Goal: Task Accomplishment & Management: Complete application form

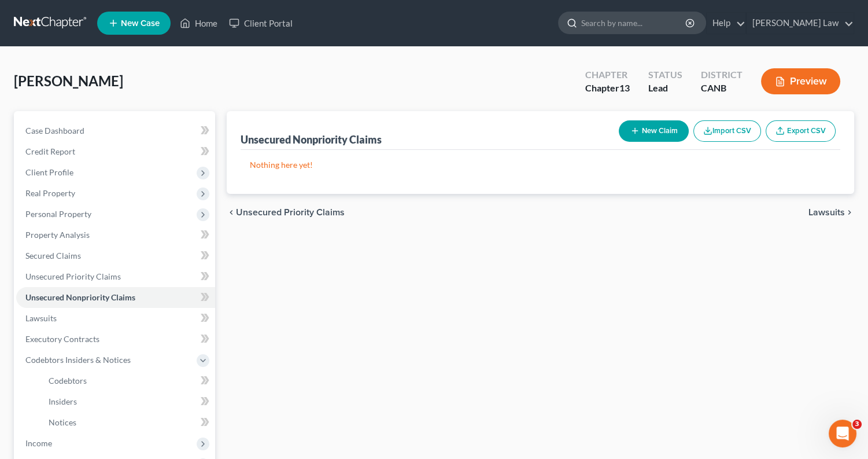
click at [661, 25] on input "search" at bounding box center [634, 22] width 106 height 21
click at [258, 21] on link "Client Portal" at bounding box center [260, 23] width 75 height 21
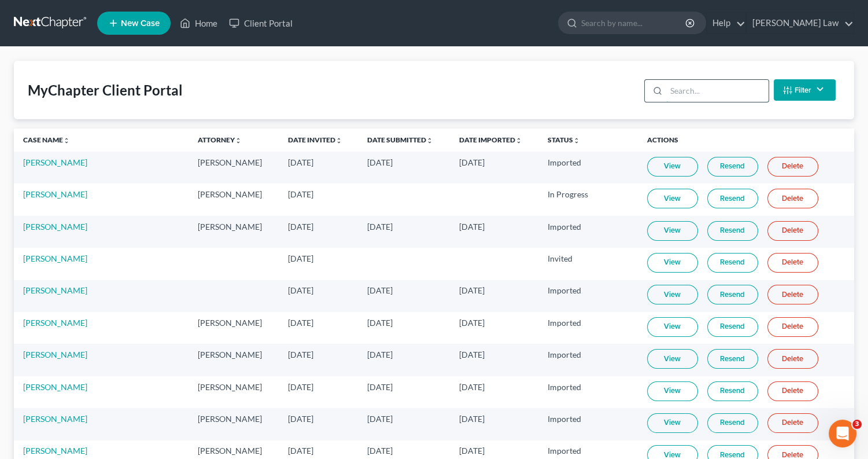
click at [720, 99] on input "search" at bounding box center [717, 91] width 102 height 22
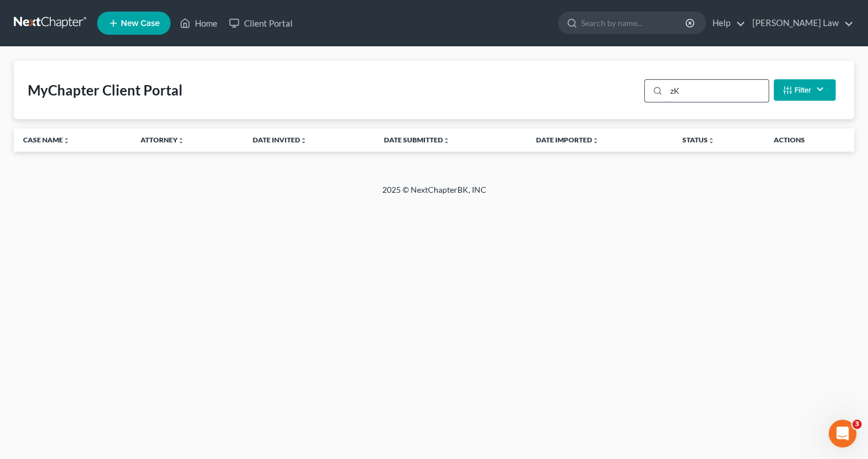
type input "z"
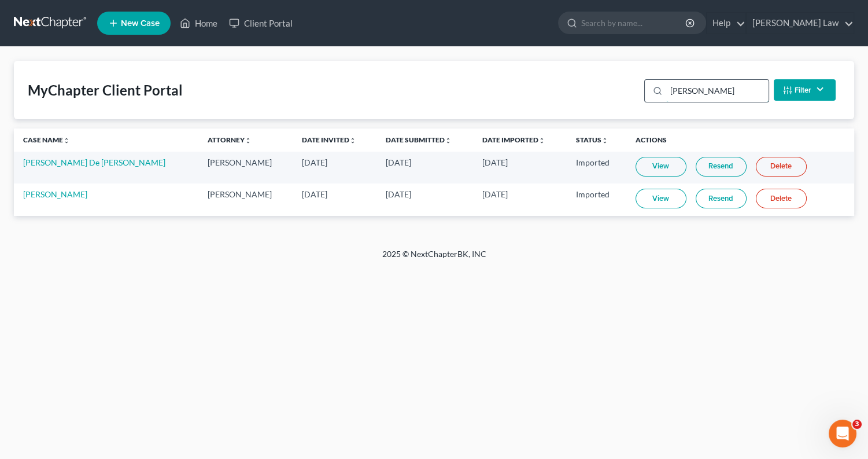
type input "[PERSON_NAME]"
click at [40, 190] on link "[PERSON_NAME]" at bounding box center [55, 194] width 64 height 10
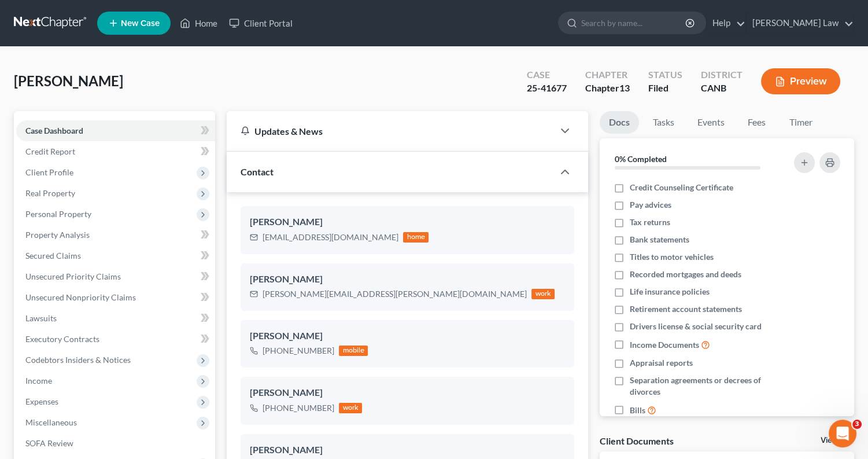
scroll to position [16, 0]
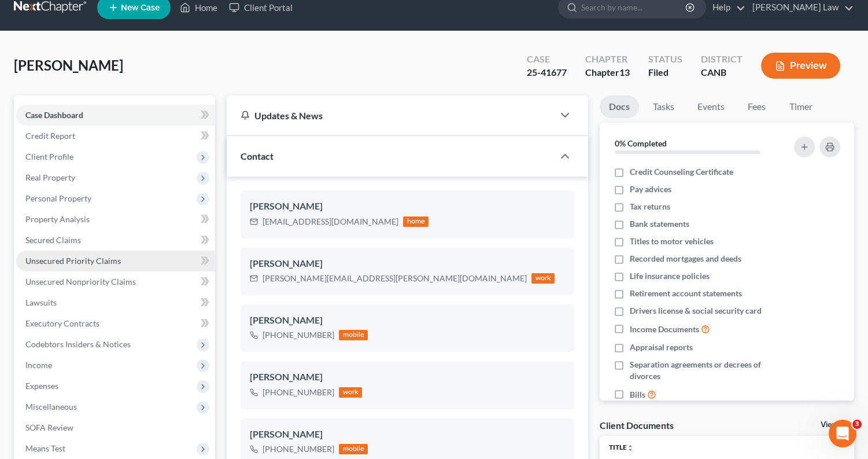
click at [117, 260] on link "Unsecured Priority Claims" at bounding box center [115, 260] width 199 height 21
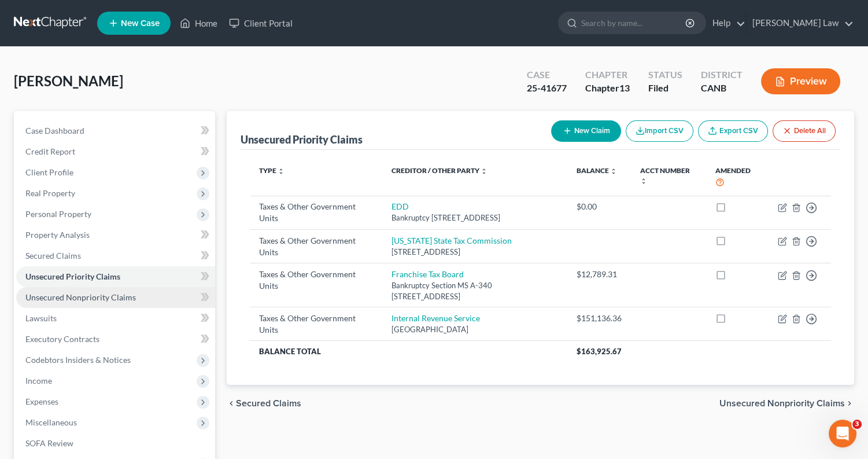
click at [162, 289] on link "Unsecured Nonpriority Claims" at bounding box center [115, 297] width 199 height 21
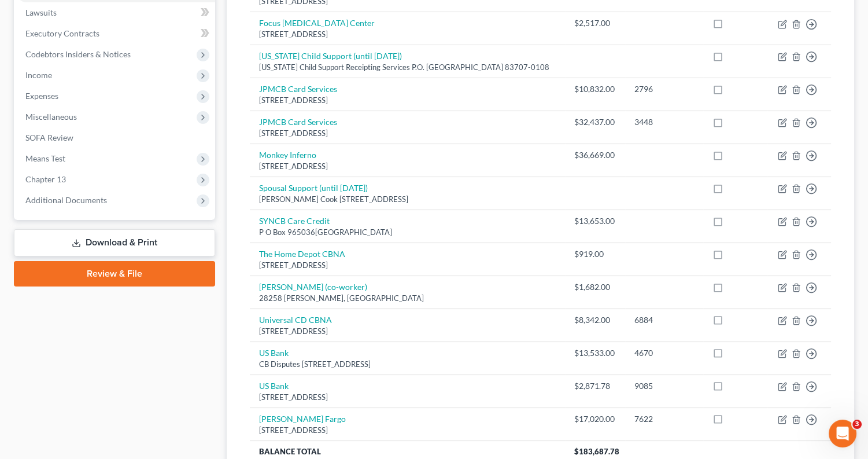
scroll to position [308, 0]
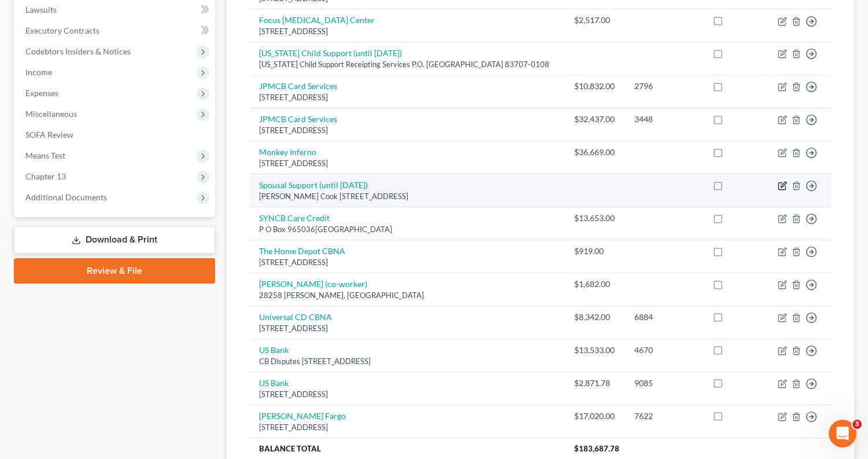
click at [782, 182] on icon "button" at bounding box center [783, 184] width 5 height 5
select select "13"
select select "12"
select select "0"
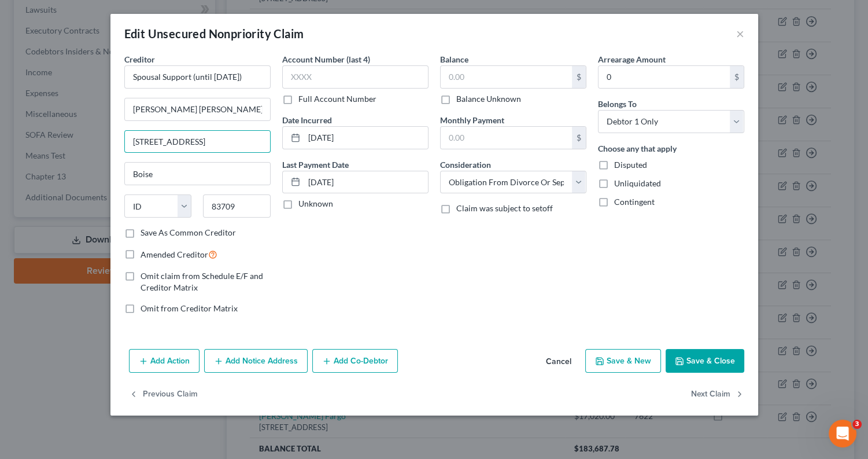
type input "[STREET_ADDRESS]"
click at [711, 359] on button "Save & Close" at bounding box center [705, 361] width 79 height 24
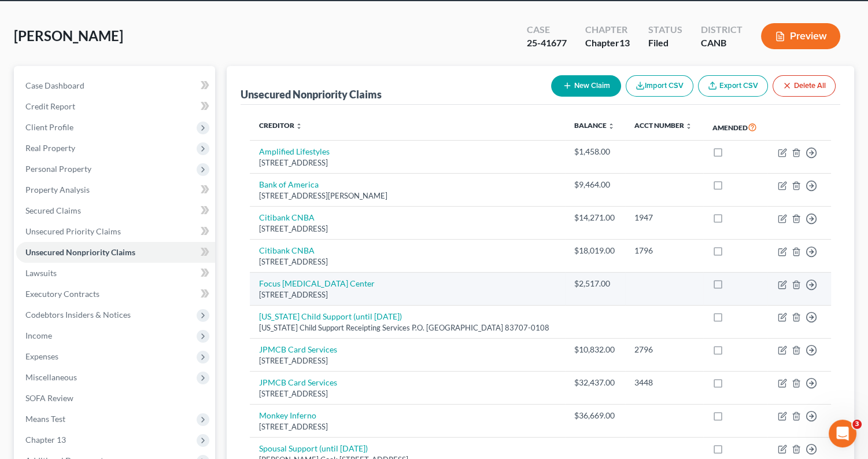
scroll to position [45, 0]
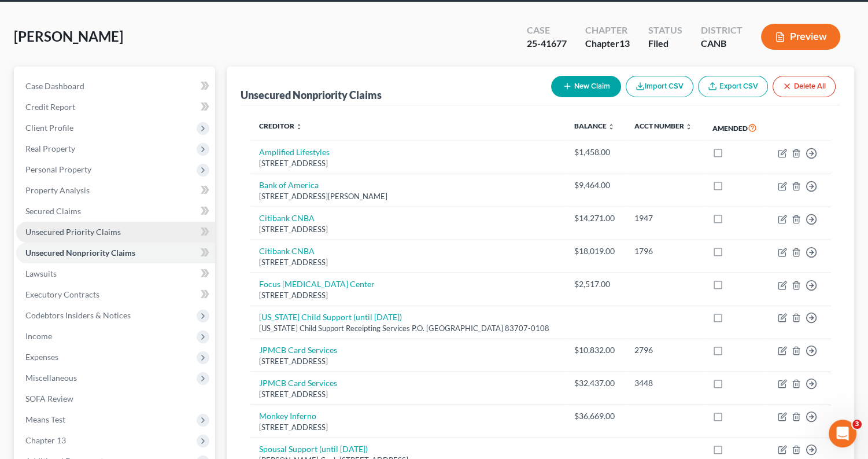
click at [125, 230] on link "Unsecured Priority Claims" at bounding box center [115, 231] width 199 height 21
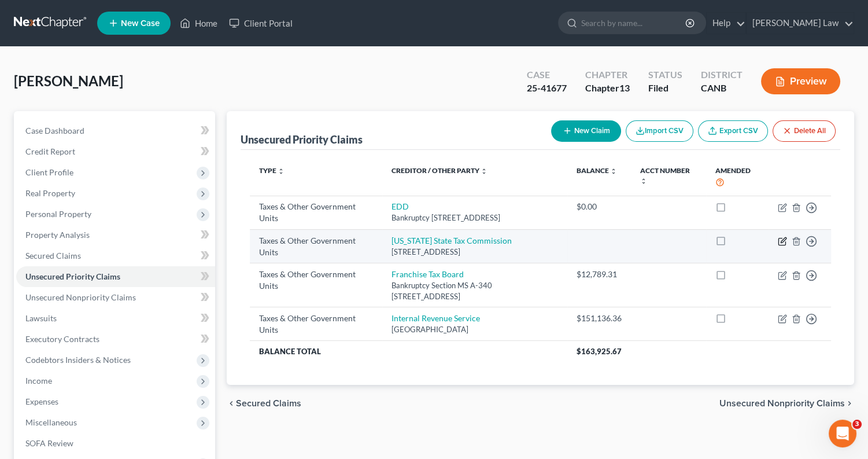
click at [782, 246] on icon "button" at bounding box center [782, 240] width 9 height 9
select select "2"
select select "13"
select select "0"
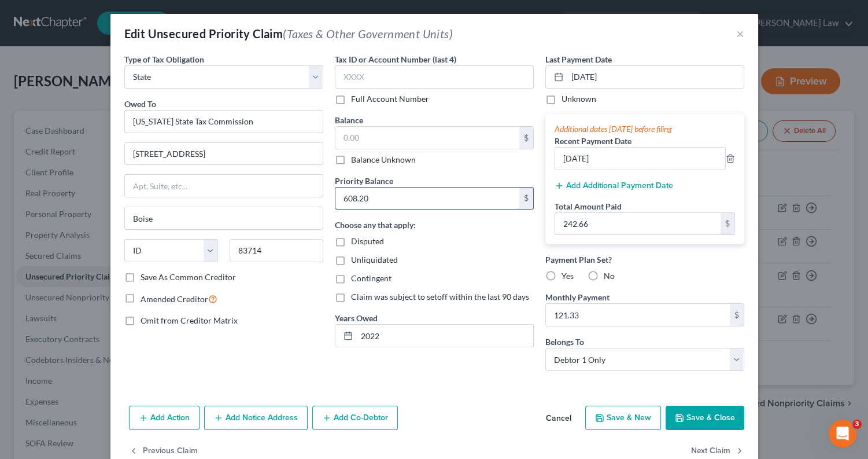
click at [388, 195] on input "608.20" at bounding box center [427, 198] width 184 height 22
type input "6"
type input "26.73"
click at [400, 131] on input "text" at bounding box center [427, 138] width 184 height 22
type input "367.31"
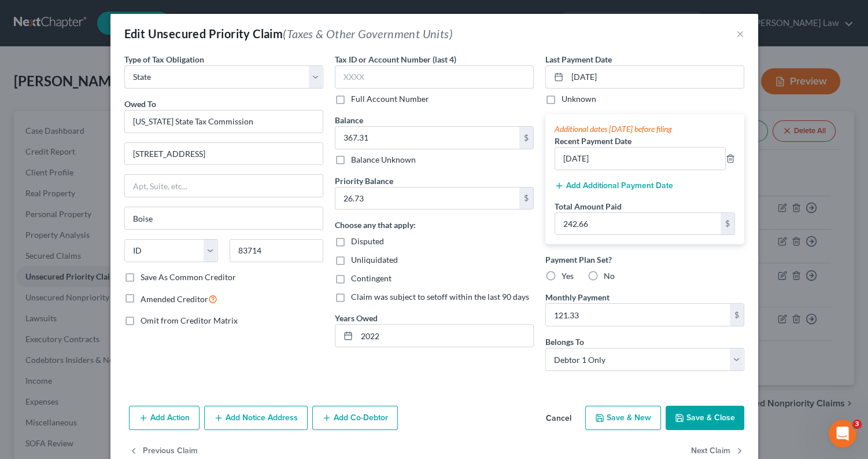
click at [709, 422] on button "Save & Close" at bounding box center [705, 417] width 79 height 24
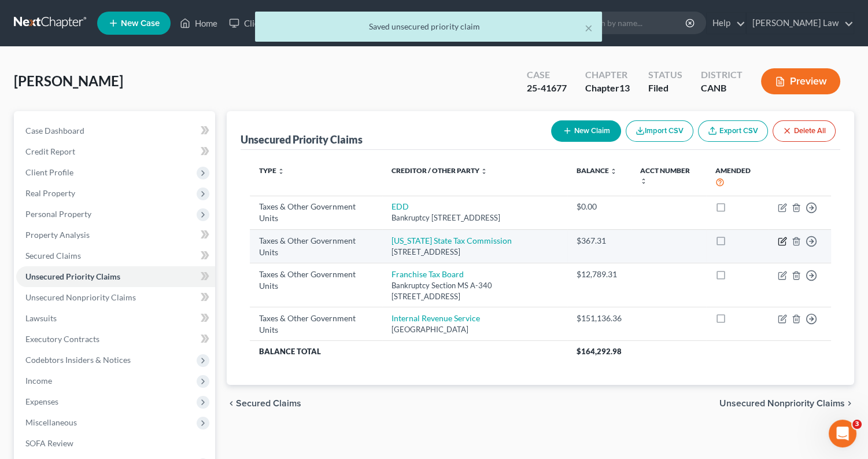
click at [782, 242] on icon "button" at bounding box center [783, 239] width 5 height 5
select select "2"
select select "13"
select select "0"
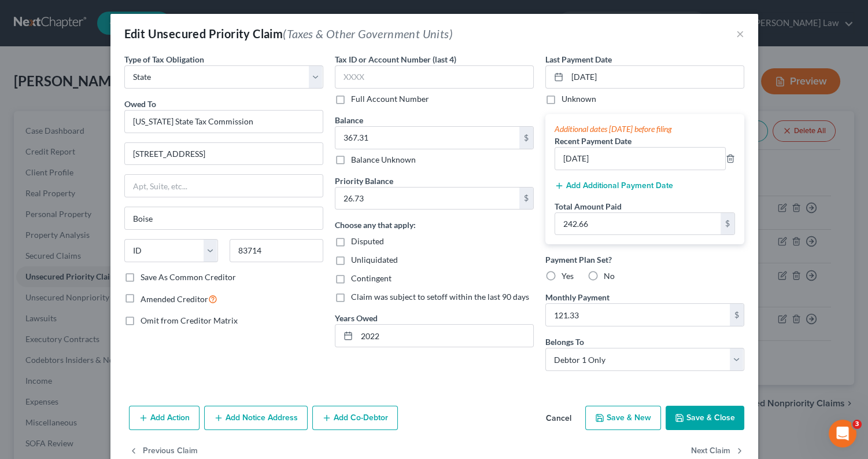
click at [696, 419] on button "Save & Close" at bounding box center [705, 417] width 79 height 24
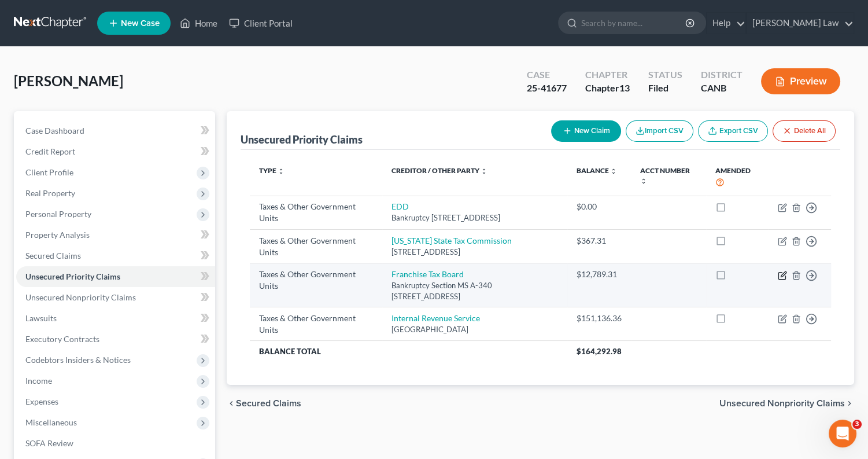
click at [782, 276] on icon "button" at bounding box center [783, 273] width 5 height 5
select select "3"
select select "4"
select select "0"
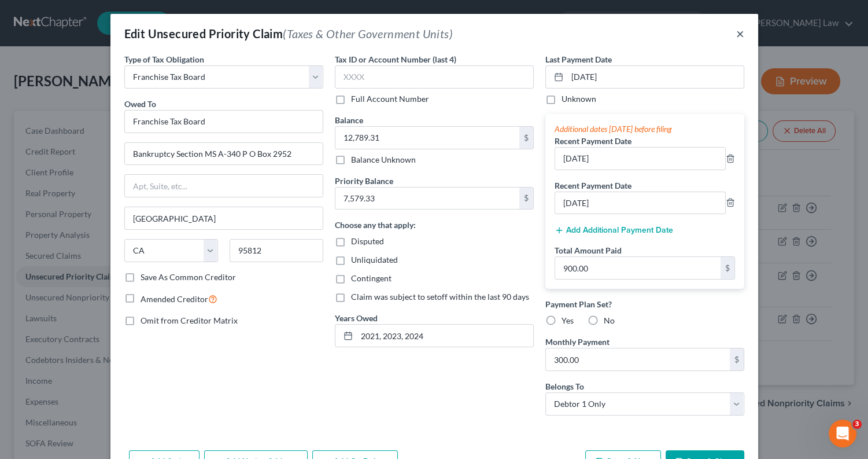
click at [738, 38] on button "×" at bounding box center [740, 34] width 8 height 14
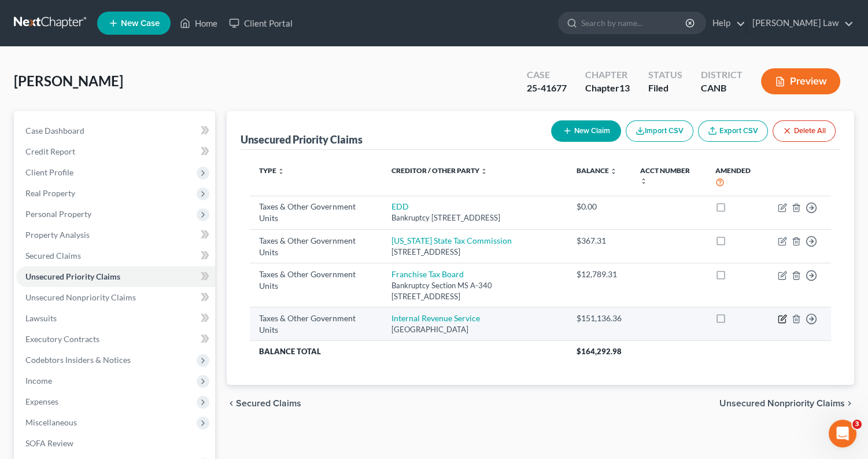
click at [784, 323] on icon "button" at bounding box center [782, 318] width 9 height 9
select select "0"
select select "39"
select select "0"
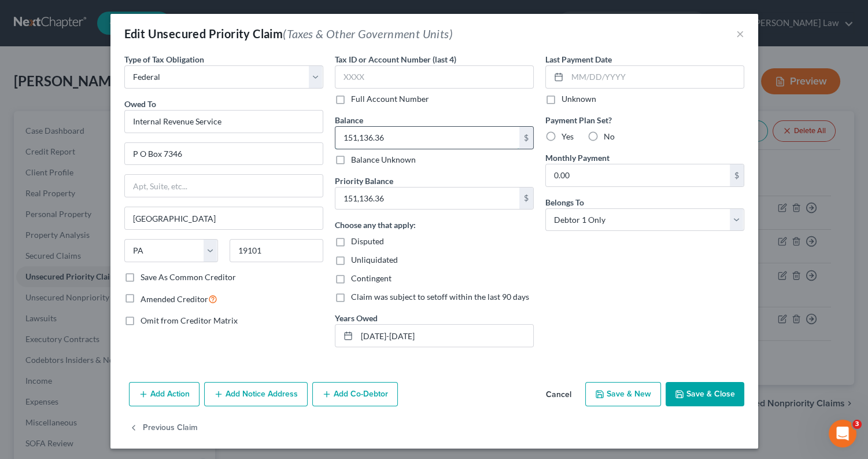
click at [401, 137] on input "151,136.36" at bounding box center [427, 138] width 184 height 22
type input "157,920.96"
drag, startPoint x: 406, startPoint y: 198, endPoint x: 319, endPoint y: 198, distance: 87.3
click at [322, 198] on div "Type of Tax Obligation * Select Federal City State Franchise Tax Board Other Ow…" at bounding box center [434, 204] width 631 height 303
click at [386, 205] on input "149,694." at bounding box center [427, 198] width 184 height 22
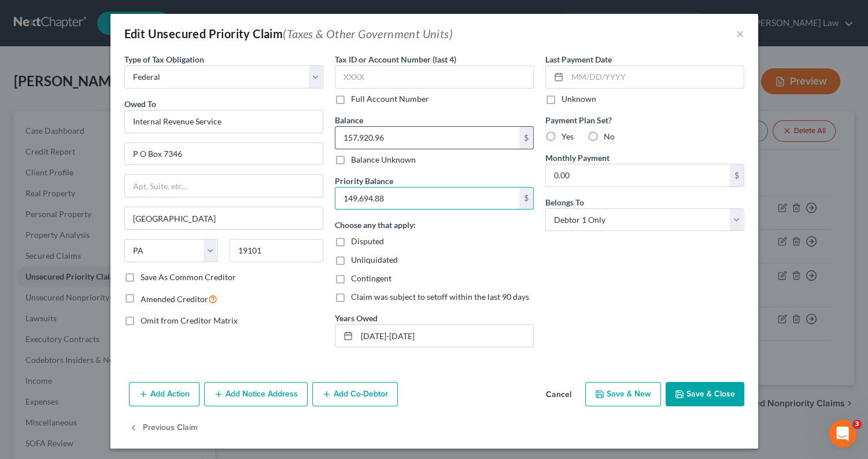
type input "149,694.88"
click at [418, 141] on input "157,920.96" at bounding box center [427, 138] width 184 height 22
click at [415, 201] on input "149,694.88" at bounding box center [427, 198] width 184 height 22
click at [696, 385] on button "Save & Close" at bounding box center [705, 394] width 79 height 24
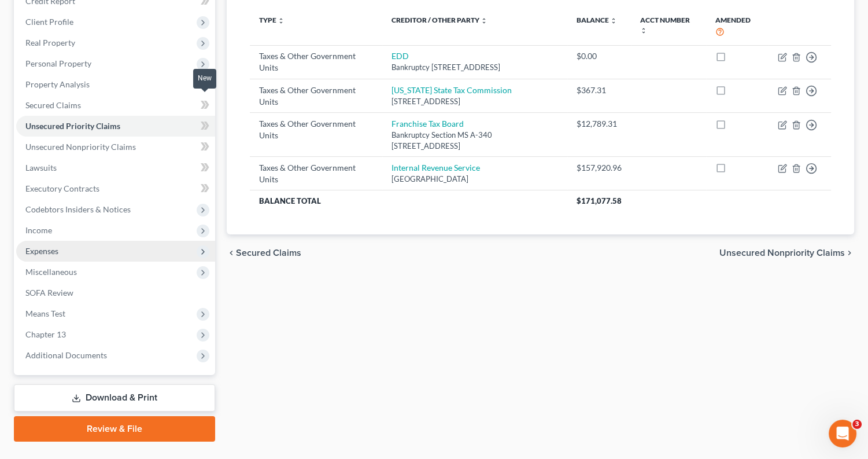
scroll to position [151, 0]
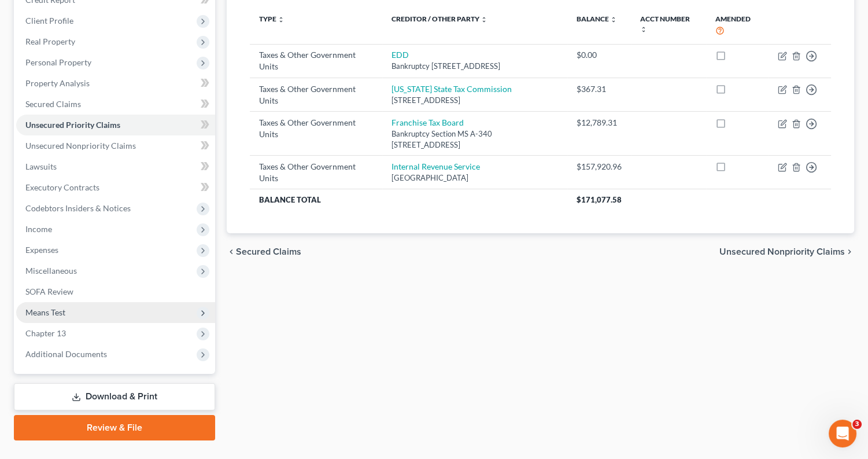
click at [124, 308] on span "Means Test" at bounding box center [115, 312] width 199 height 21
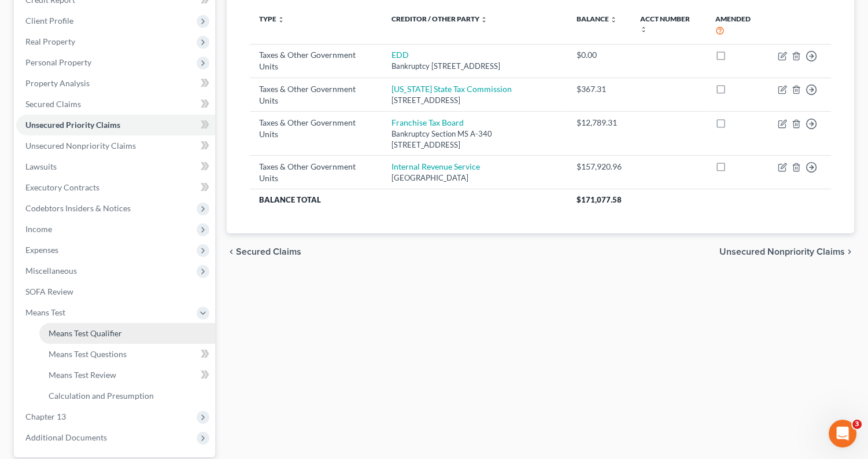
click at [122, 324] on link "Means Test Qualifier" at bounding box center [127, 333] width 176 height 21
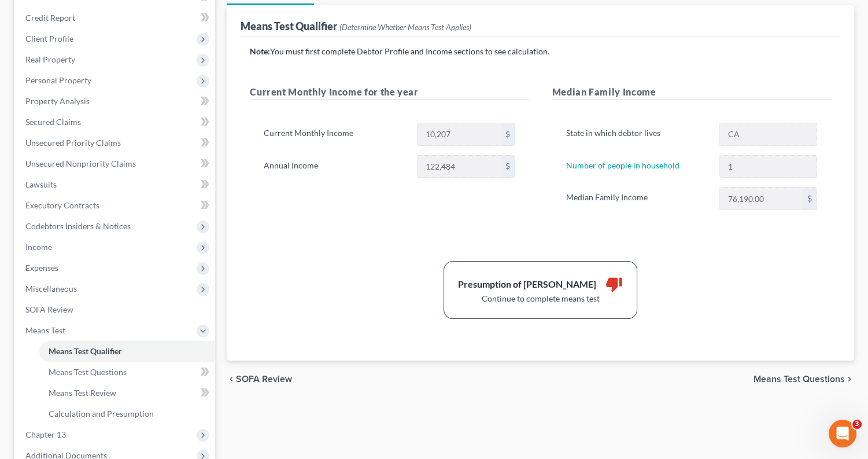
scroll to position [23, 0]
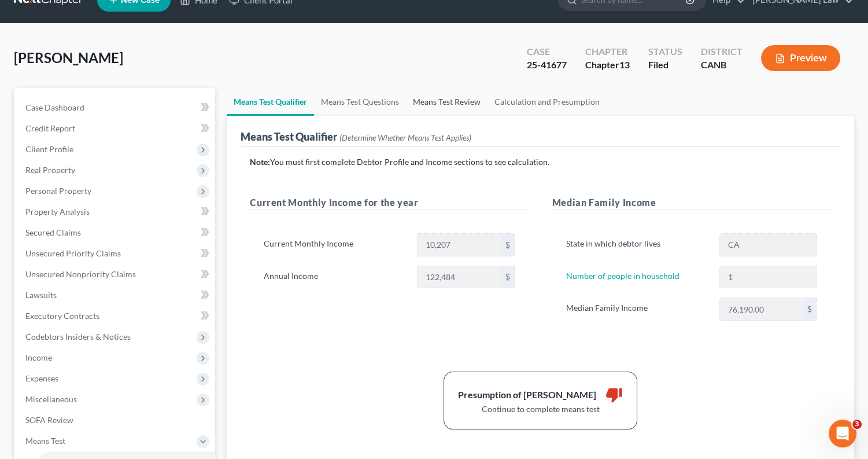
click at [471, 101] on link "Means Test Review" at bounding box center [447, 102] width 82 height 28
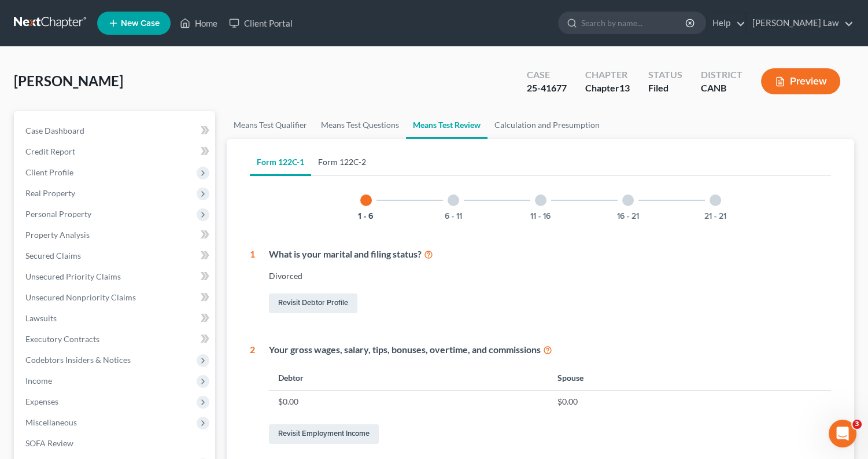
click at [357, 160] on link "Form 122C-2" at bounding box center [342, 162] width 62 height 28
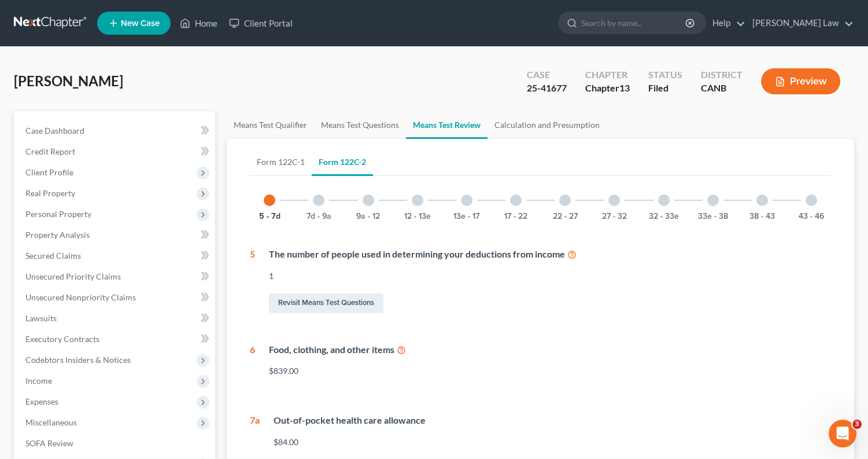
click at [464, 202] on div at bounding box center [467, 200] width 12 height 12
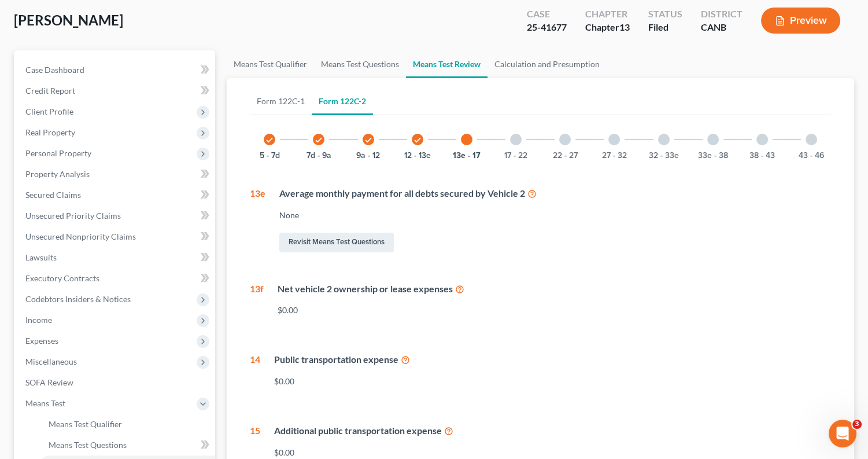
scroll to position [50, 0]
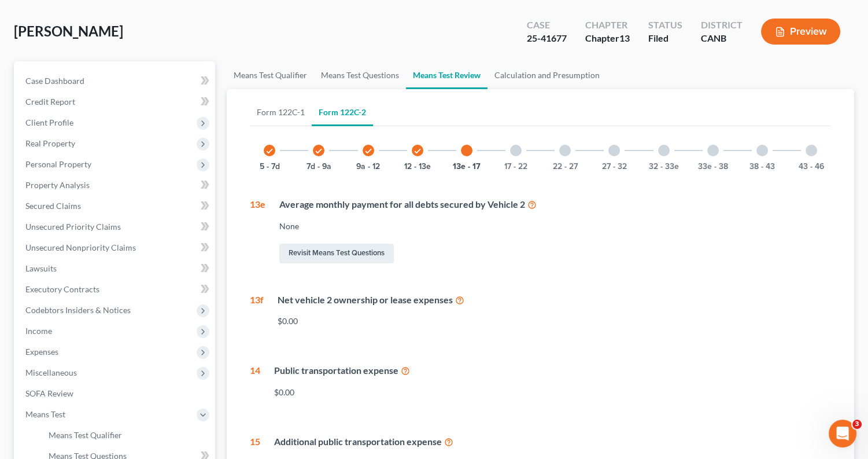
click at [518, 153] on div at bounding box center [516, 151] width 12 height 12
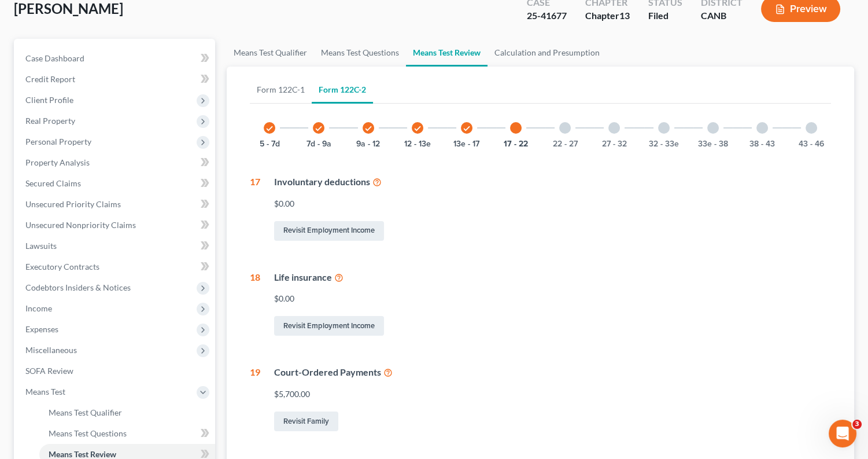
scroll to position [90, 0]
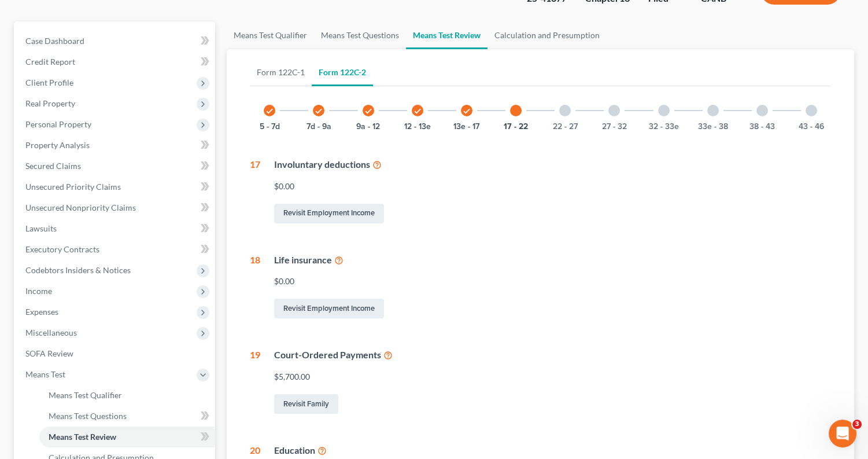
click at [565, 108] on div at bounding box center [565, 111] width 12 height 12
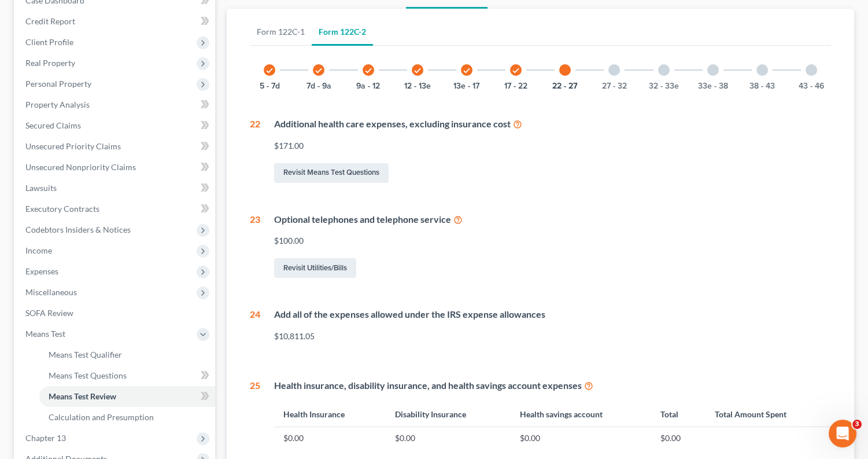
scroll to position [126, 0]
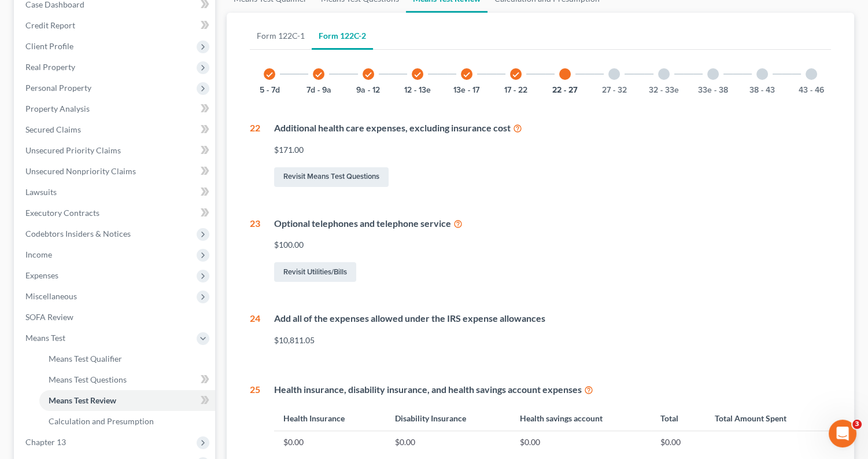
click at [608, 76] on div "27 - 32" at bounding box center [613, 73] width 39 height 39
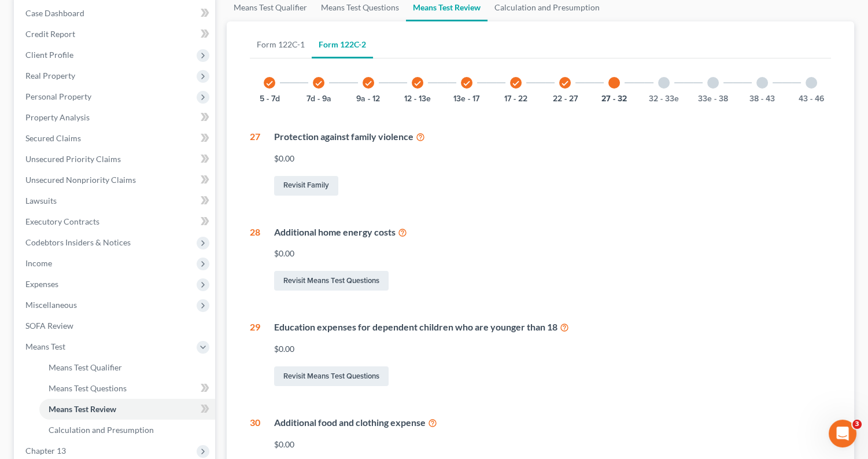
scroll to position [43, 0]
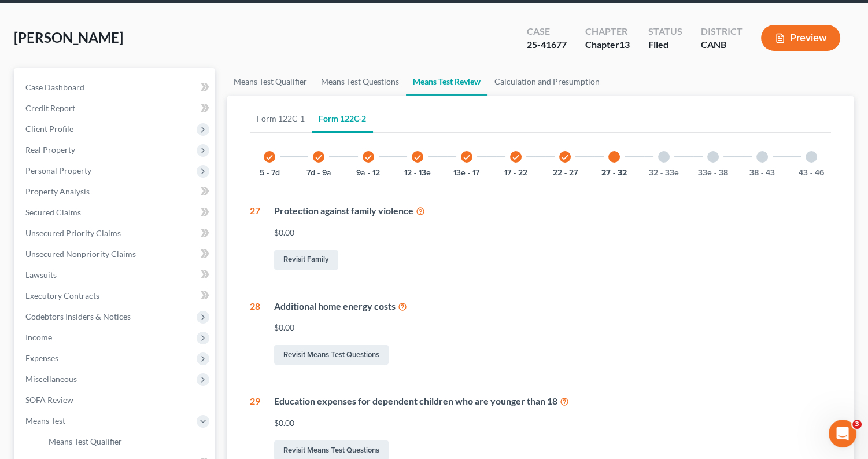
click at [666, 162] on div "32 - 33e" at bounding box center [663, 156] width 39 height 39
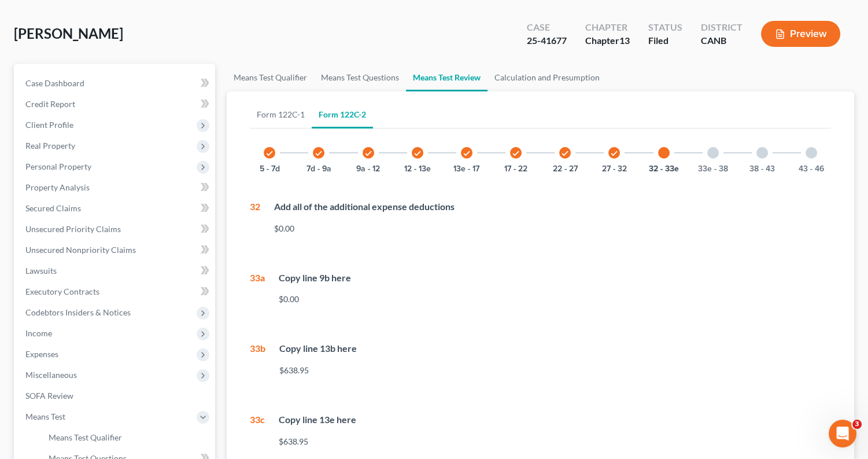
scroll to position [0, 0]
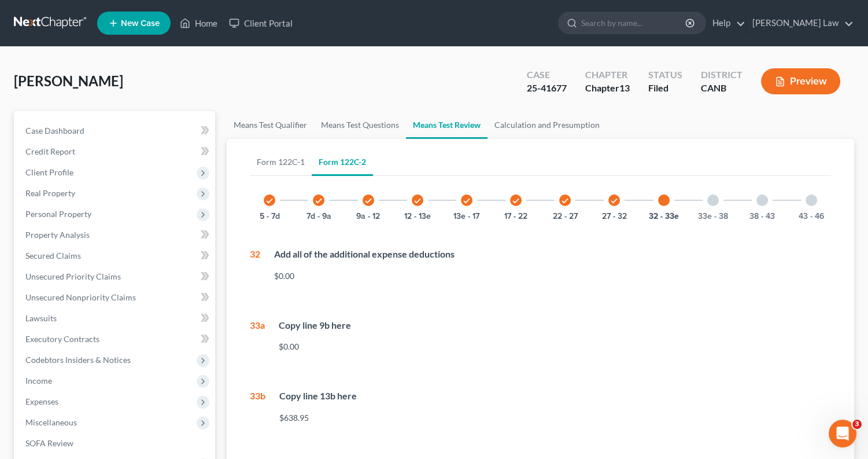
click at [710, 196] on div at bounding box center [713, 200] width 12 height 12
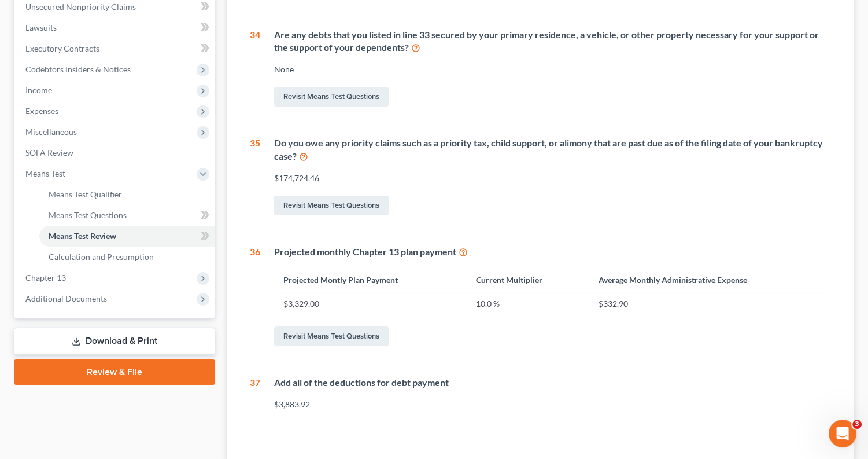
scroll to position [289, 0]
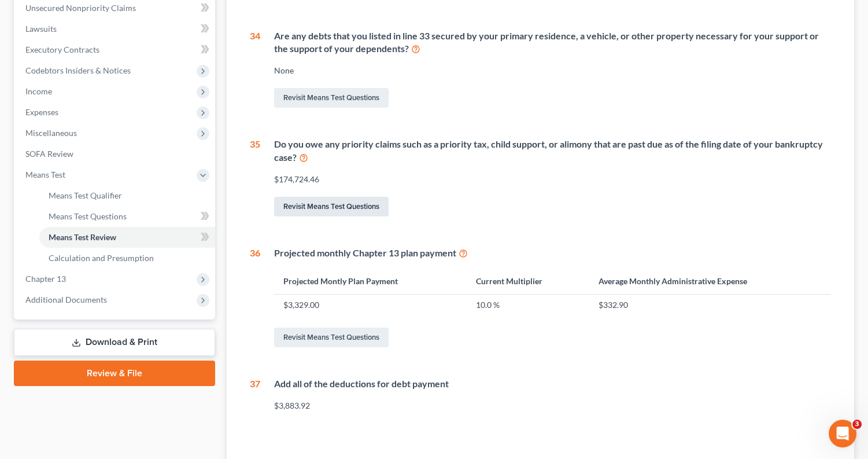
click at [321, 201] on link "Revisit Means Test Questions" at bounding box center [331, 207] width 114 height 20
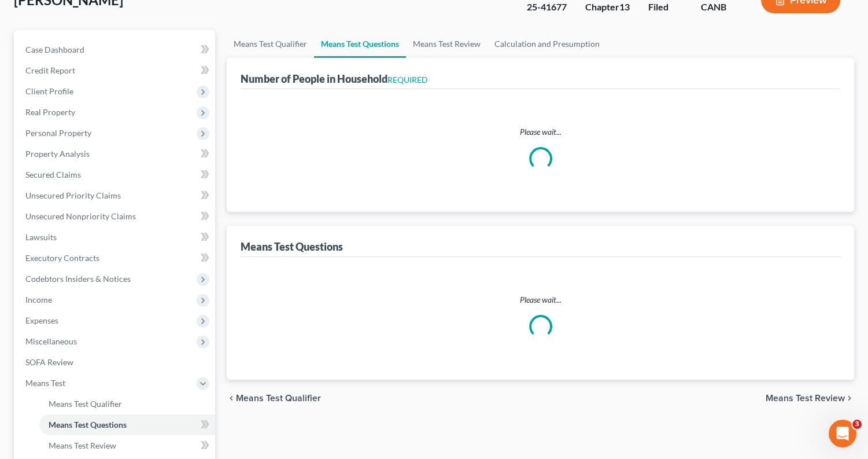
scroll to position [3, 0]
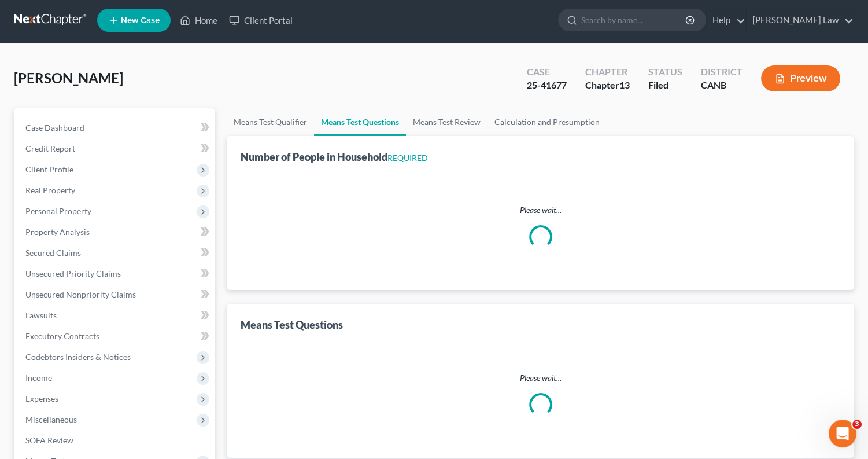
select select "1"
select select "60"
select select "1"
select select "0"
select select "2"
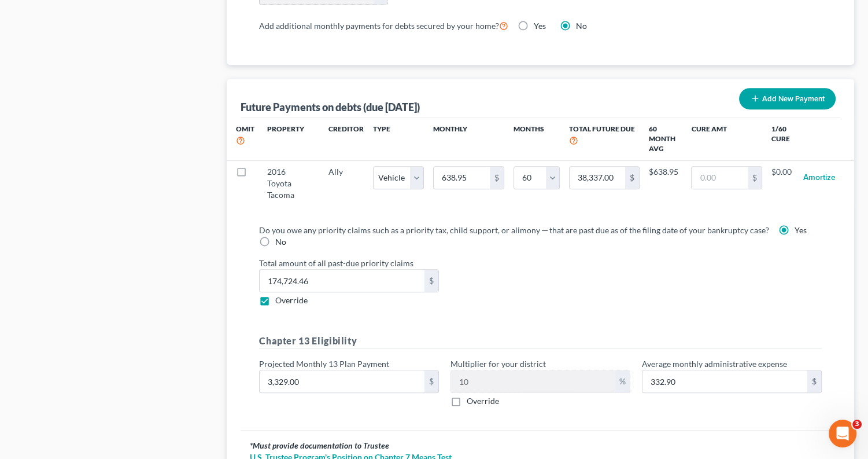
scroll to position [1130, 0]
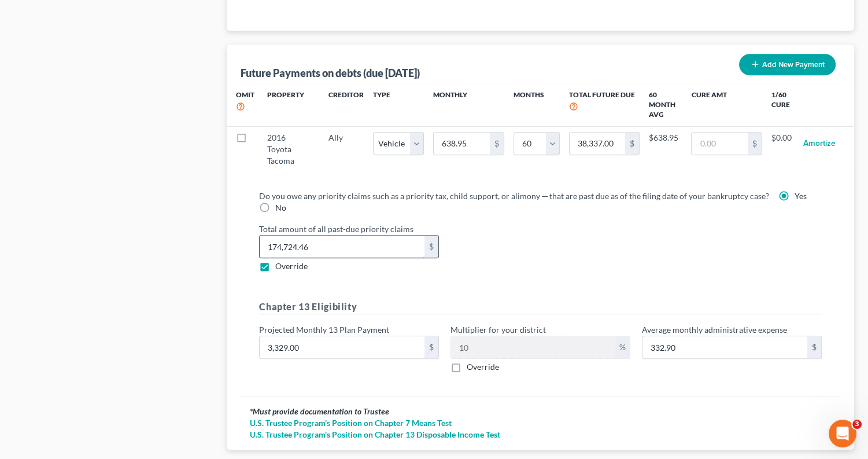
click at [337, 235] on input "174,724.46" at bounding box center [342, 246] width 165 height 22
click at [376, 235] on input "174,724.46" at bounding box center [342, 246] width 165 height 22
type input "1"
type input "157,300.94"
click at [534, 254] on div "Do you owe any priority claims such as a priority tax, child support, or alimon…" at bounding box center [540, 286] width 581 height 192
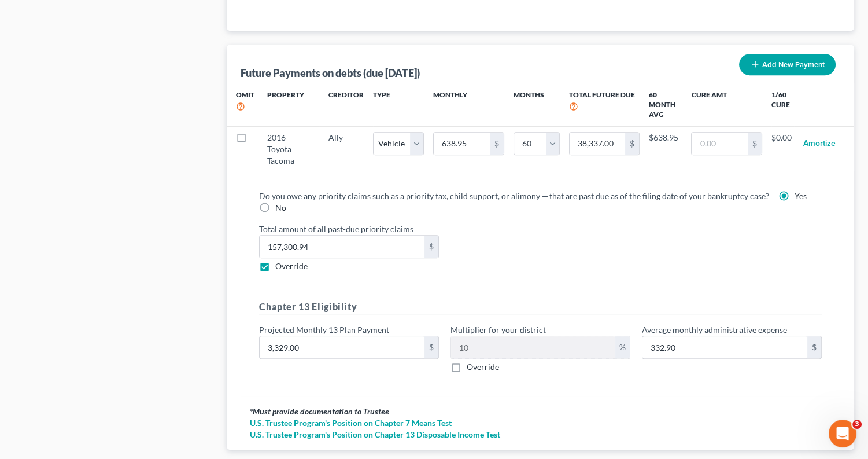
click at [512, 241] on div "Total amount of all past-due priority claims 157,300.94 $ Override" at bounding box center [540, 247] width 574 height 49
click at [518, 238] on div "Total amount of all past-due priority claims 157,300.94 $ Override" at bounding box center [540, 247] width 574 height 49
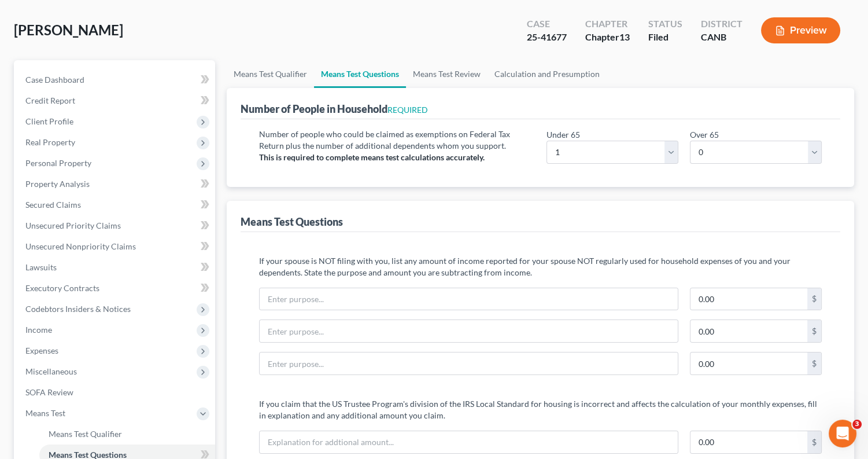
scroll to position [47, 0]
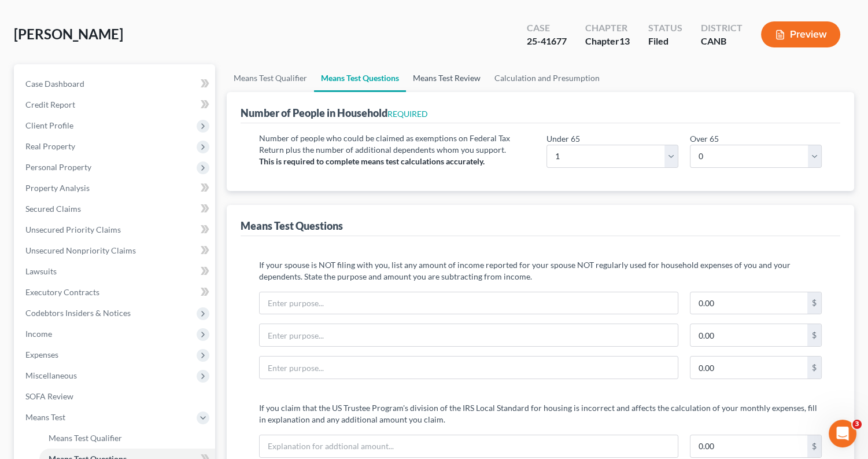
click at [466, 75] on link "Means Test Review" at bounding box center [447, 78] width 82 height 28
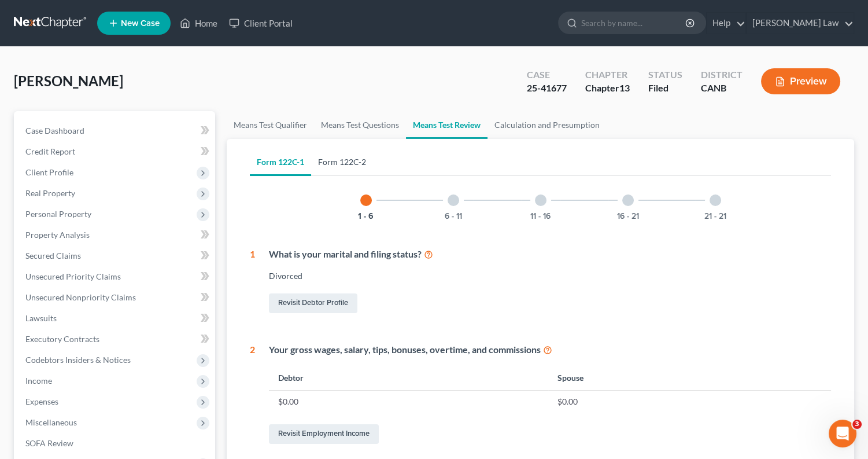
click at [347, 154] on link "Form 122C-2" at bounding box center [342, 162] width 62 height 28
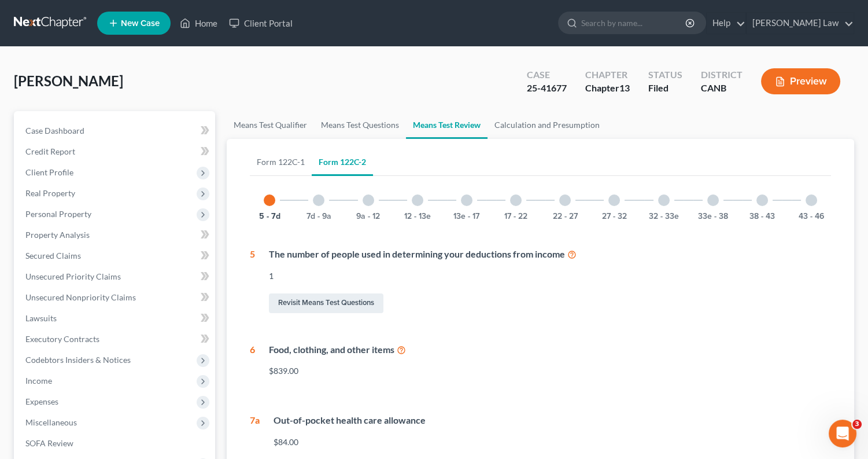
click at [568, 200] on div at bounding box center [565, 200] width 12 height 12
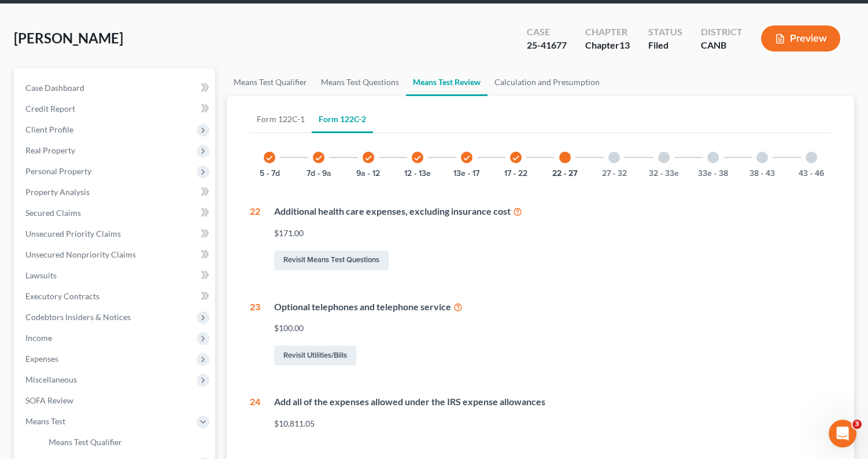
scroll to position [50, 0]
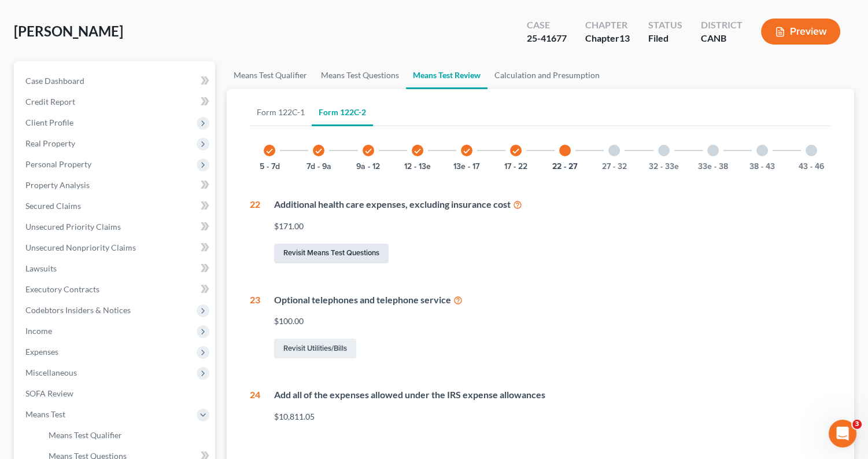
click at [366, 252] on link "Revisit Means Test Questions" at bounding box center [331, 253] width 114 height 20
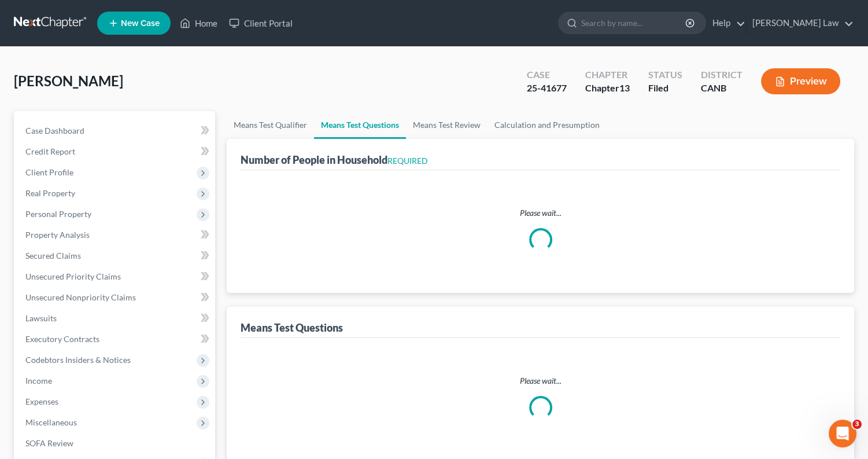
select select "1"
select select "60"
select select "1"
select select "0"
select select "2"
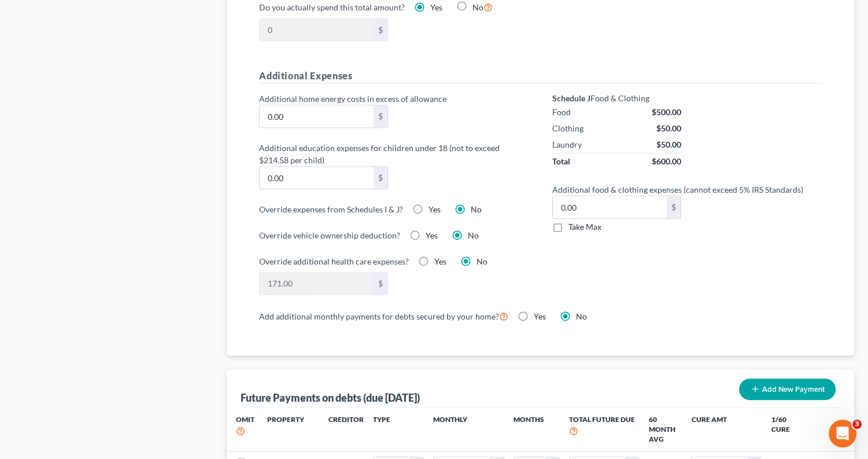
scroll to position [818, 0]
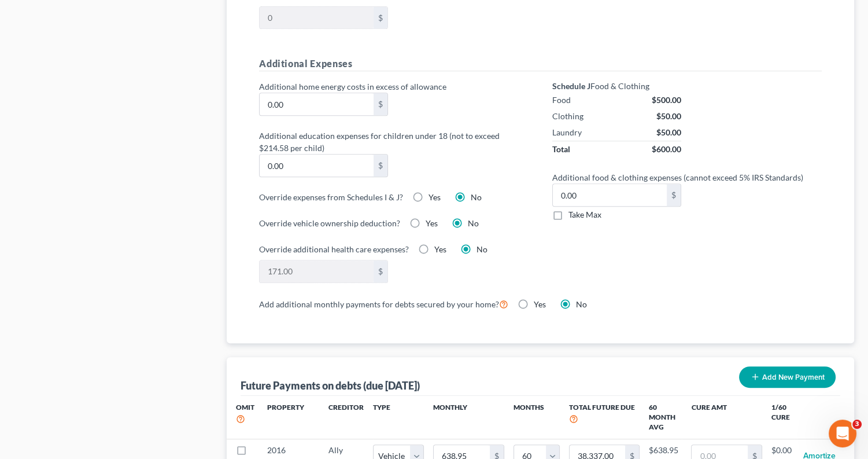
click at [434, 243] on label "Yes" at bounding box center [440, 249] width 12 height 12
click at [439, 243] on input "Yes" at bounding box center [443, 247] width 8 height 8
radio input "true"
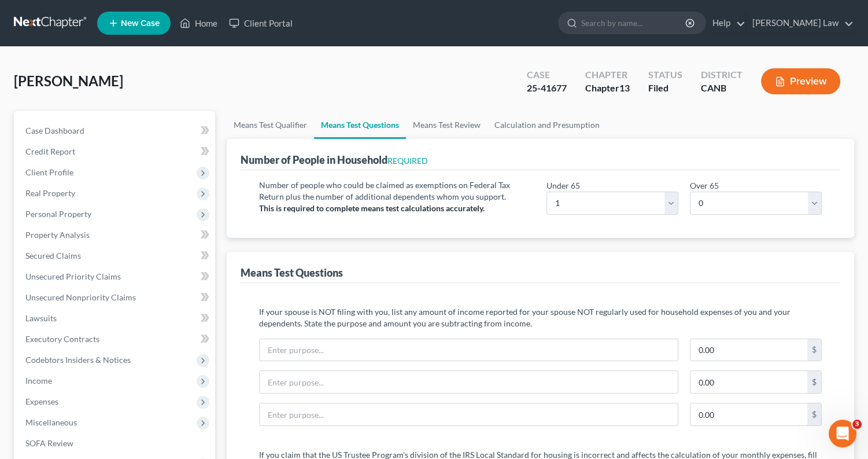
scroll to position [0, 0]
click at [787, 84] on button "Preview" at bounding box center [800, 81] width 79 height 26
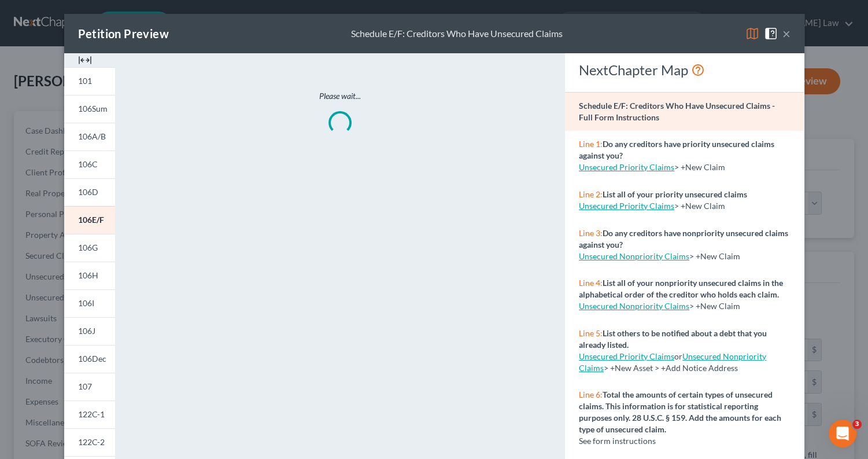
click at [751, 34] on img at bounding box center [752, 34] width 14 height 14
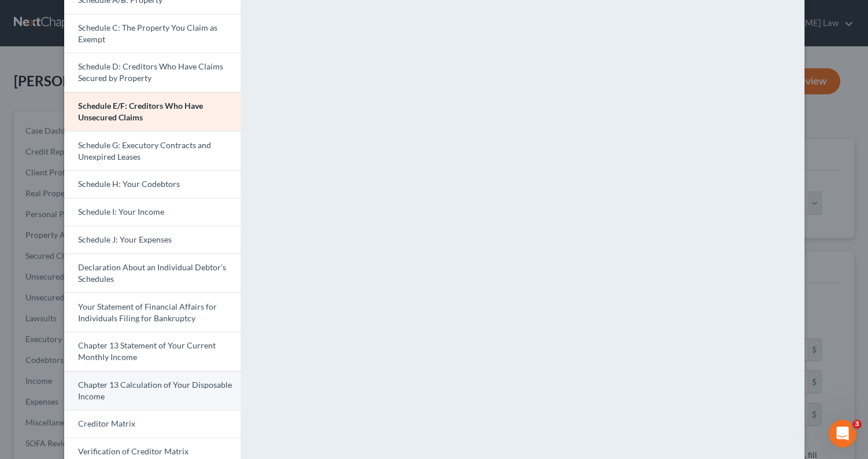
scroll to position [151, 0]
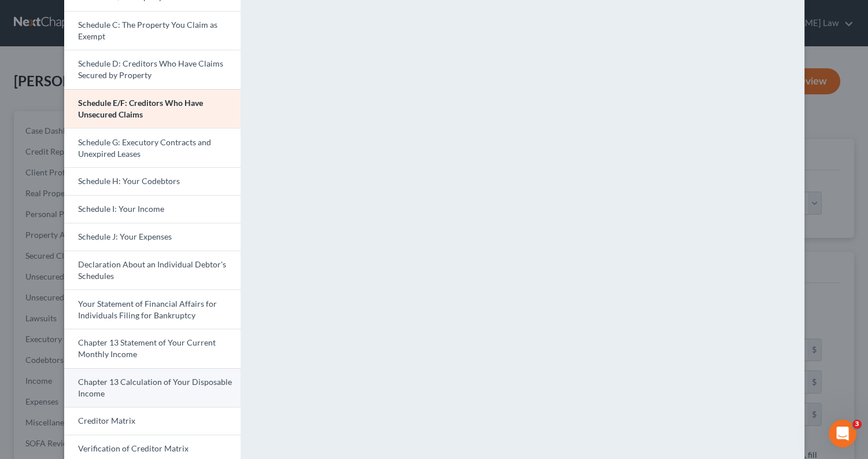
click at [145, 383] on link "Chapter 13 Calculation of Your Disposable Income" at bounding box center [152, 387] width 176 height 39
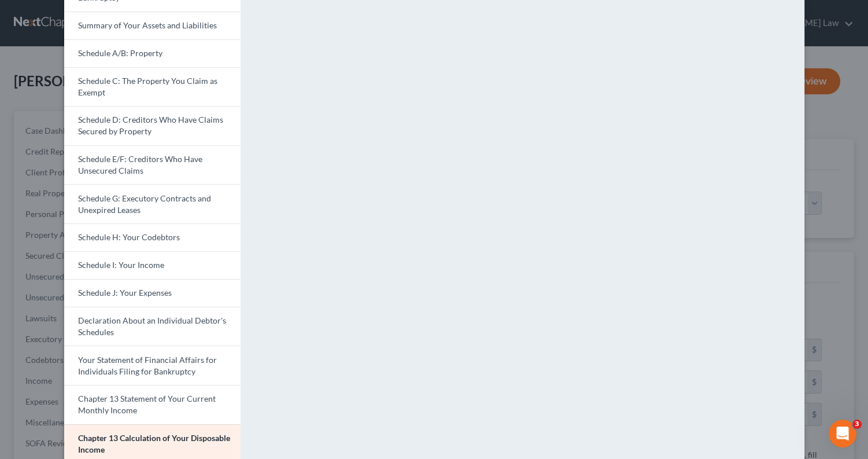
scroll to position [86, 0]
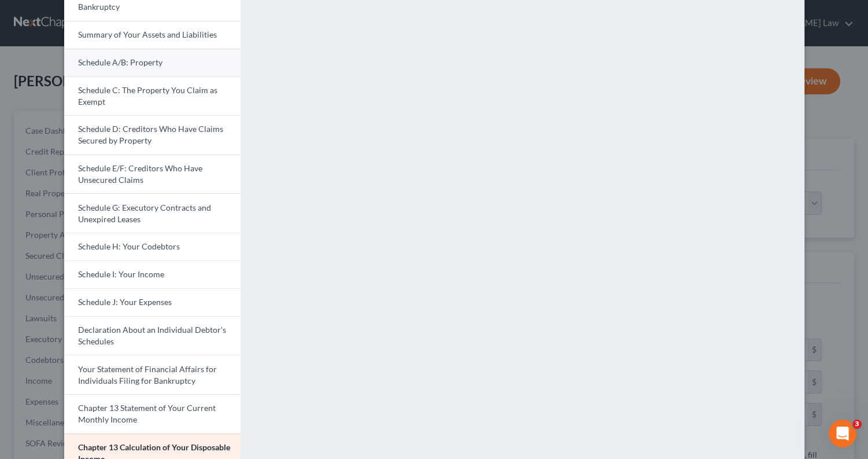
click at [148, 60] on span "Schedule A/B: Property" at bounding box center [120, 62] width 84 height 10
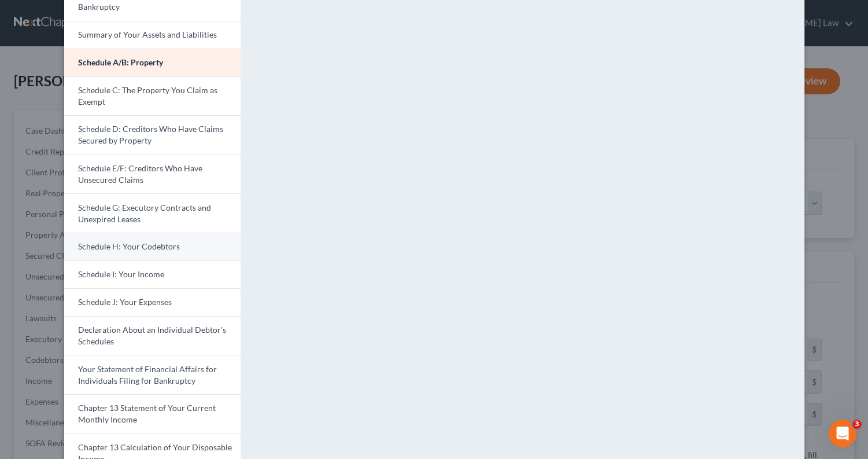
click at [139, 243] on span "Schedule H: Your Codebtors" at bounding box center [129, 246] width 102 height 10
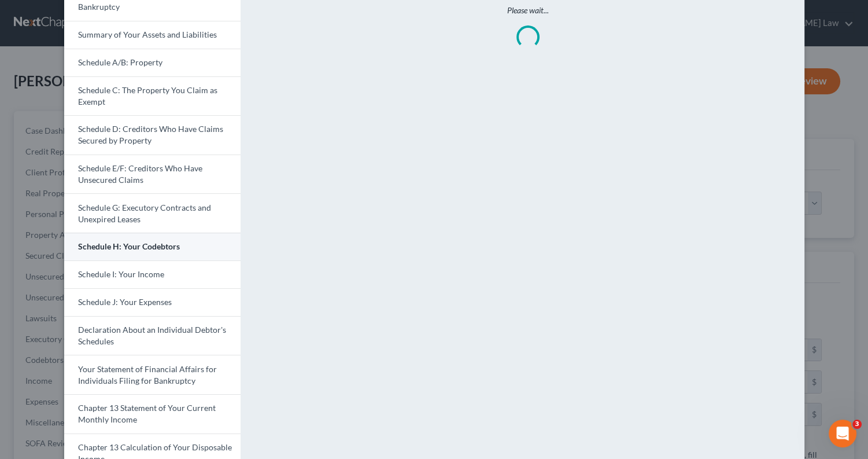
click at [139, 243] on span "Schedule H: Your Codebtors" at bounding box center [129, 246] width 102 height 10
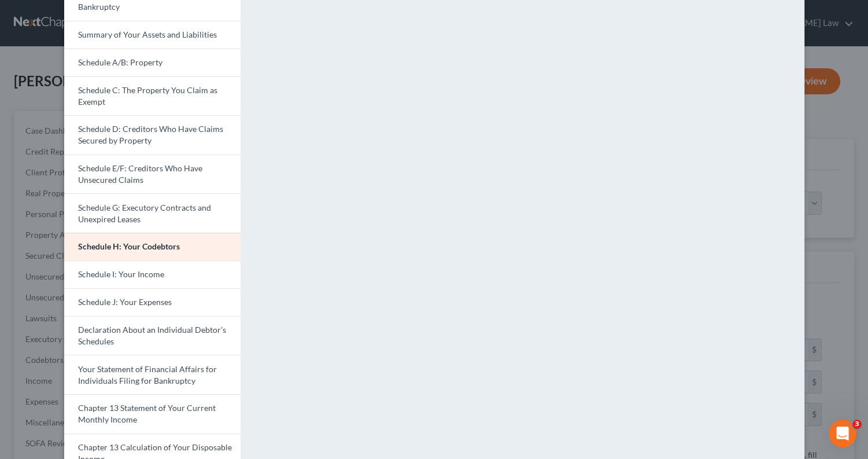
click at [193, 208] on link "Schedule G: Executory Contracts and Unexpired Leases" at bounding box center [152, 212] width 176 height 39
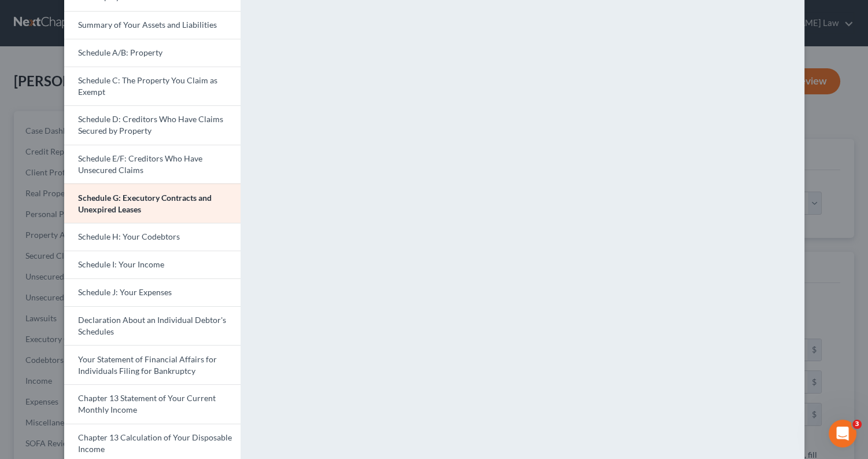
scroll to position [96, 0]
click at [200, 230] on link "Schedule H: Your Codebtors" at bounding box center [152, 236] width 176 height 28
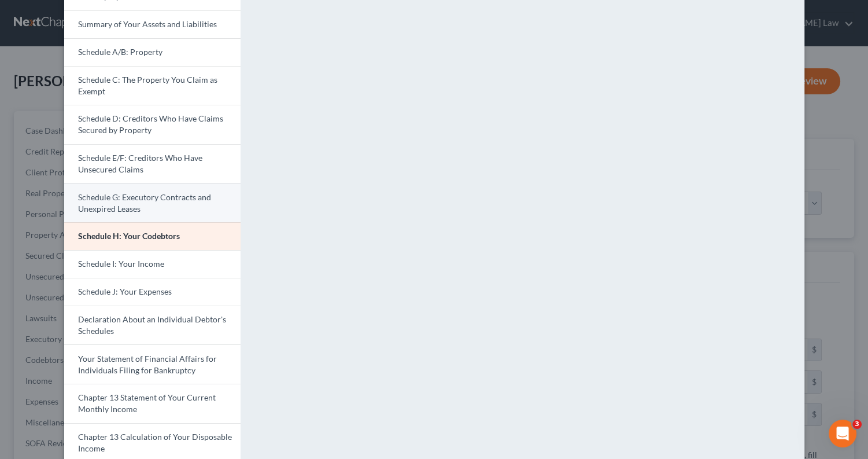
click at [180, 197] on link "Schedule G: Executory Contracts and Unexpired Leases" at bounding box center [152, 202] width 176 height 39
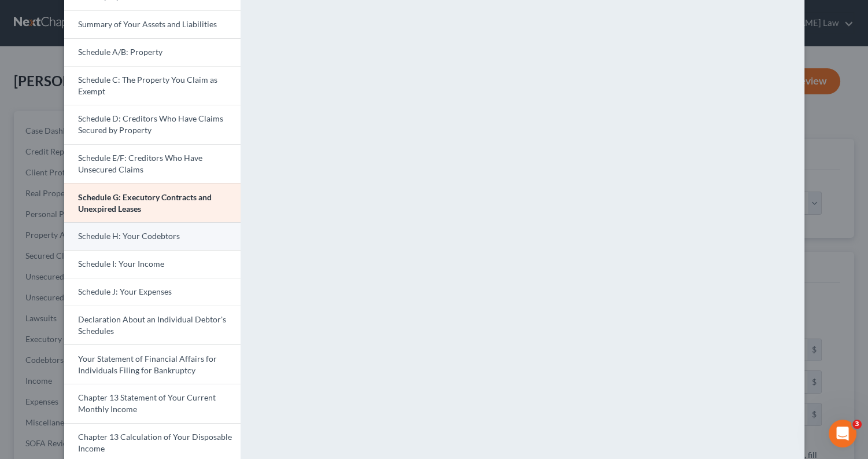
click at [130, 235] on link "Schedule H: Your Codebtors" at bounding box center [152, 236] width 176 height 28
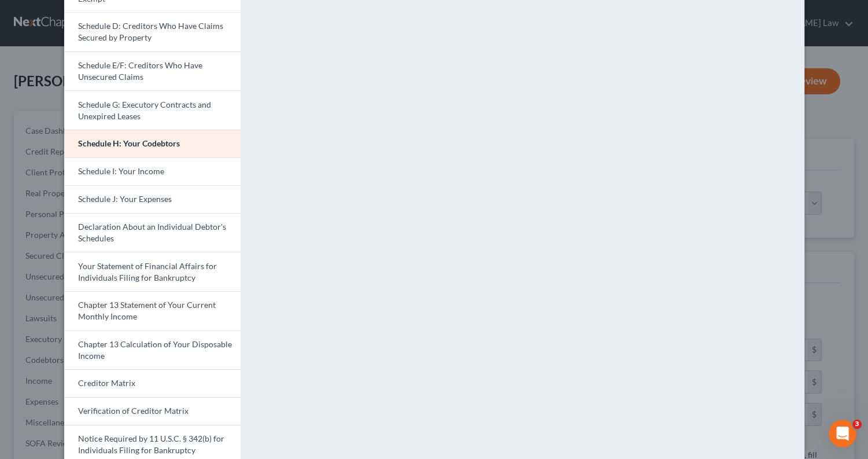
scroll to position [193, 0]
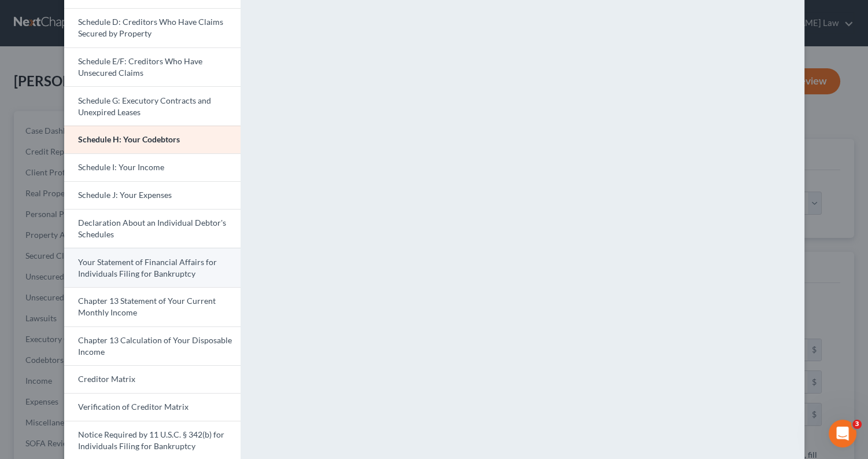
click at [189, 259] on link "Your Statement of Financial Affairs for Individuals Filing for Bankruptcy" at bounding box center [152, 266] width 176 height 39
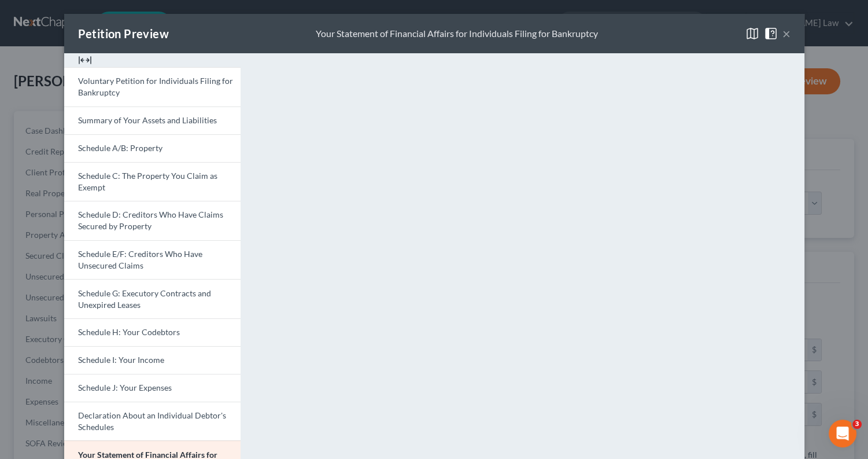
scroll to position [0, 0]
click at [786, 31] on button "×" at bounding box center [786, 34] width 8 height 14
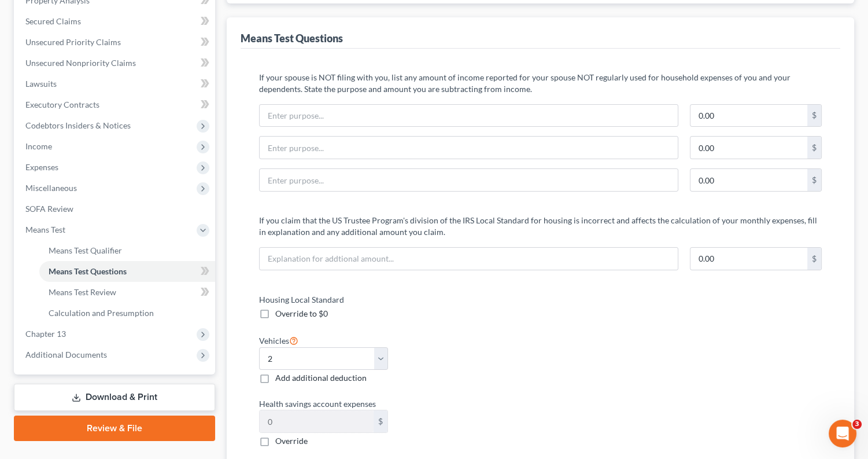
scroll to position [282, 0]
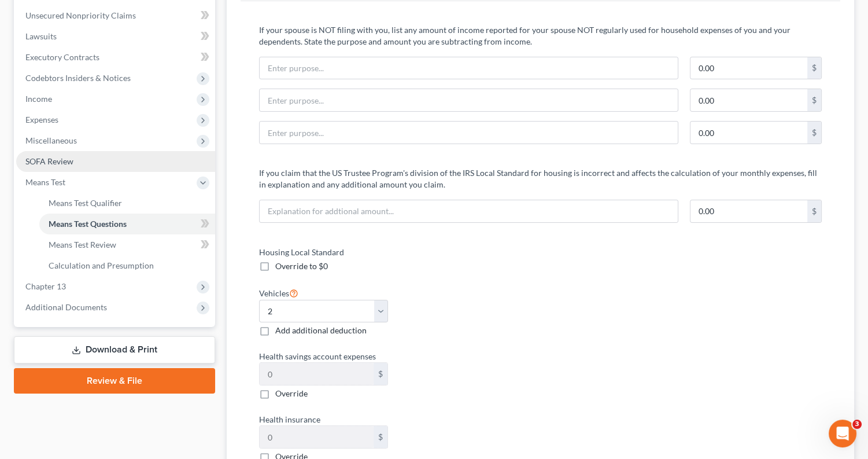
click at [105, 158] on link "SOFA Review" at bounding box center [115, 161] width 199 height 21
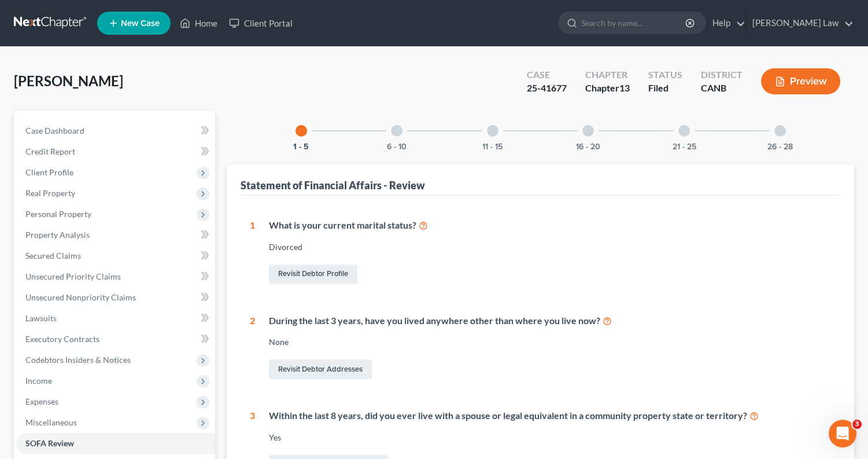
click at [682, 132] on div at bounding box center [684, 131] width 12 height 12
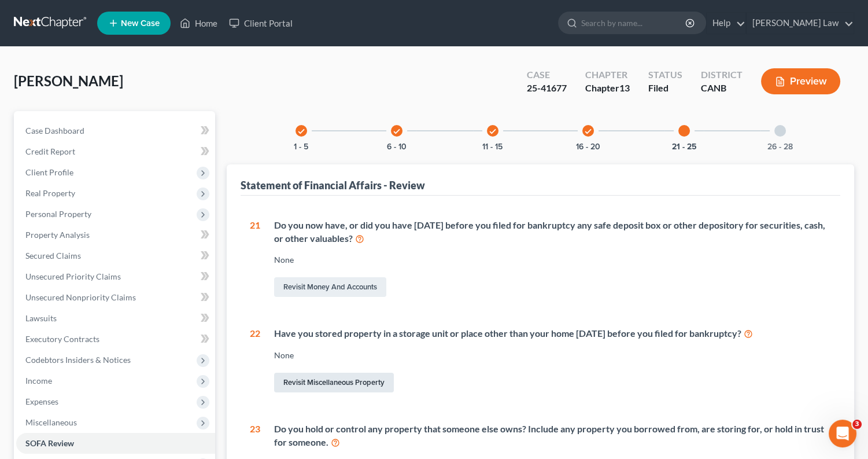
click at [338, 376] on link "Revisit Miscellaneous Property" at bounding box center [334, 382] width 120 height 20
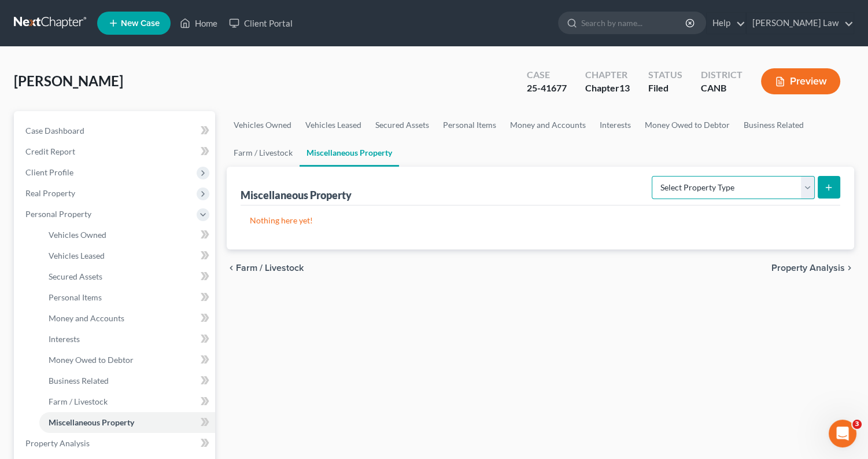
select select "not_yet_listed"
click at [830, 184] on icon "submit" at bounding box center [828, 187] width 9 height 9
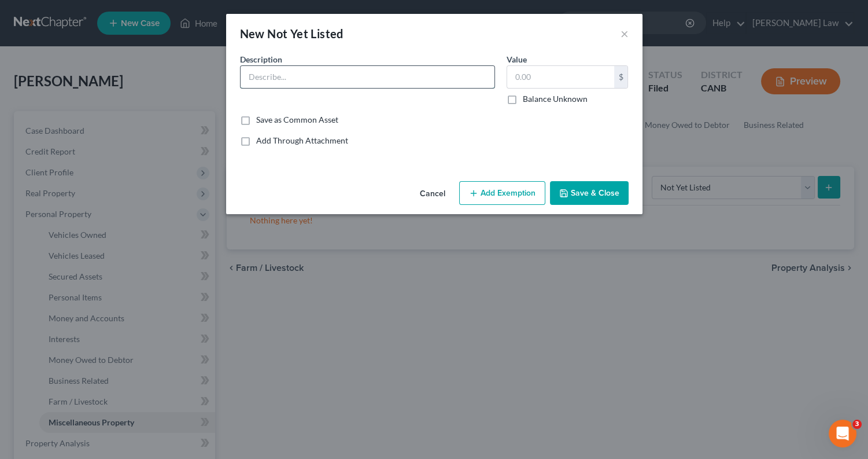
click at [381, 74] on input "text" at bounding box center [368, 77] width 254 height 22
type input "Storage Unit (bed, table, TV, file cabinet, books)"
click at [523, 79] on input "text" at bounding box center [560, 77] width 107 height 22
type input "500"
click at [592, 193] on button "Save & Close" at bounding box center [589, 193] width 79 height 24
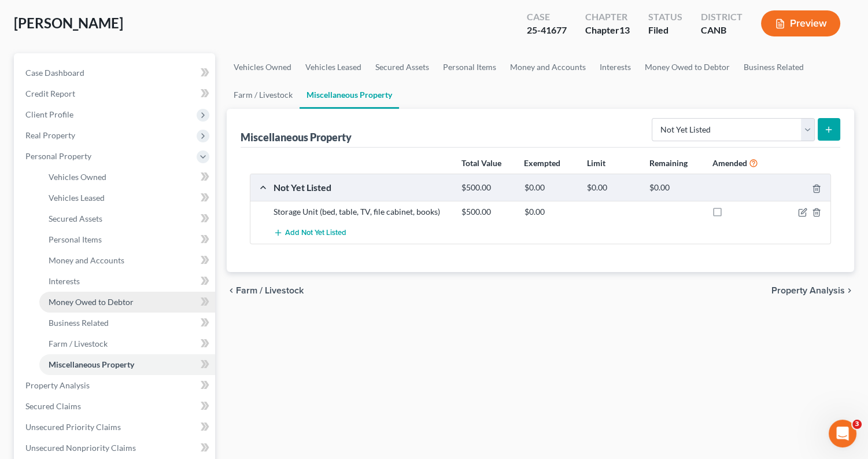
scroll to position [113, 0]
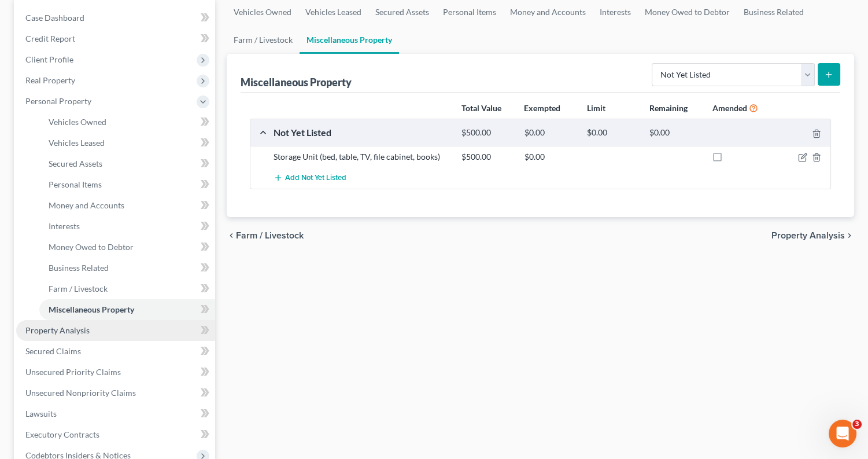
click at [123, 324] on link "Property Analysis" at bounding box center [115, 330] width 199 height 21
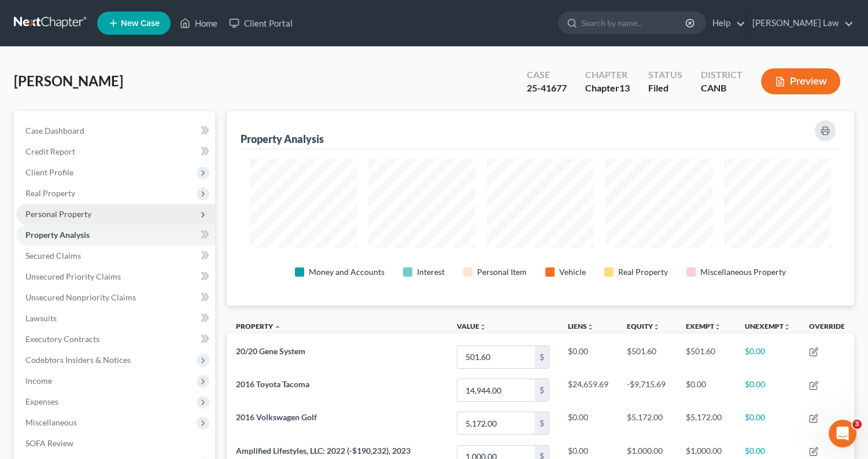
click at [116, 216] on span "Personal Property" at bounding box center [115, 214] width 199 height 21
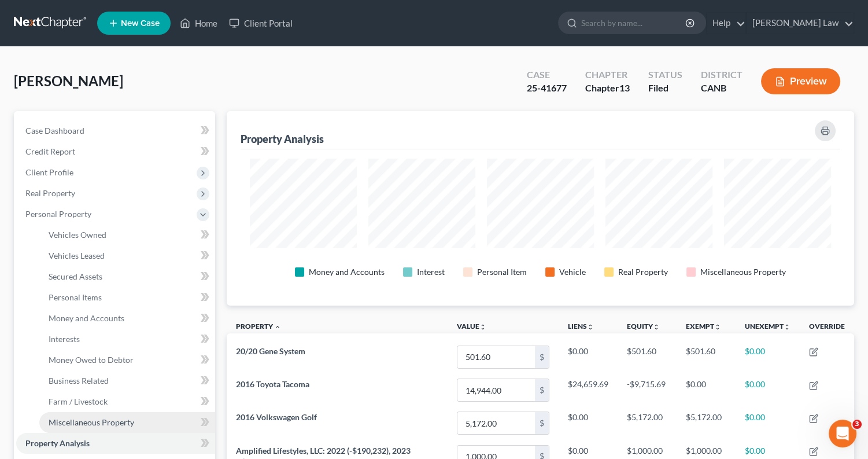
click at [93, 417] on span "Miscellaneous Property" at bounding box center [92, 422] width 86 height 10
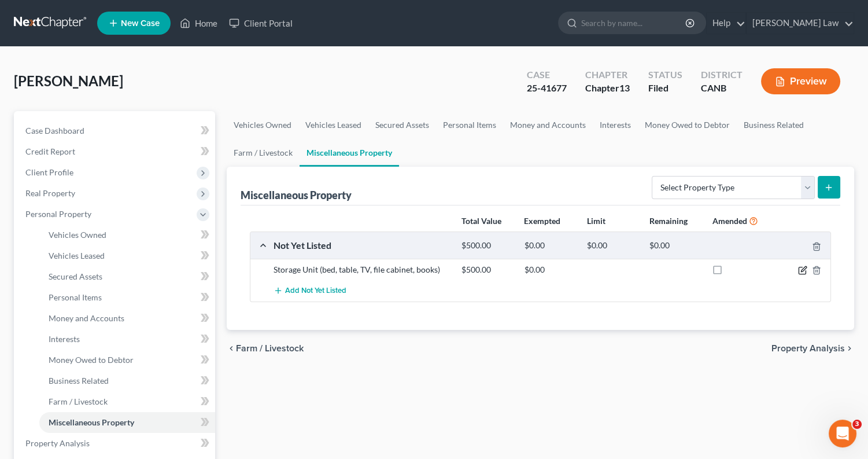
click at [804, 271] on icon "button" at bounding box center [802, 269] width 9 height 9
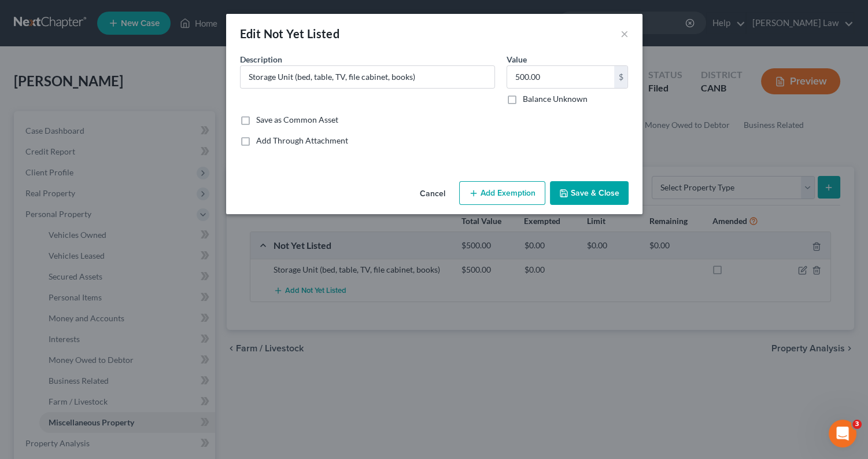
click at [511, 194] on button "Add Exemption" at bounding box center [502, 193] width 86 height 24
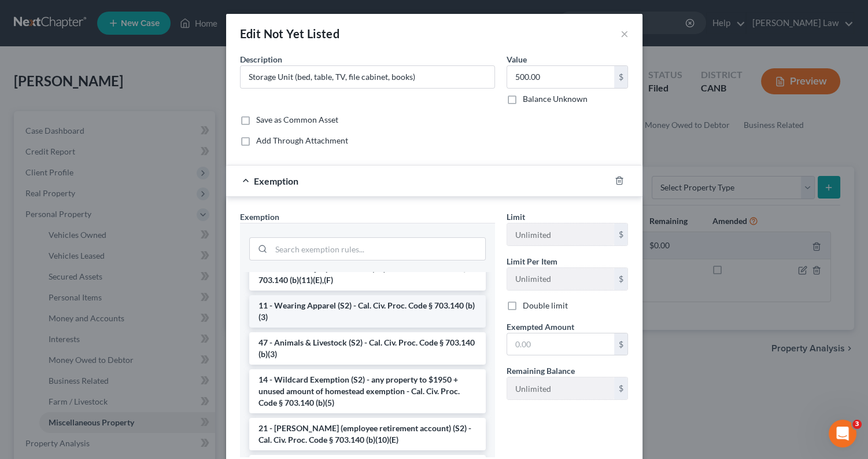
scroll to position [645, 0]
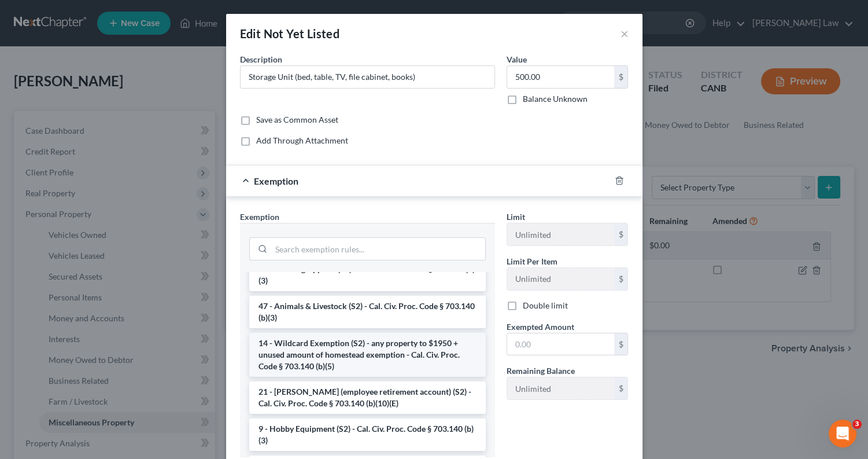
click at [398, 335] on li "14 - Wildcard Exemption (S2) - any property to $1950 + unused amount of homeste…" at bounding box center [367, 354] width 236 height 44
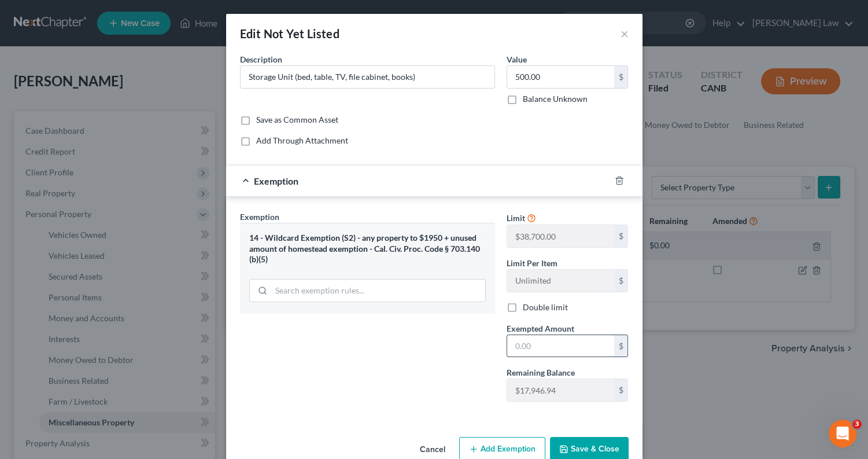
click at [550, 344] on input "text" at bounding box center [560, 346] width 107 height 22
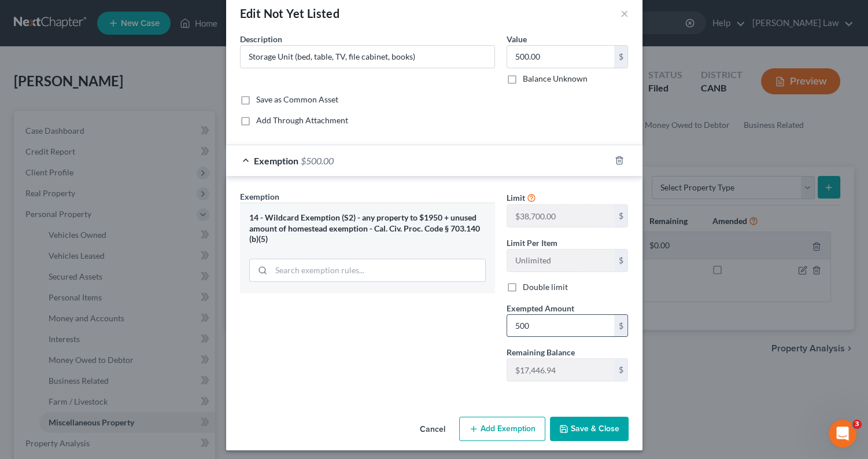
scroll to position [23, 0]
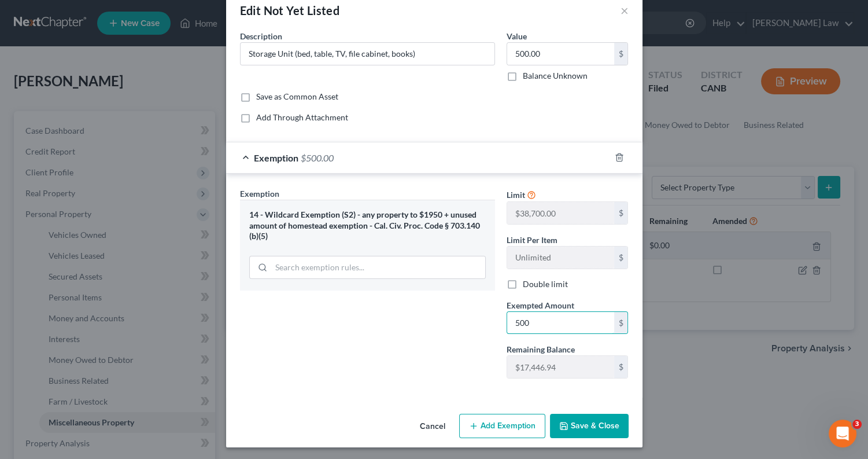
type input "500"
click at [590, 423] on button "Save & Close" at bounding box center [589, 425] width 79 height 24
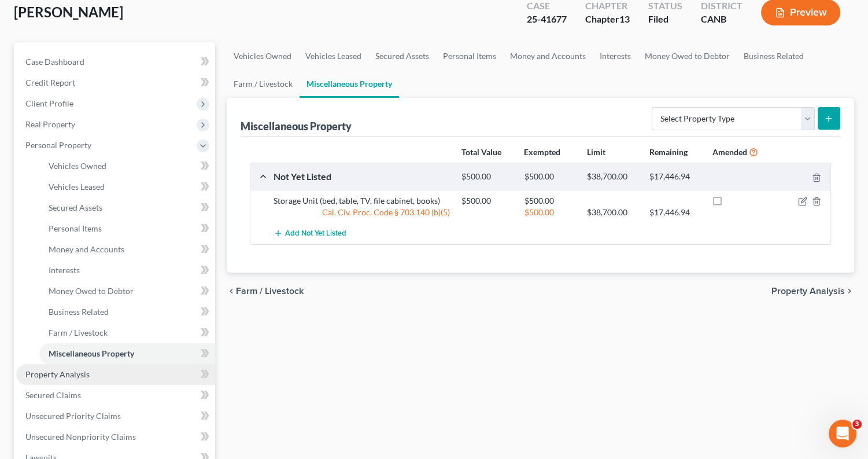
click at [98, 365] on link "Property Analysis" at bounding box center [115, 374] width 199 height 21
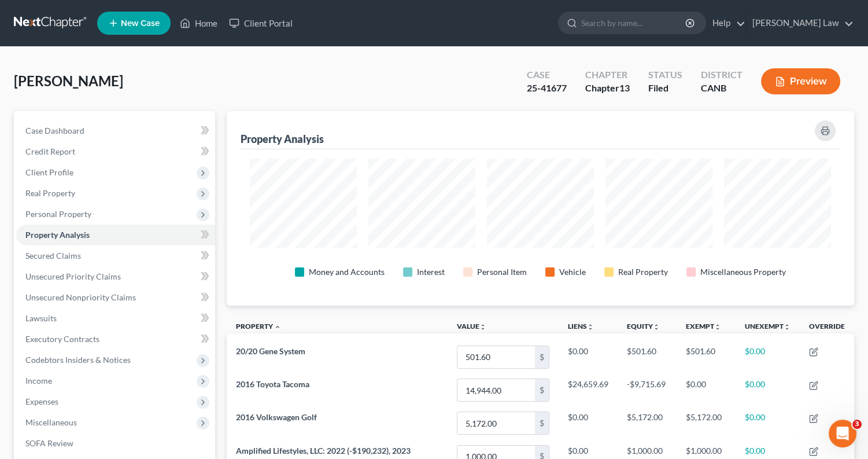
scroll to position [194, 628]
click at [805, 77] on button "Preview" at bounding box center [800, 81] width 79 height 26
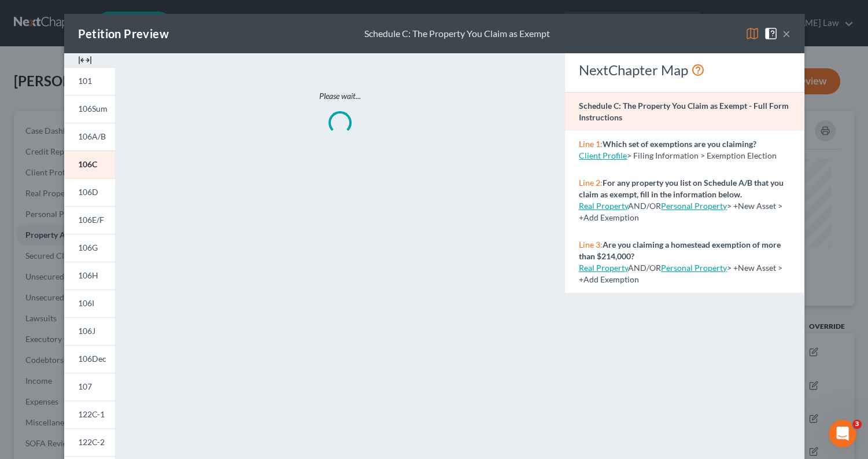
click at [753, 31] on img at bounding box center [752, 34] width 14 height 14
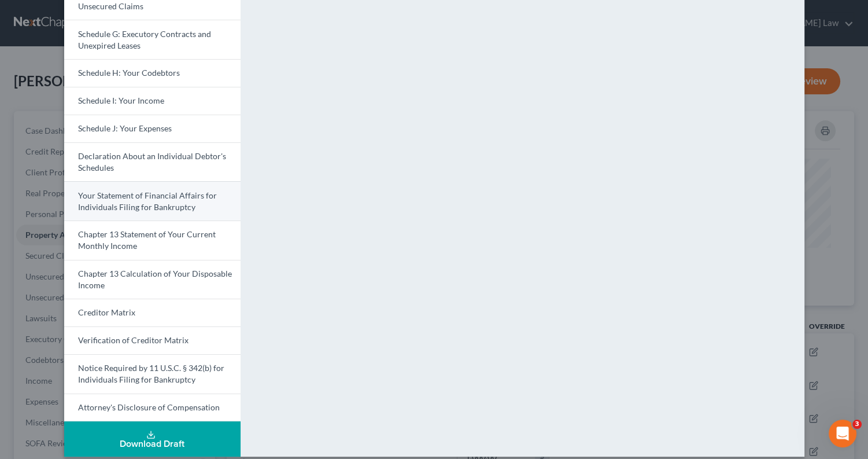
click at [186, 198] on span "Your Statement of Financial Affairs for Individuals Filing for Bankruptcy" at bounding box center [147, 200] width 139 height 21
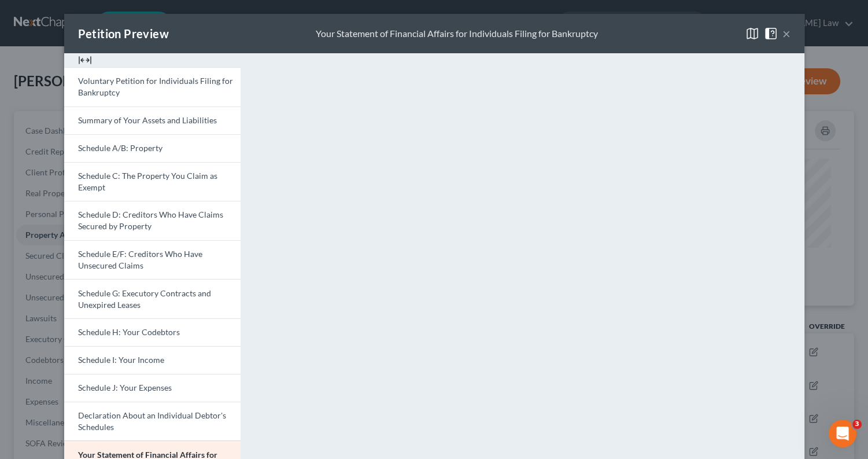
scroll to position [0, 0]
click at [787, 34] on button "×" at bounding box center [786, 34] width 8 height 14
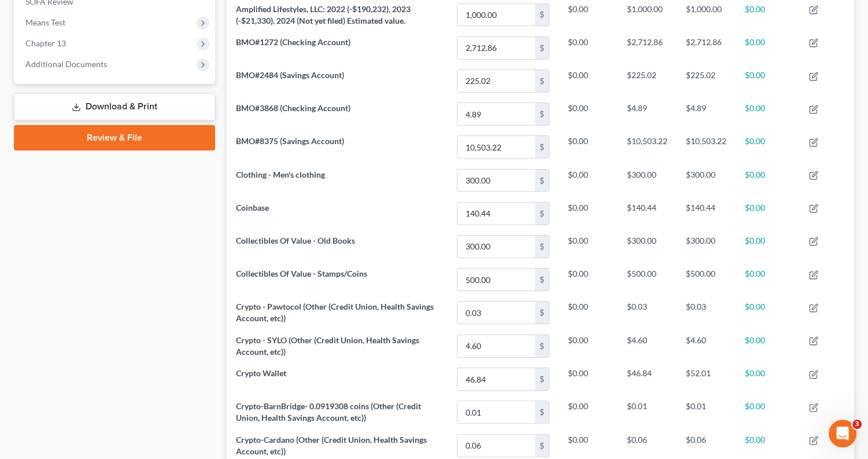
scroll to position [389, 0]
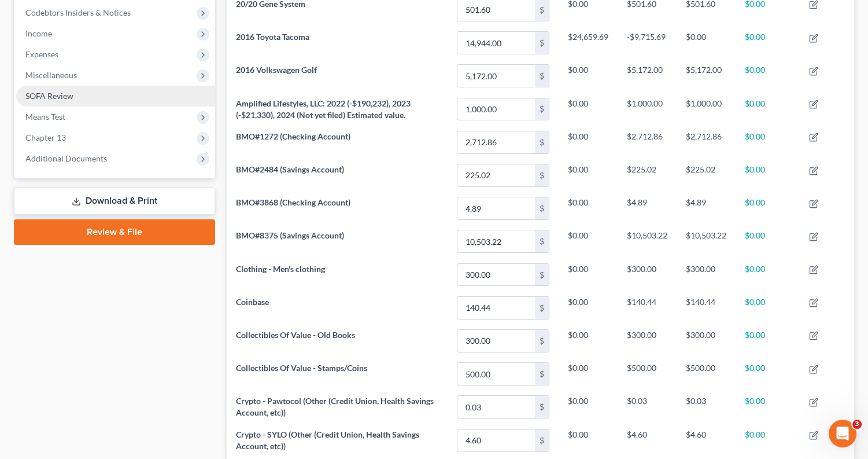
click at [79, 86] on link "SOFA Review" at bounding box center [115, 96] width 199 height 21
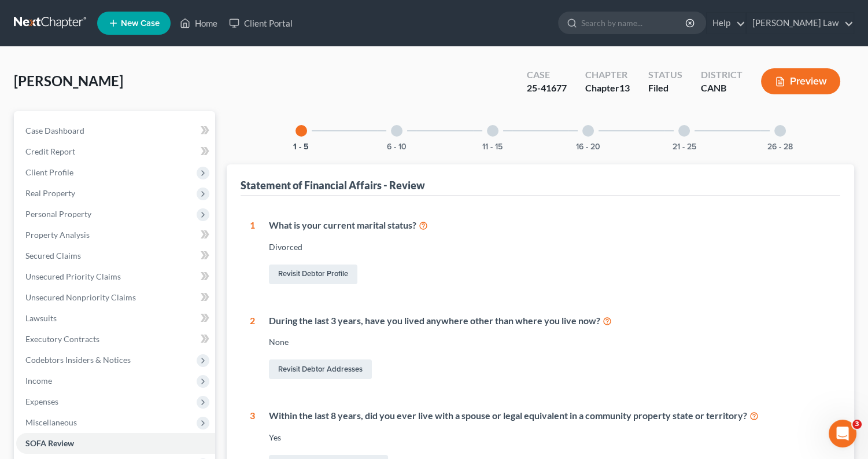
click at [675, 133] on div "21 - 25" at bounding box center [683, 130] width 39 height 39
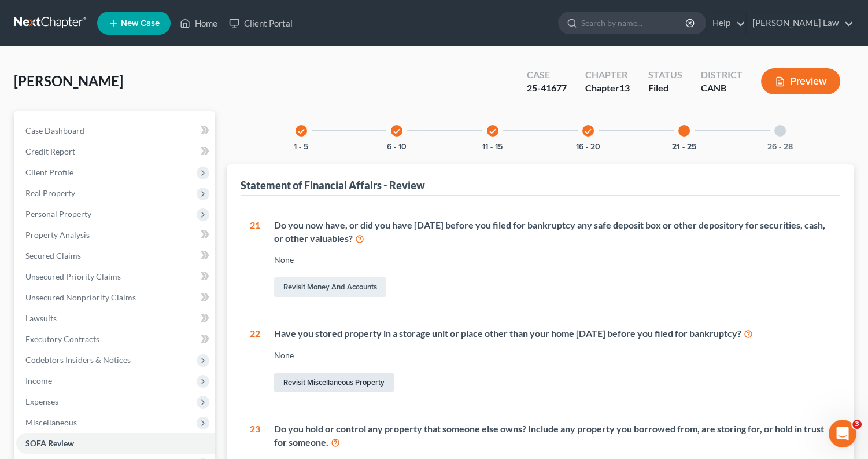
click at [344, 386] on link "Revisit Miscellaneous Property" at bounding box center [334, 382] width 120 height 20
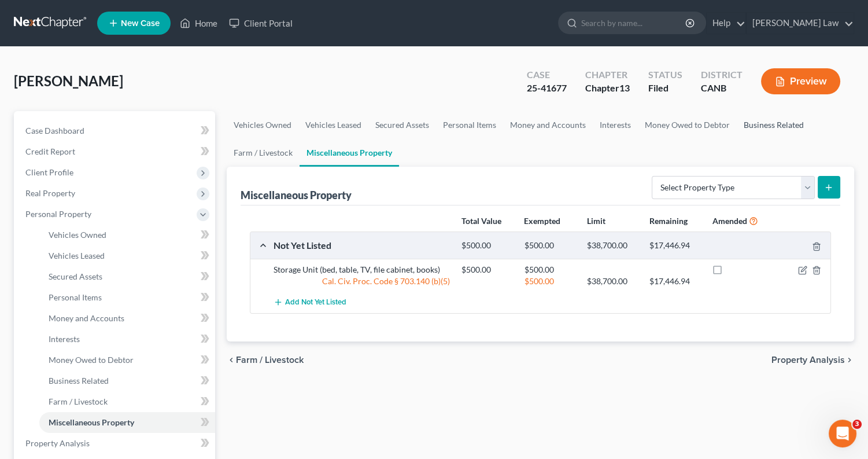
click at [773, 119] on link "Business Related" at bounding box center [774, 125] width 74 height 28
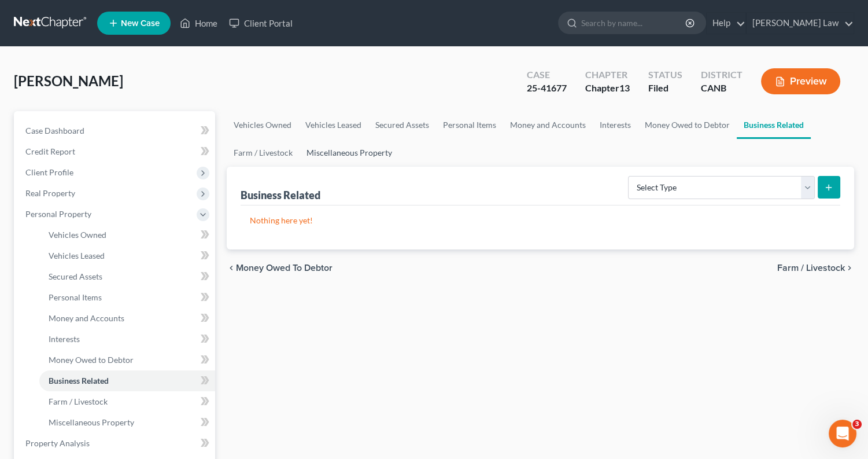
click at [339, 151] on link "Miscellaneous Property" at bounding box center [349, 153] width 99 height 28
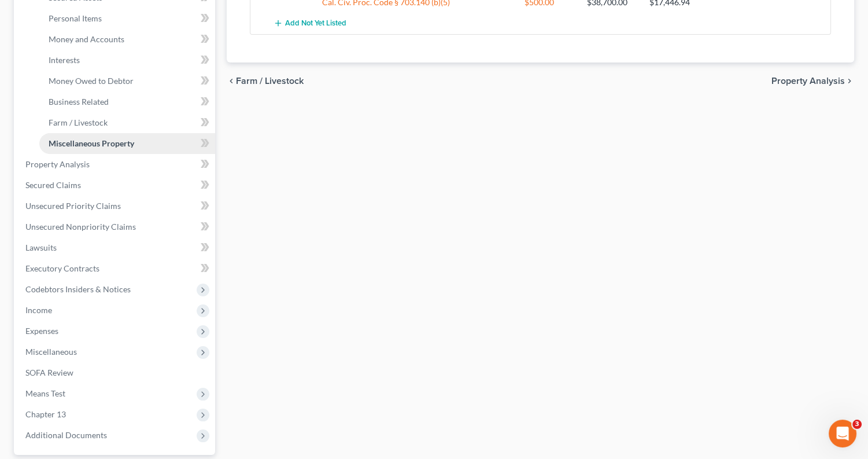
scroll to position [328, 0]
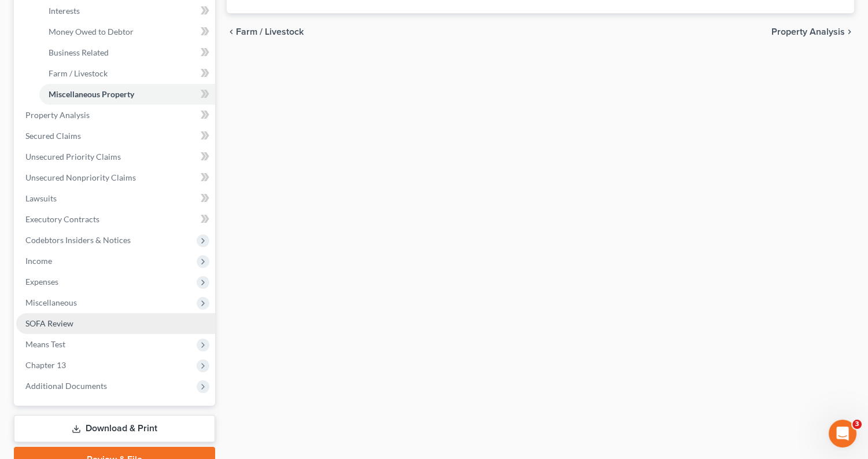
click at [107, 313] on link "SOFA Review" at bounding box center [115, 323] width 199 height 21
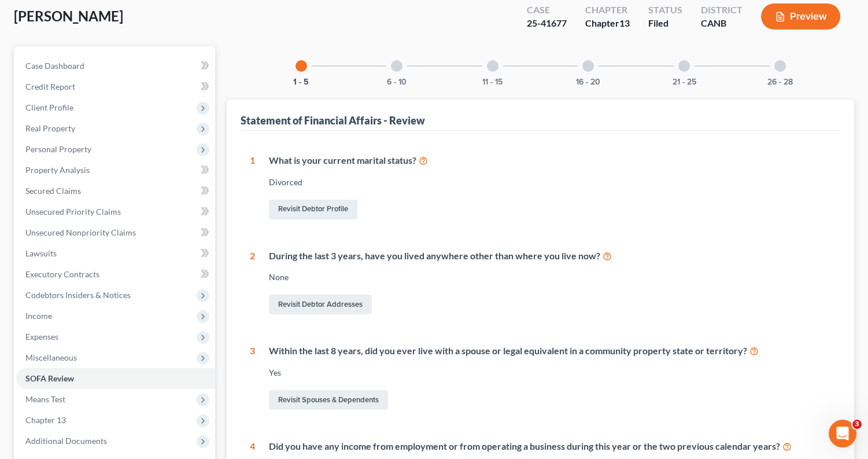
scroll to position [73, 0]
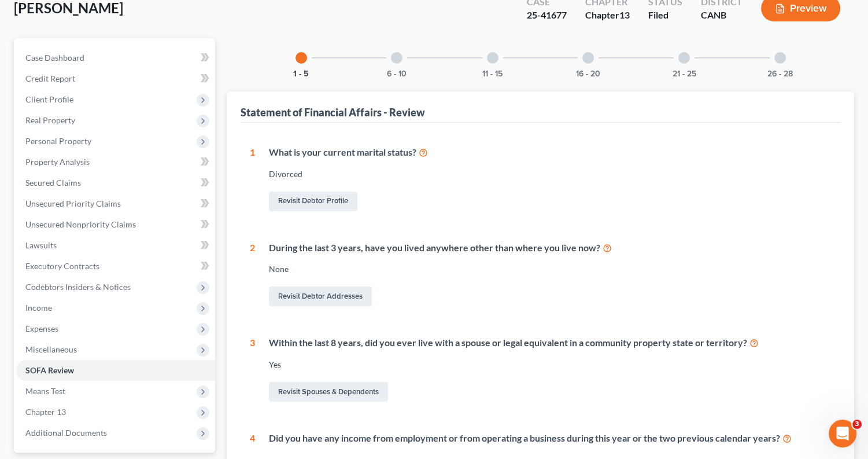
click at [681, 57] on div at bounding box center [684, 58] width 12 height 12
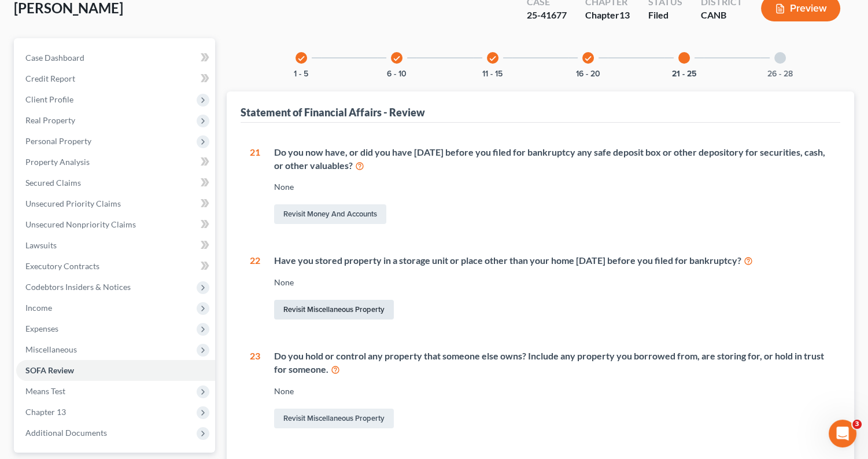
click at [353, 300] on link "Revisit Miscellaneous Property" at bounding box center [334, 310] width 120 height 20
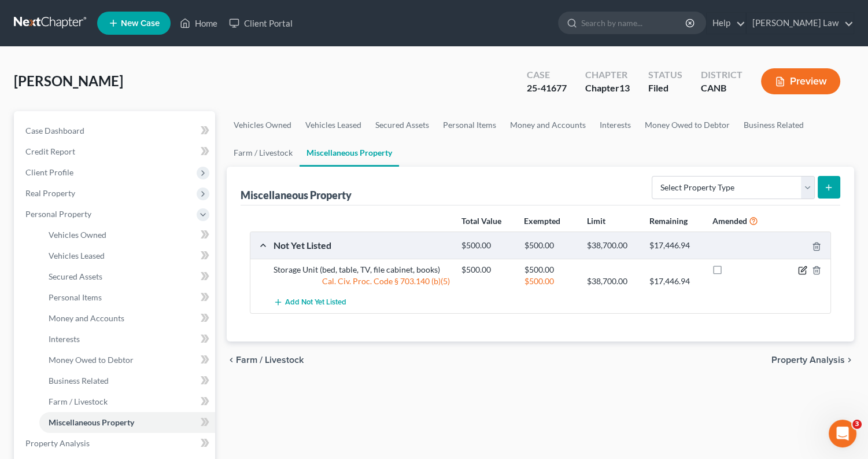
click at [800, 267] on icon "button" at bounding box center [802, 269] width 9 height 9
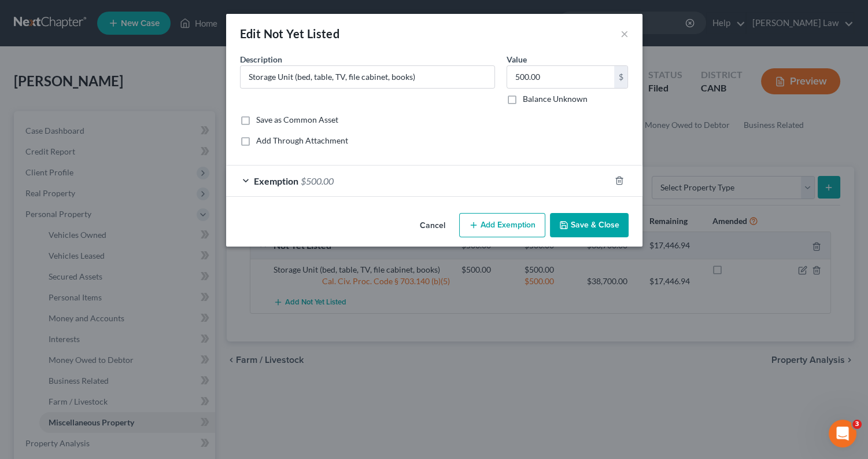
click at [256, 120] on label "Save as Common Asset" at bounding box center [297, 120] width 82 height 12
click at [261, 120] on input "Save as Common Asset" at bounding box center [265, 118] width 8 height 8
checkbox input "true"
click at [607, 223] on button "Save & Close" at bounding box center [589, 225] width 79 height 24
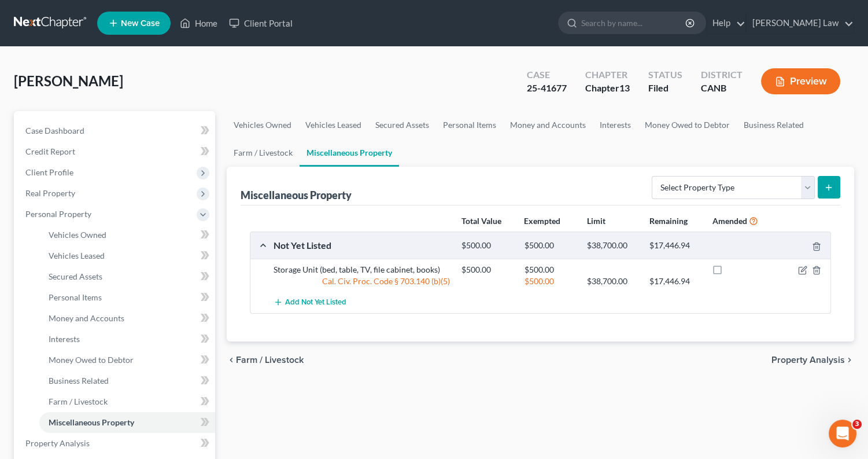
click at [798, 77] on button "Preview" at bounding box center [800, 81] width 79 height 26
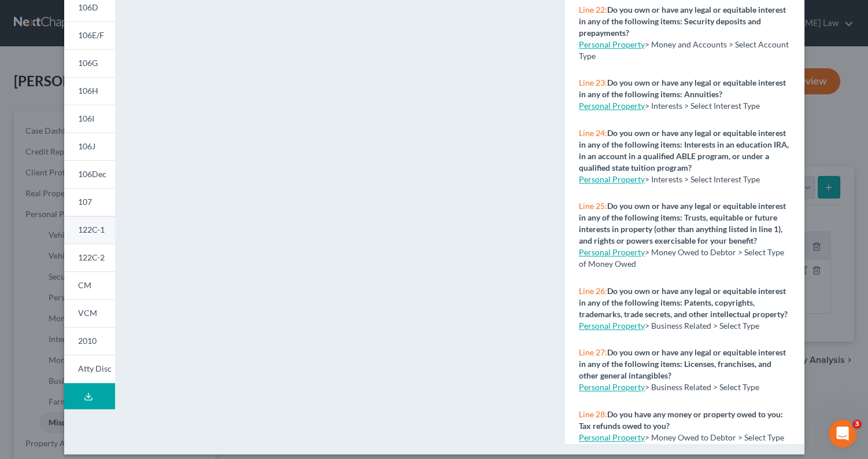
scroll to position [191, 0]
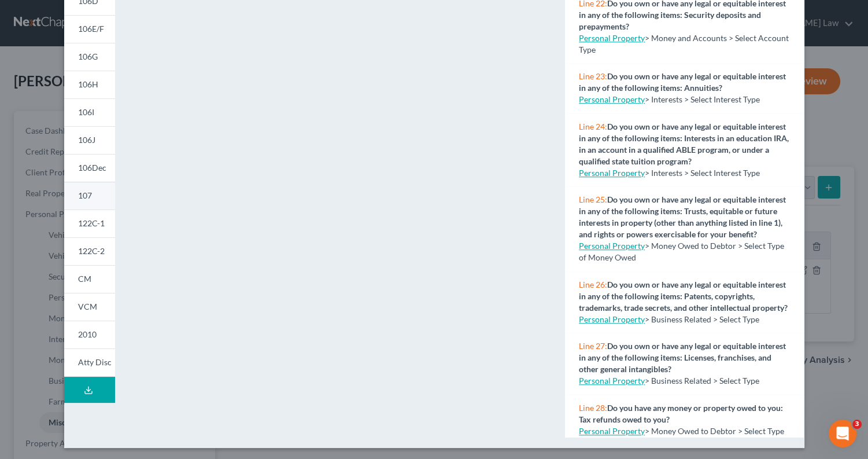
click at [95, 197] on link "107" at bounding box center [89, 196] width 51 height 28
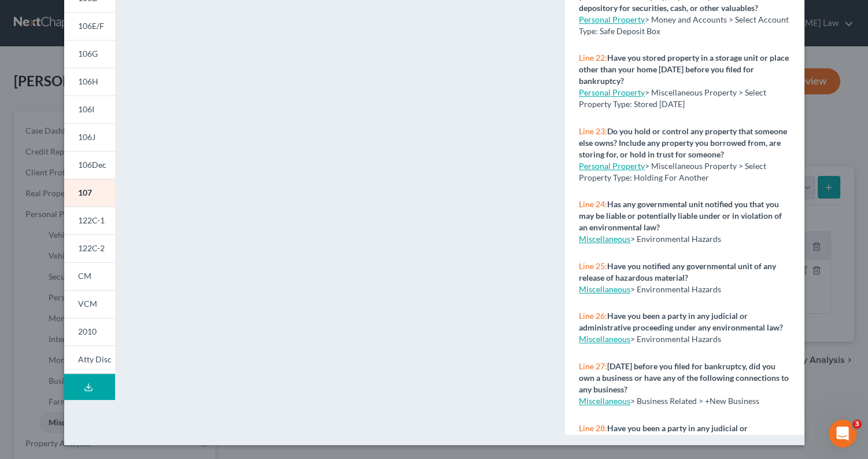
scroll to position [193, 0]
click at [594, 53] on span "Line 22:" at bounding box center [593, 58] width 28 height 10
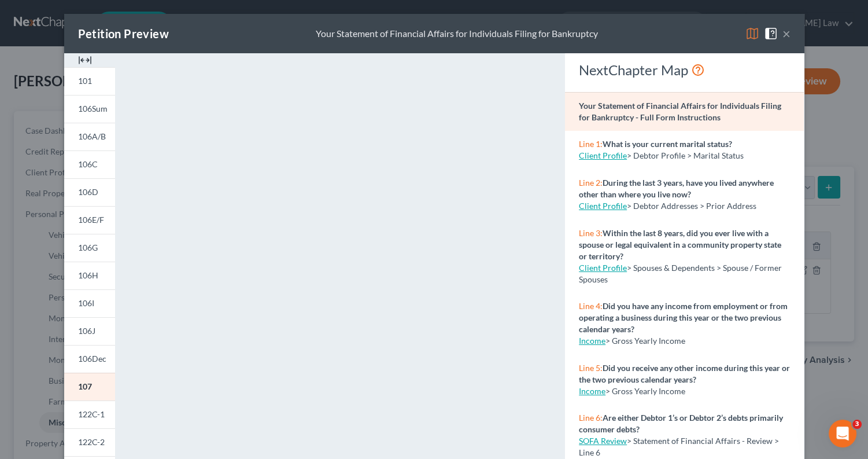
scroll to position [0, 0]
click at [782, 35] on button "×" at bounding box center [786, 34] width 8 height 14
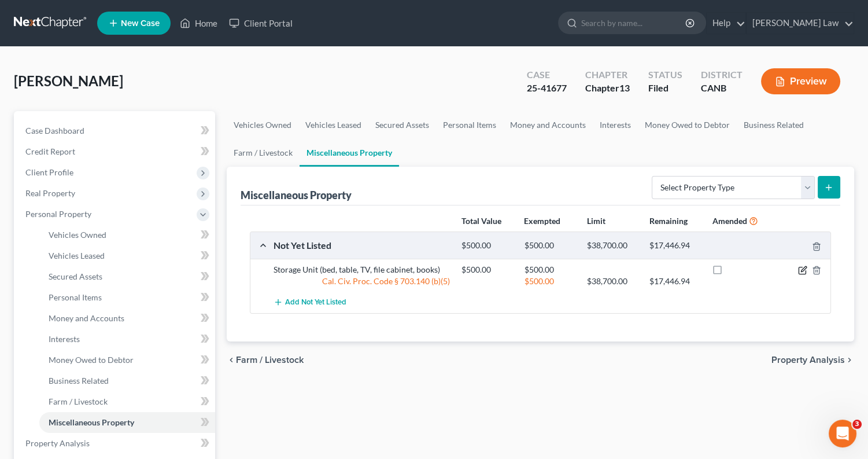
click at [802, 271] on icon "button" at bounding box center [802, 269] width 9 height 9
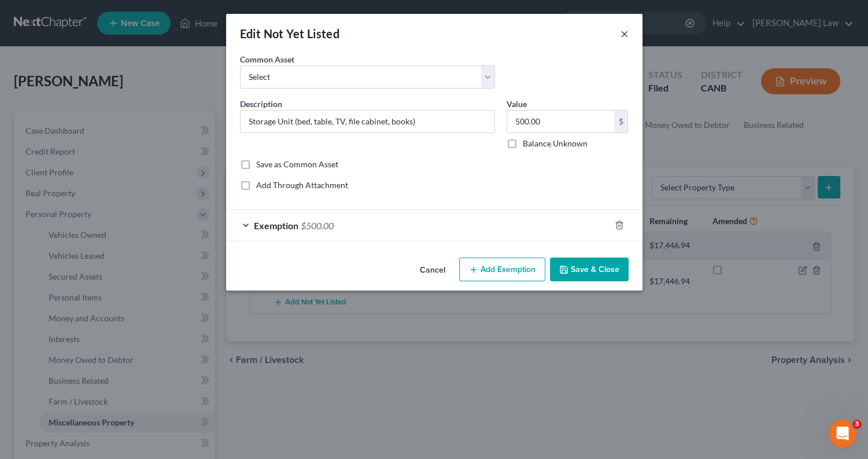
click at [626, 31] on button "×" at bounding box center [624, 34] width 8 height 14
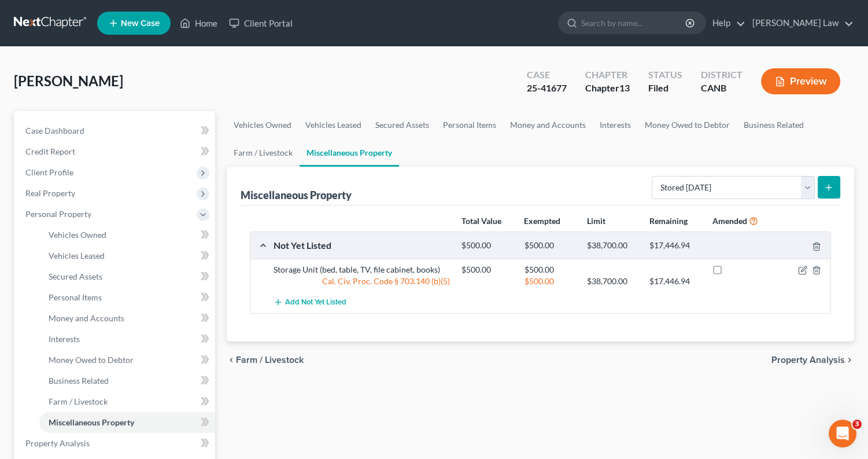
click at [836, 184] on button "submit" at bounding box center [829, 187] width 23 height 23
click at [826, 181] on button "submit" at bounding box center [829, 187] width 23 height 23
click at [830, 189] on icon "submit" at bounding box center [828, 187] width 9 height 9
click at [812, 271] on icon "button" at bounding box center [816, 269] width 9 height 9
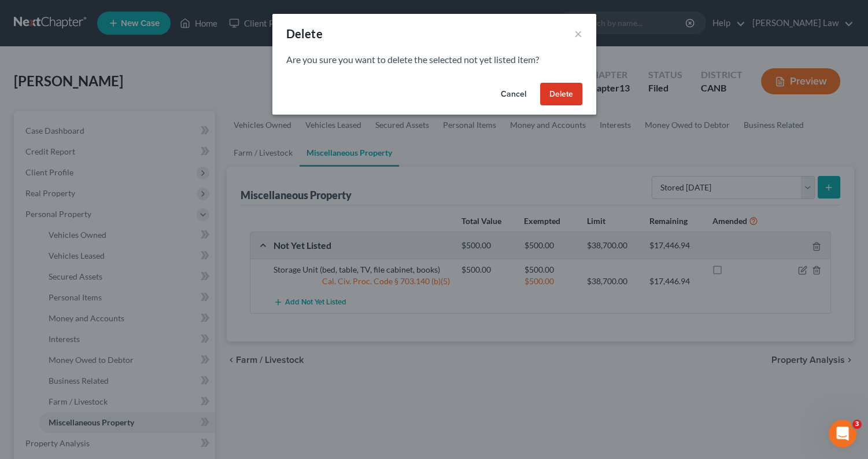
click at [553, 92] on button "Delete" at bounding box center [561, 94] width 42 height 23
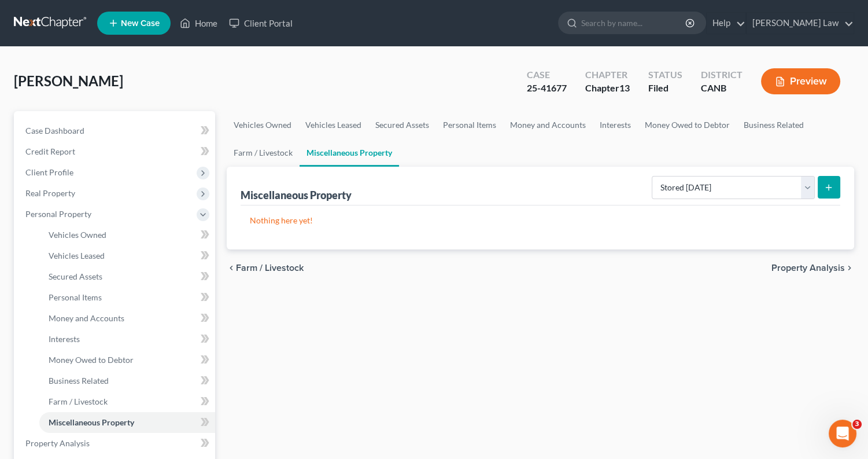
click at [827, 183] on icon "submit" at bounding box center [828, 187] width 9 height 9
click at [827, 187] on line "submit" at bounding box center [828, 187] width 5 height 0
click at [285, 221] on p "Nothing here yet!" at bounding box center [540, 221] width 581 height 12
click at [825, 191] on button "submit" at bounding box center [829, 187] width 23 height 23
select select "not_yet_listed"
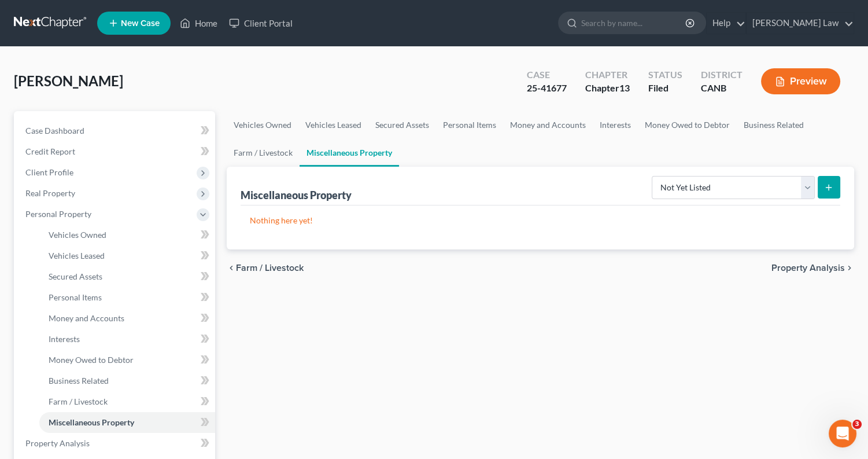
click at [829, 189] on icon "submit" at bounding box center [828, 187] width 9 height 9
click at [825, 189] on icon "submit" at bounding box center [828, 187] width 9 height 9
click at [106, 313] on span "Money and Accounts" at bounding box center [87, 318] width 76 height 10
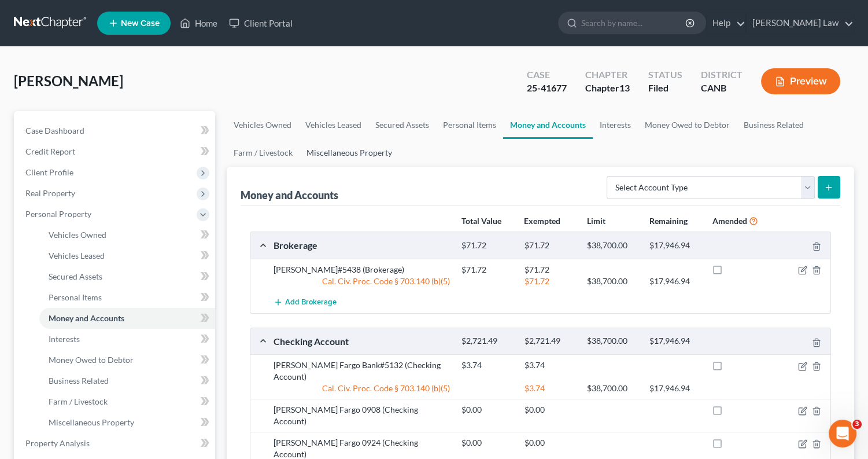
click at [366, 149] on link "Miscellaneous Property" at bounding box center [349, 153] width 99 height 28
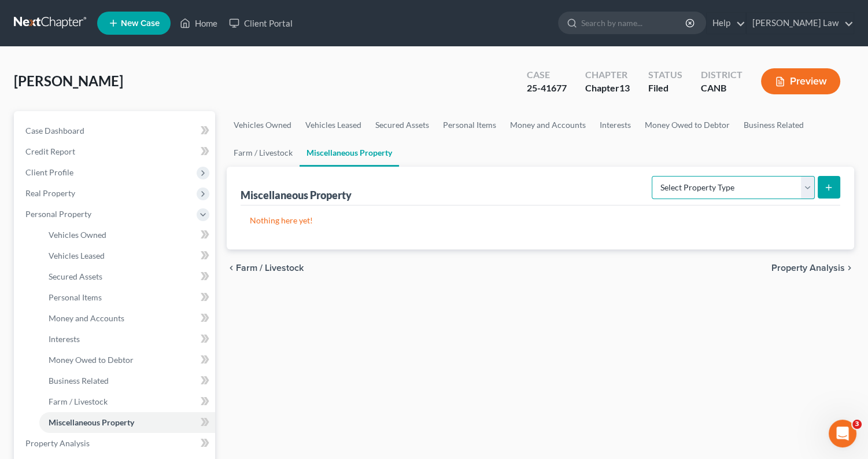
select select "stored_within_1_year"
click at [825, 179] on button "submit" at bounding box center [829, 187] width 23 height 23
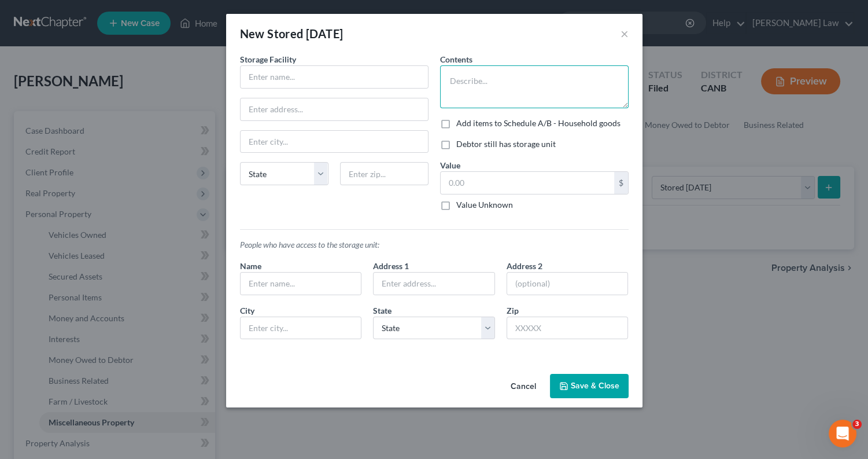
click at [485, 92] on textarea at bounding box center [534, 86] width 189 height 43
type textarea "B"
type textarea "A"
click at [466, 80] on textarea "Bed, TV, filing cabinet, books" at bounding box center [534, 86] width 189 height 43
type textarea "Bed, table TV, filing cabinet, books"
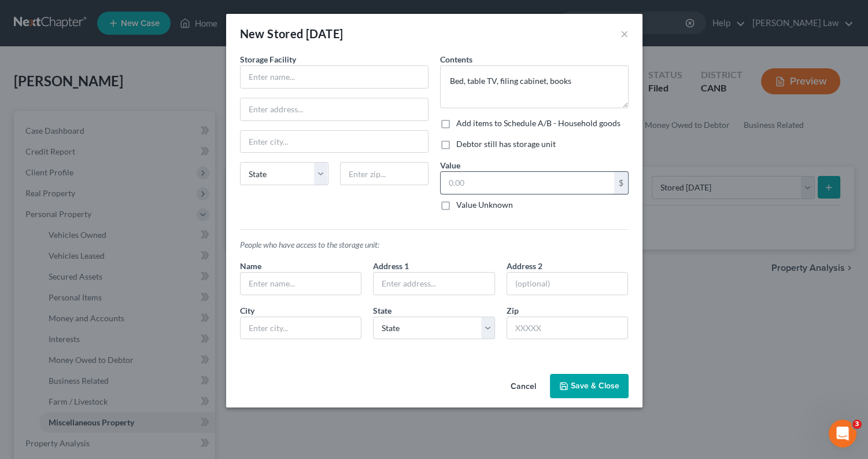
click at [477, 175] on input "text" at bounding box center [527, 183] width 173 height 22
type input "500"
click at [511, 223] on div "People who have access to the storage unit: Name Address 1 Address [GEOGRAPHIC_…" at bounding box center [434, 284] width 400 height 129
click at [456, 123] on label "Add items to Schedule A/B - Household goods" at bounding box center [538, 123] width 164 height 12
click at [461, 123] on input "Add items to Schedule A/B - Household goods" at bounding box center [465, 121] width 8 height 8
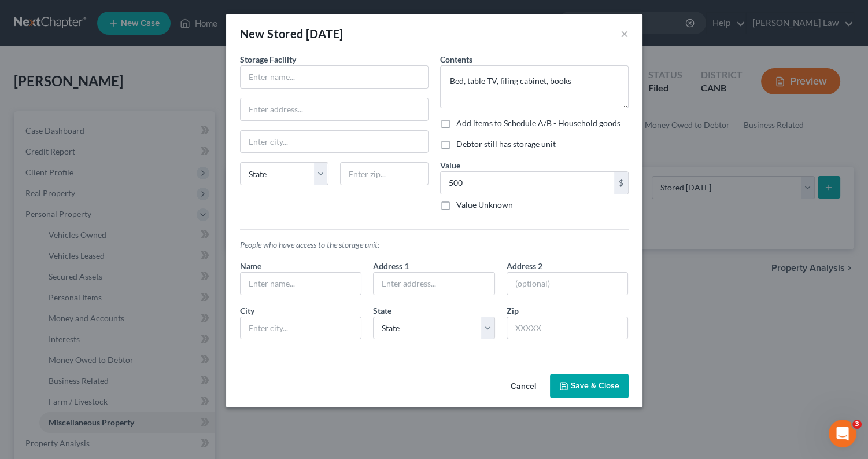
checkbox input "true"
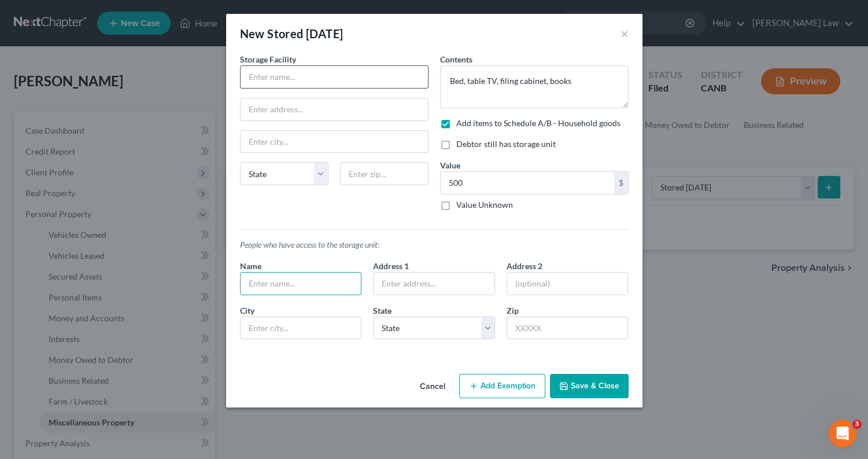
click at [350, 77] on input "text" at bounding box center [334, 77] width 187 height 22
type input "Storewell Self-Storage"
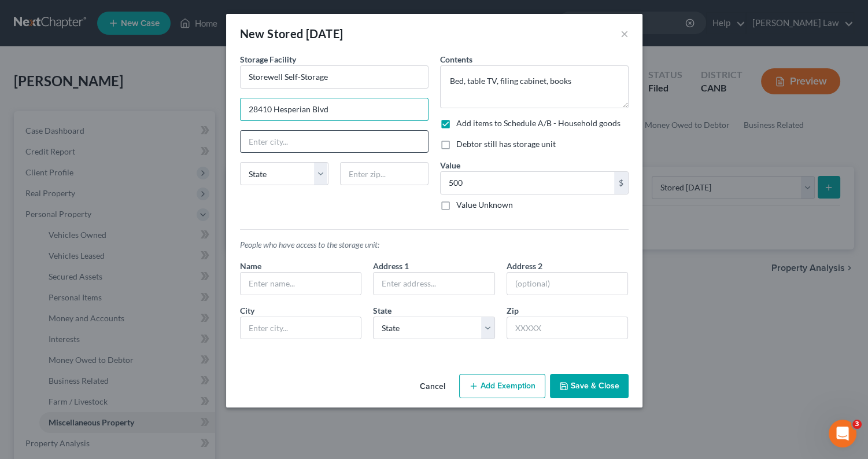
type input "28410 Hesperian Blvd"
type input "J"
type input "Hayward"
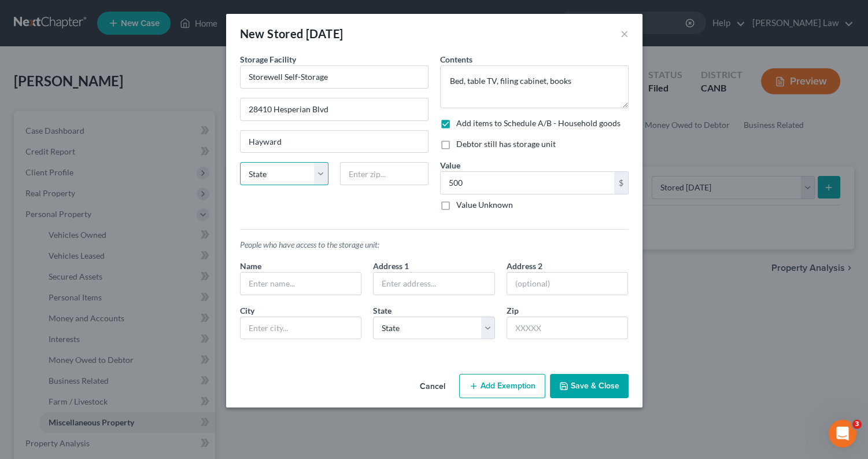
select select "4"
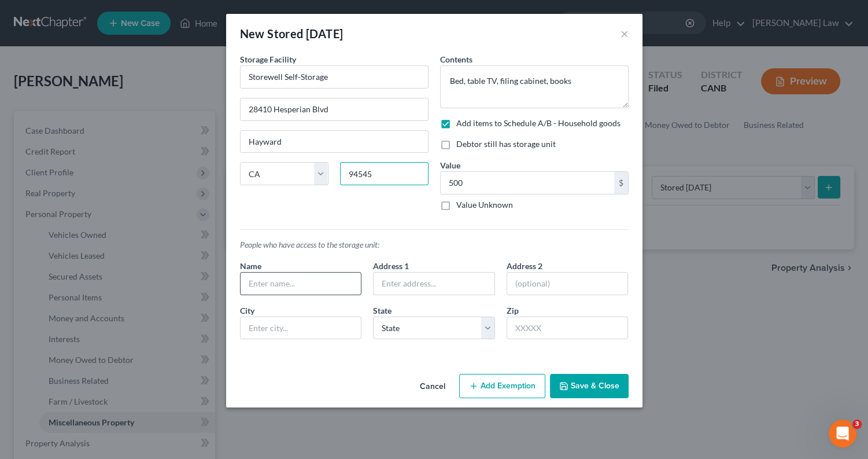
type input "94545"
click at [324, 277] on input "text" at bounding box center [301, 283] width 121 height 22
type input "[PERSON_NAME]"
click at [577, 83] on textarea "Bed, table TV, filing cabinet, books" at bounding box center [534, 86] width 189 height 43
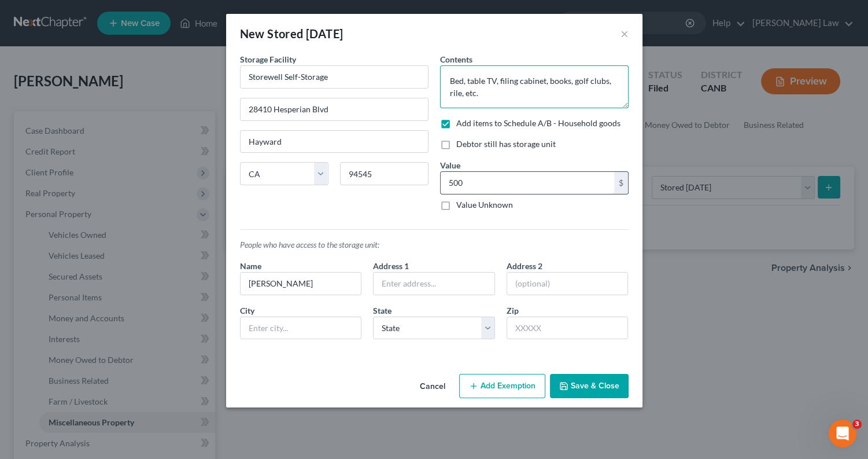
type textarea "Bed, table TV, filing cabinet, books, golf clubs, rile, etc."
click at [482, 179] on input "500" at bounding box center [527, 183] width 173 height 22
type input "5"
type input "1,000"
click at [387, 221] on div "People who have access to the storage unit: Name [PERSON_NAME] Address 1 Addres…" at bounding box center [434, 284] width 400 height 129
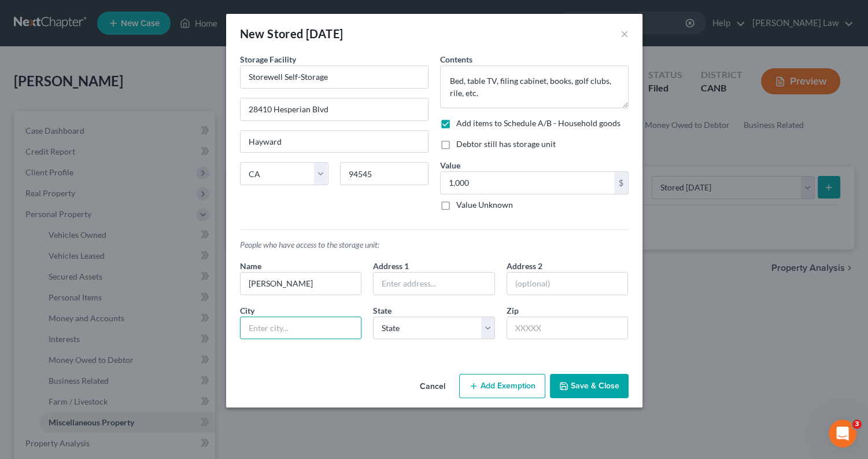
click at [592, 390] on button "Save & Close" at bounding box center [589, 386] width 79 height 24
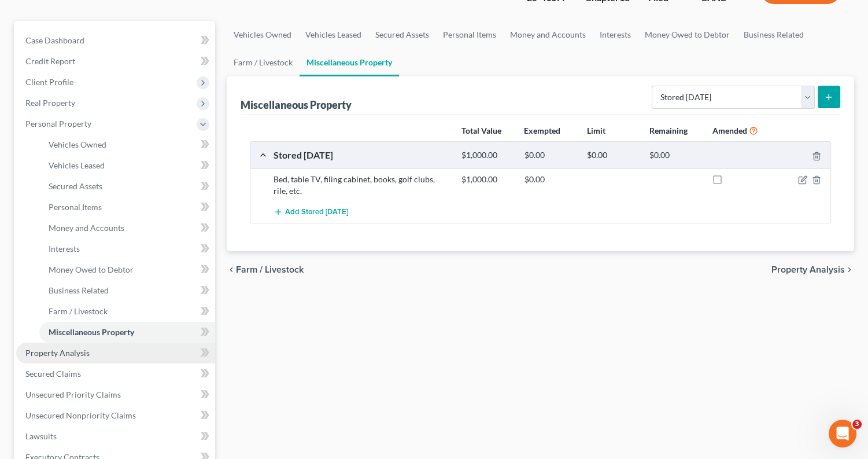
click at [108, 342] on link "Property Analysis" at bounding box center [115, 352] width 199 height 21
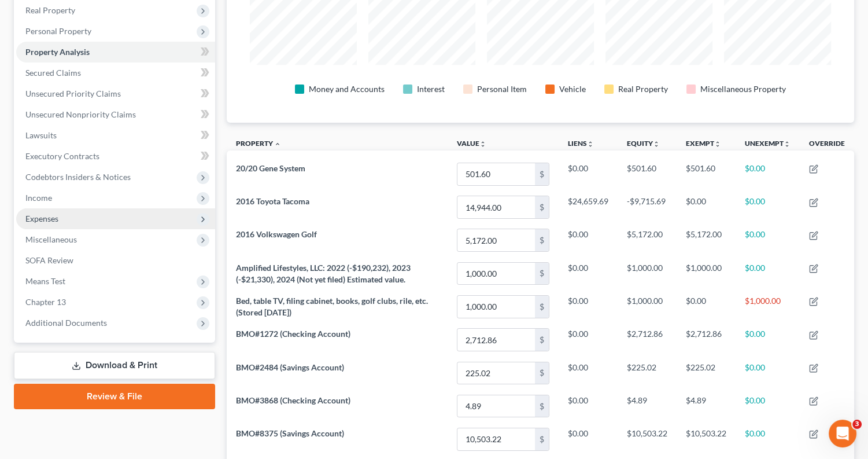
scroll to position [159, 0]
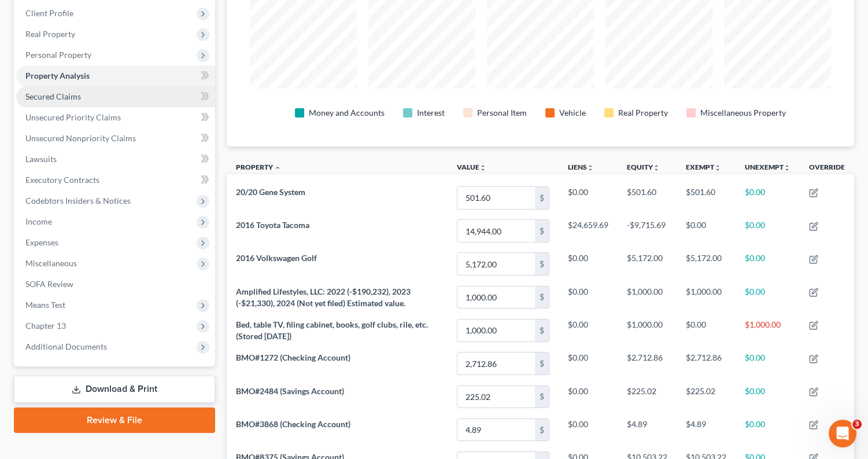
click at [114, 87] on link "Secured Claims" at bounding box center [115, 96] width 199 height 21
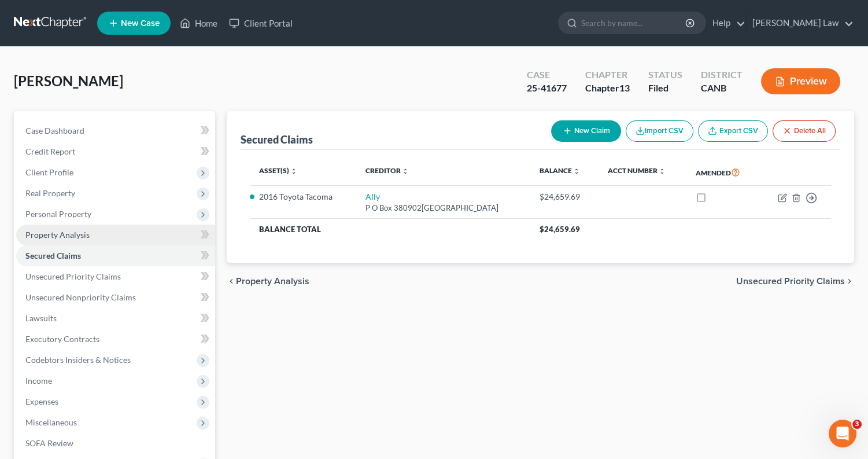
click at [60, 232] on span "Property Analysis" at bounding box center [57, 235] width 64 height 10
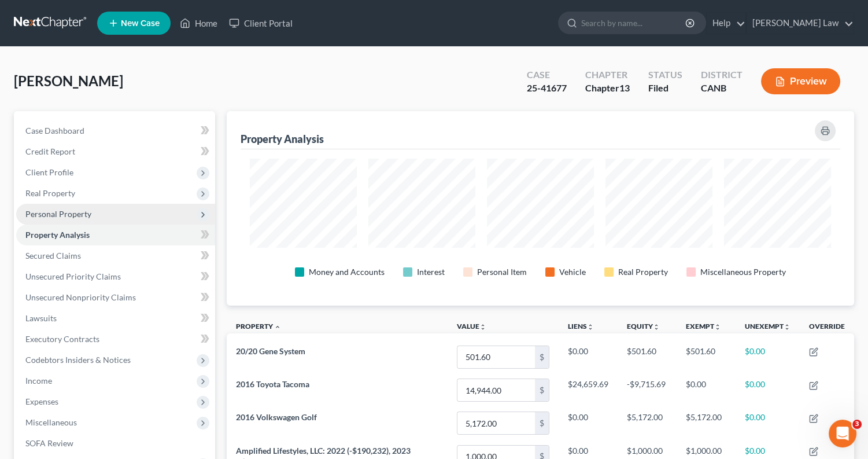
scroll to position [194, 628]
click at [101, 212] on span "Personal Property" at bounding box center [115, 214] width 199 height 21
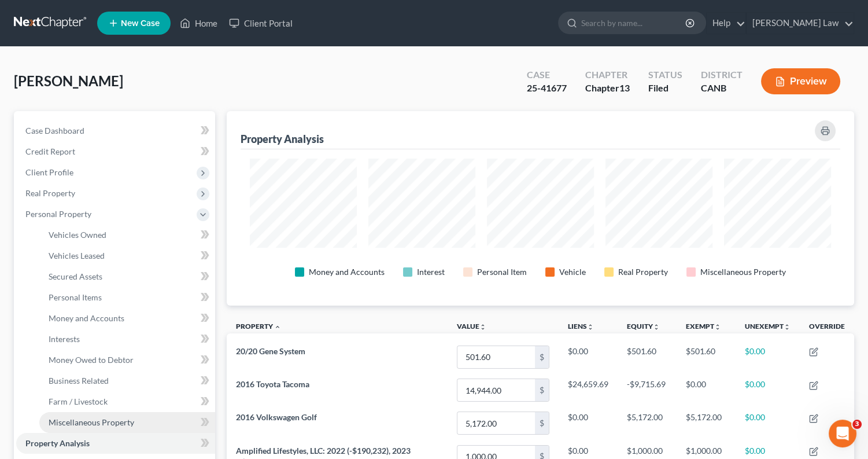
click at [106, 417] on span "Miscellaneous Property" at bounding box center [92, 422] width 86 height 10
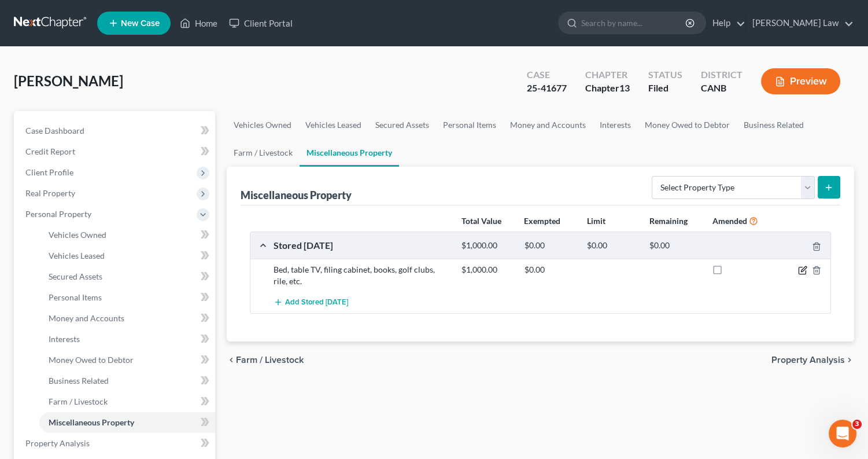
click at [799, 267] on icon "button" at bounding box center [802, 270] width 7 height 7
select select "4"
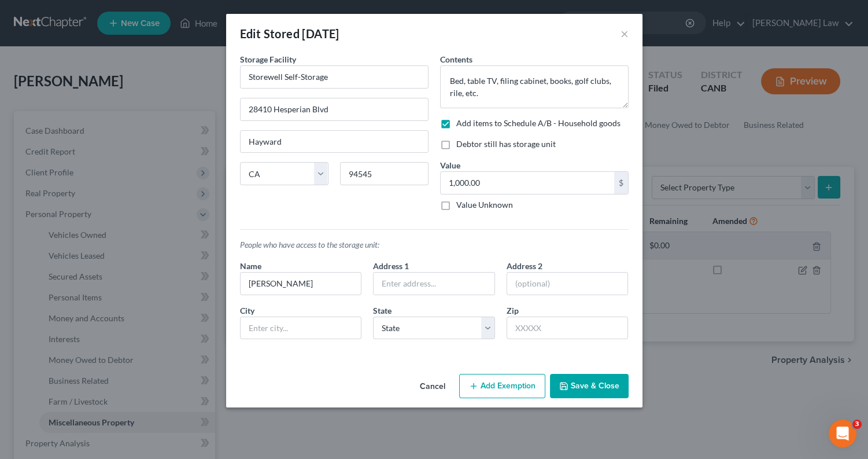
click at [512, 387] on button "Add Exemption" at bounding box center [502, 386] width 86 height 24
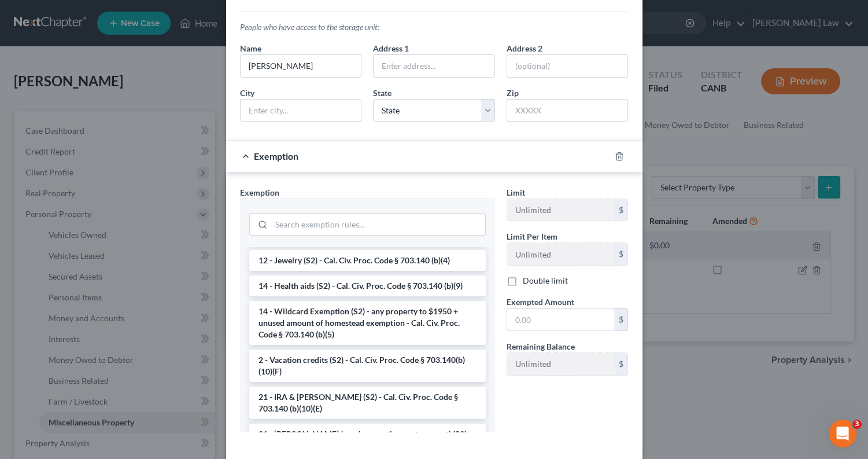
scroll to position [224, 0]
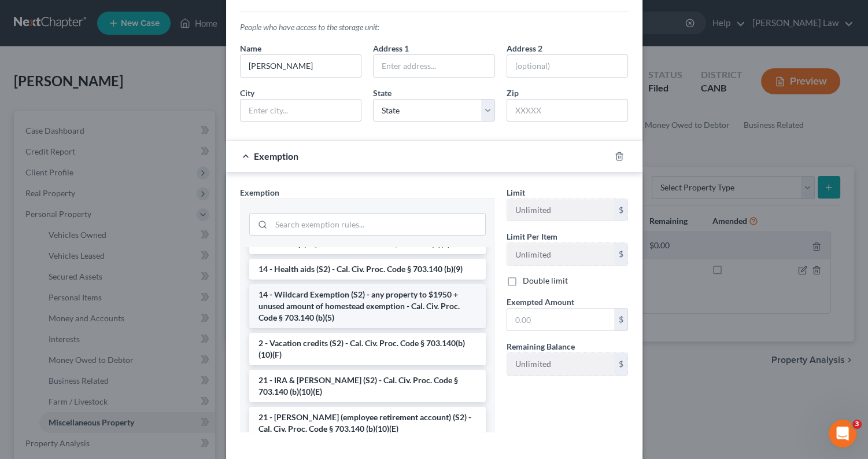
click at [379, 295] on li "14 - Wildcard Exemption (S2) - any property to $1950 + unused amount of homeste…" at bounding box center [367, 306] width 236 height 44
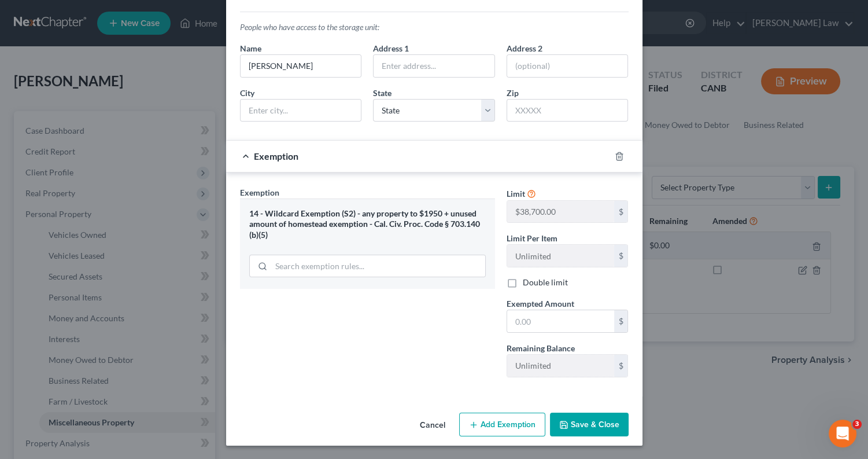
scroll to position [216, 0]
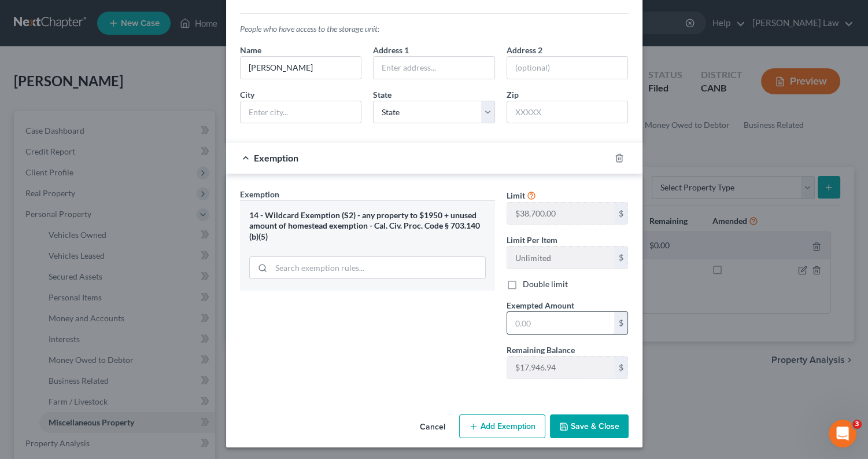
click at [533, 322] on input "text" at bounding box center [560, 323] width 107 height 22
type input "1,000"
click at [582, 419] on button "Save & Close" at bounding box center [589, 426] width 79 height 24
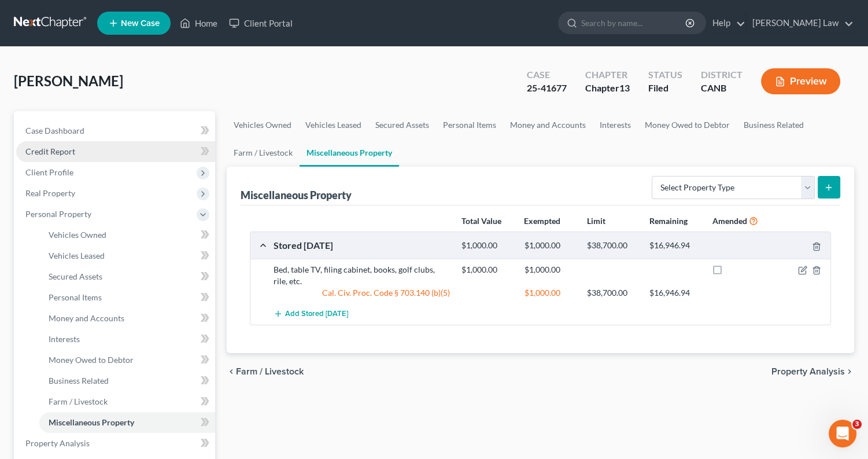
click at [98, 153] on link "Credit Report" at bounding box center [115, 151] width 199 height 21
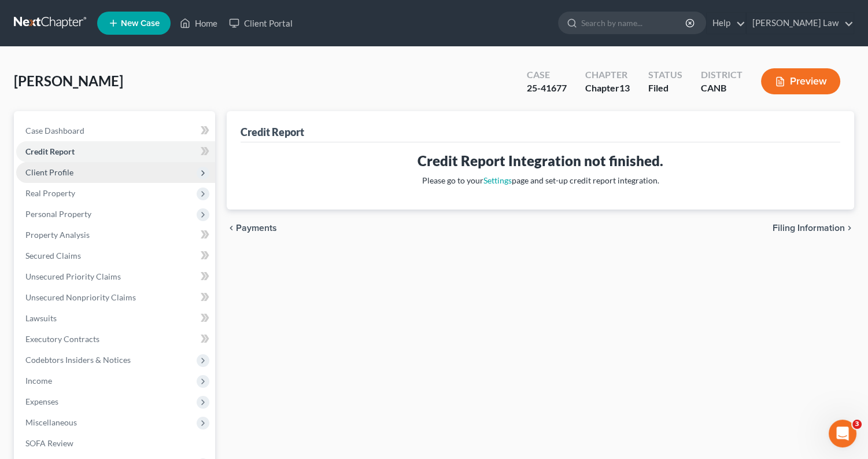
click at [113, 175] on span "Client Profile" at bounding box center [115, 172] width 199 height 21
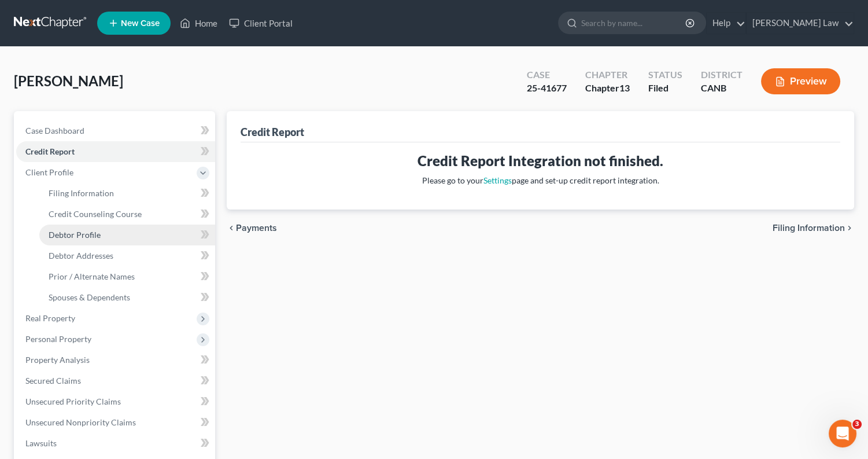
click at [114, 231] on link "Debtor Profile" at bounding box center [127, 234] width 176 height 21
select select "3"
select select "0"
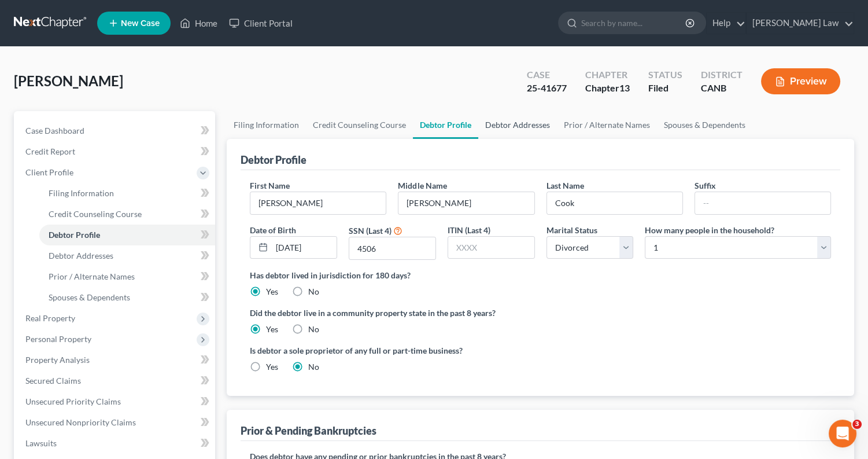
click at [516, 123] on link "Debtor Addresses" at bounding box center [517, 125] width 79 height 28
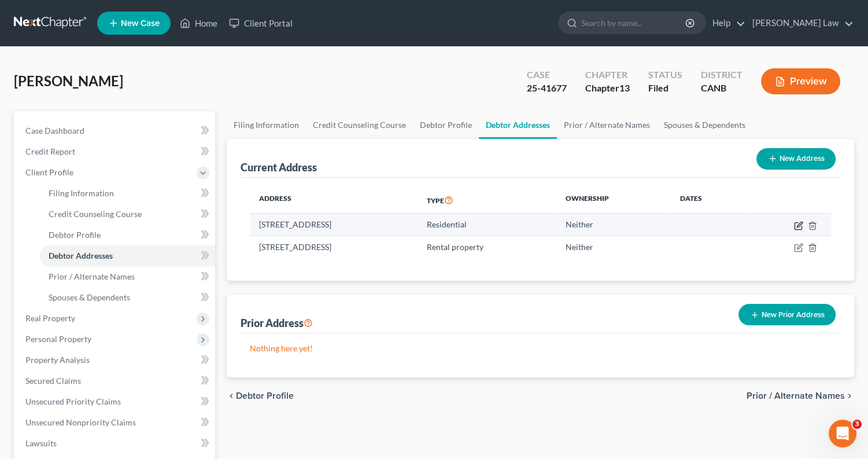
click at [799, 227] on icon "button" at bounding box center [798, 225] width 9 height 9
select select "4"
select select "0"
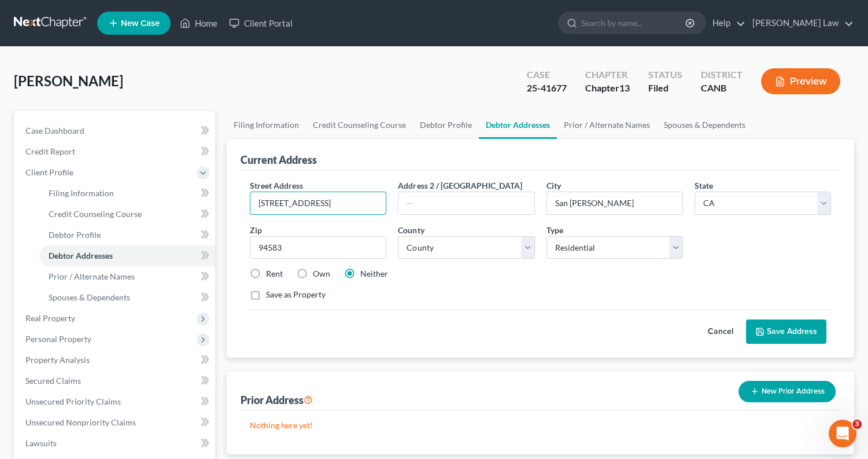
drag, startPoint x: 352, startPoint y: 204, endPoint x: 223, endPoint y: 199, distance: 129.6
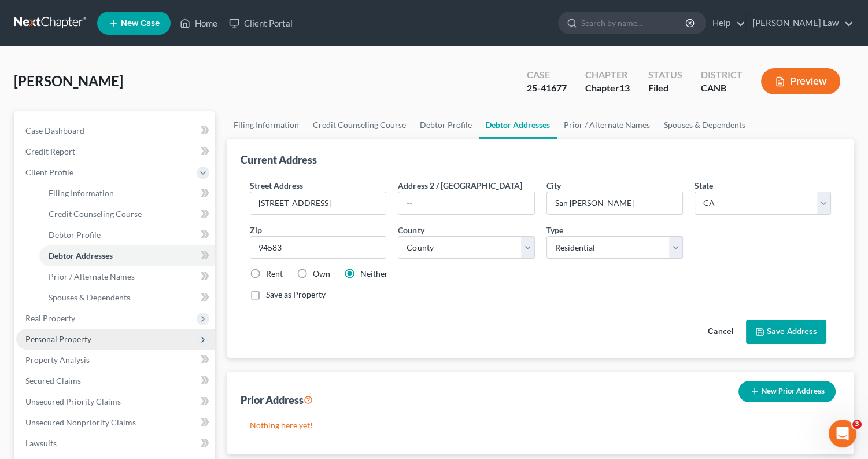
click at [83, 334] on span "Personal Property" at bounding box center [58, 339] width 66 height 10
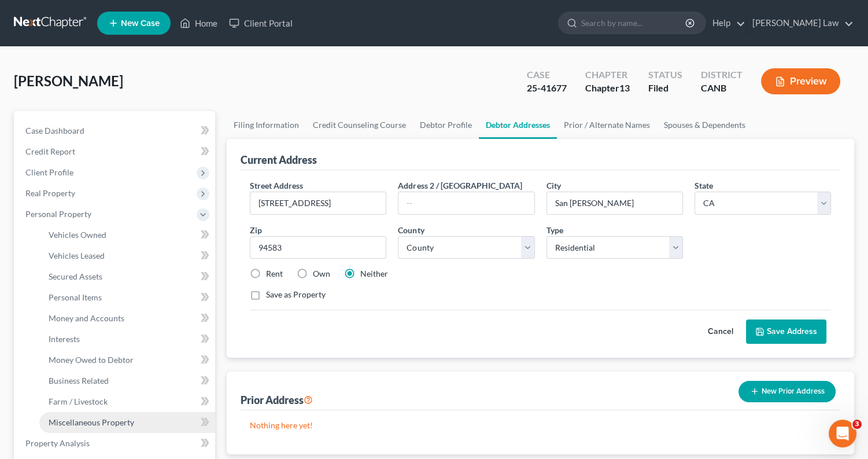
click at [134, 415] on link "Miscellaneous Property" at bounding box center [127, 422] width 176 height 21
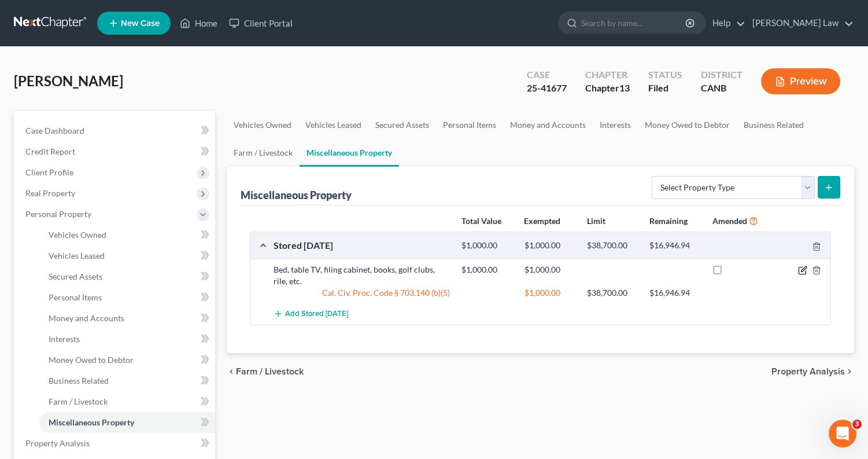
click at [803, 268] on icon "button" at bounding box center [802, 269] width 9 height 9
select select "4"
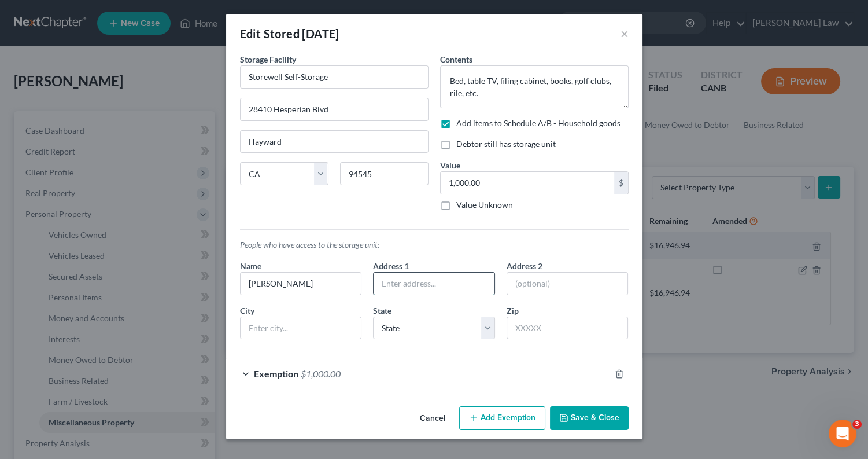
paste input "[STREET_ADDRESS]"
type input "[STREET_ADDRESS]"
type input "San [PERSON_NAME]"
select select "4"
type input "94583"
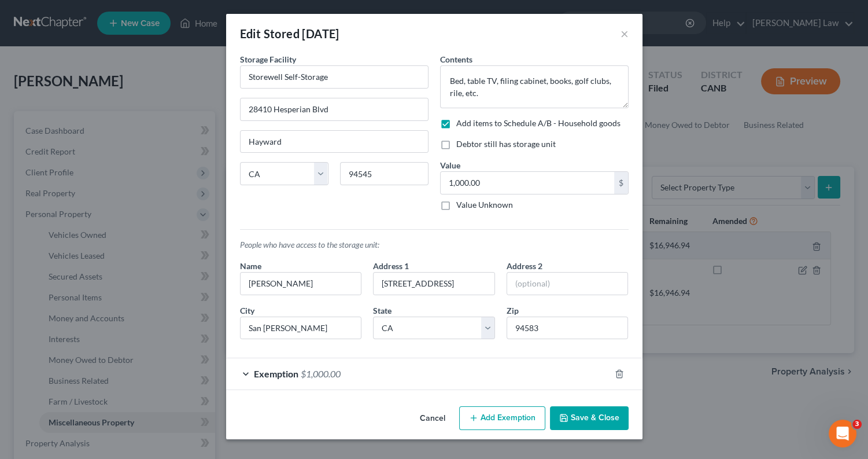
click at [578, 410] on button "Save & Close" at bounding box center [589, 418] width 79 height 24
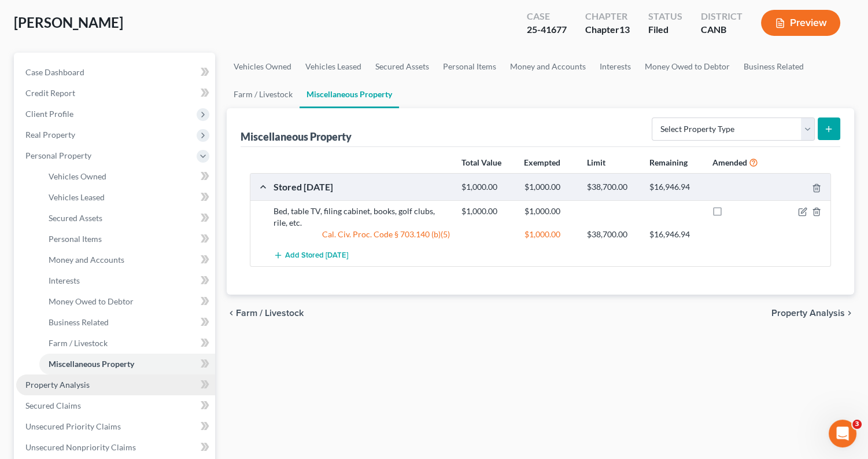
click at [123, 378] on link "Property Analysis" at bounding box center [115, 384] width 199 height 21
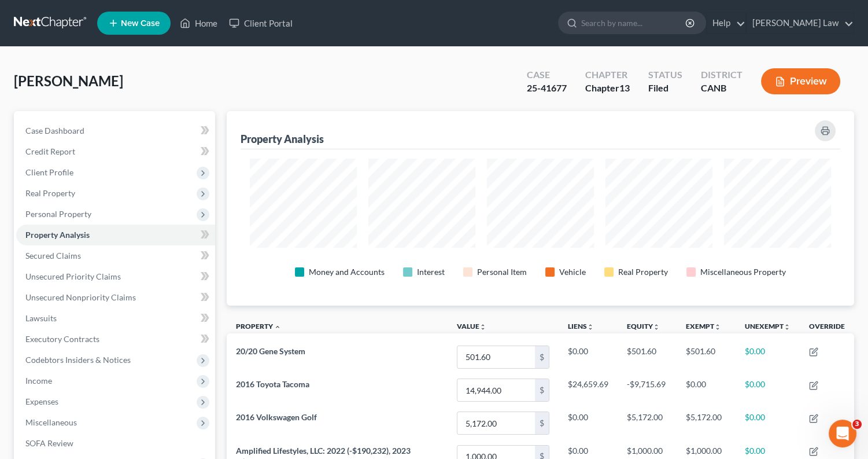
click at [792, 82] on button "Preview" at bounding box center [800, 81] width 79 height 26
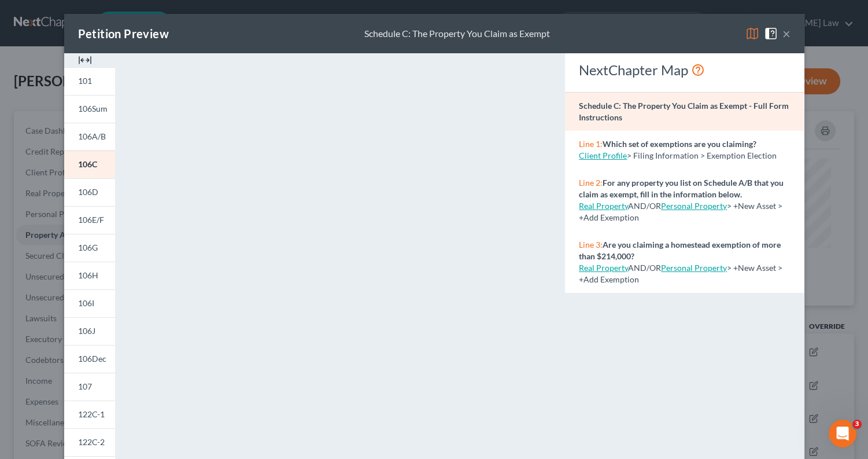
click at [756, 29] on img at bounding box center [752, 34] width 14 height 14
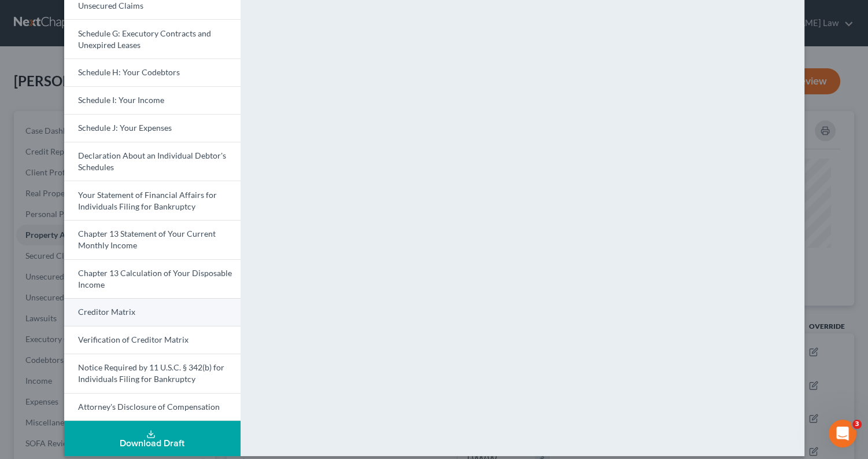
scroll to position [259, 0]
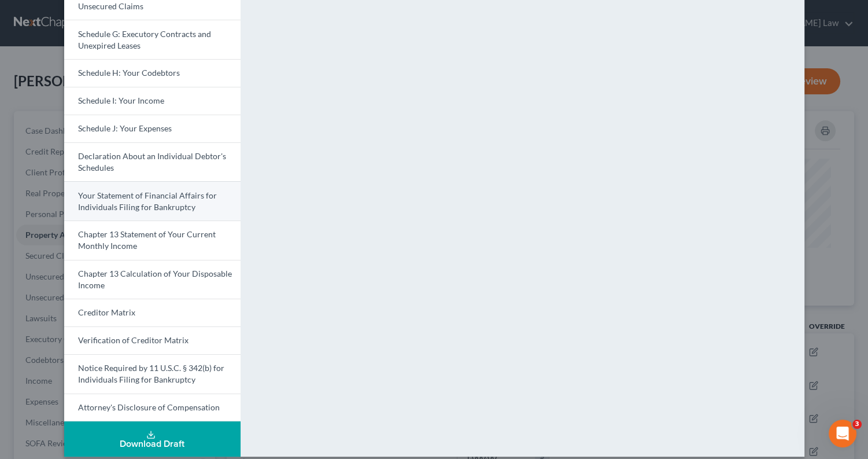
click at [187, 191] on span "Your Statement of Financial Affairs for Individuals Filing for Bankruptcy" at bounding box center [147, 200] width 139 height 21
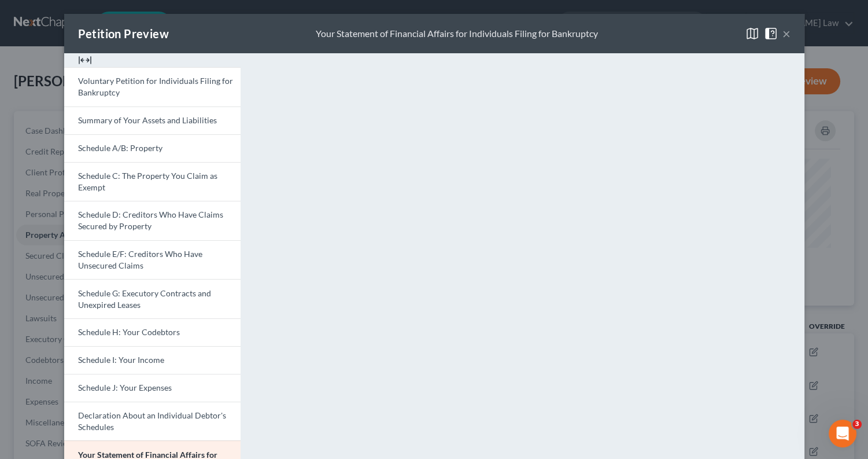
scroll to position [0, 0]
click at [785, 39] on button "×" at bounding box center [786, 34] width 8 height 14
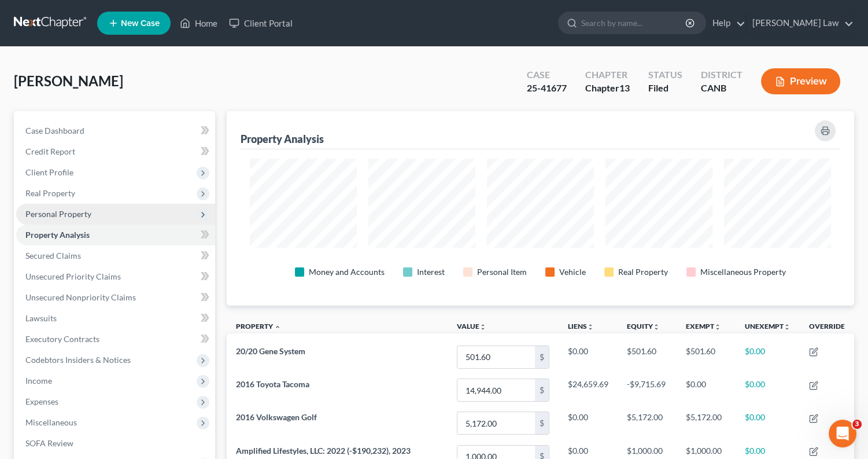
click at [99, 216] on span "Personal Property" at bounding box center [115, 214] width 199 height 21
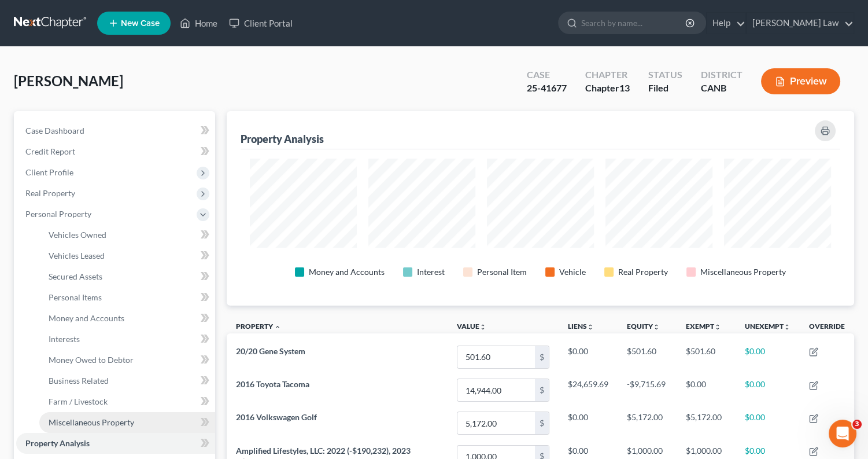
click at [94, 417] on span "Miscellaneous Property" at bounding box center [92, 422] width 86 height 10
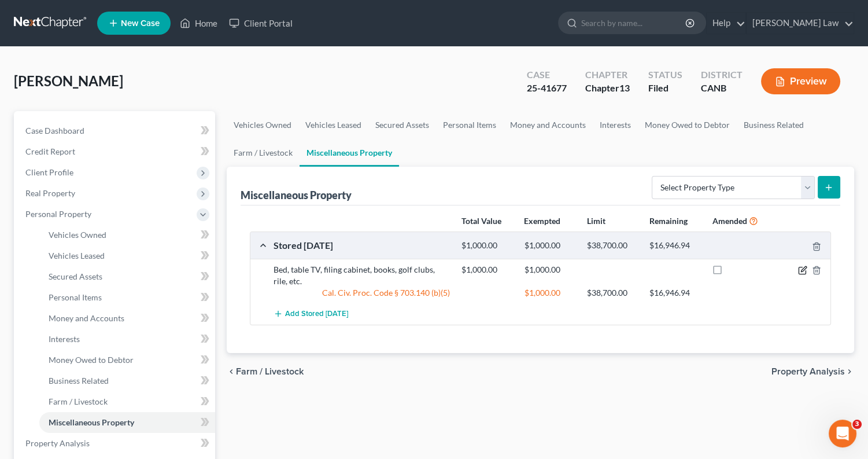
click at [800, 268] on icon "button" at bounding box center [802, 269] width 9 height 9
select select "4"
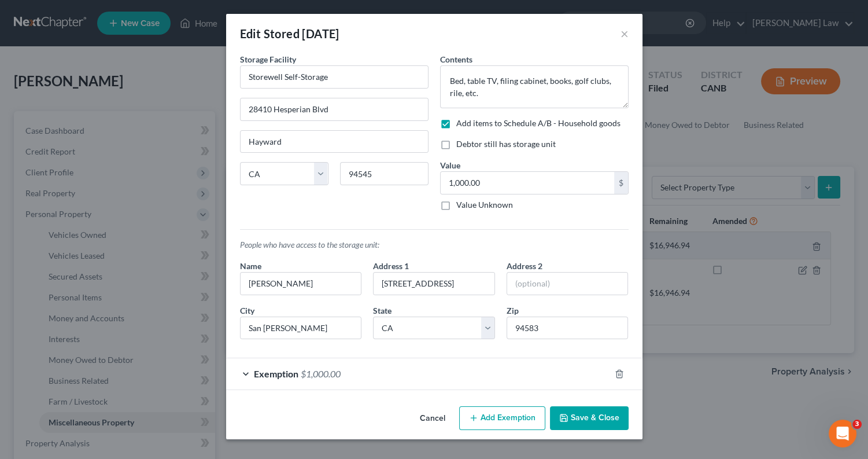
click at [456, 143] on label "Debtor still has storage unit" at bounding box center [505, 144] width 99 height 12
click at [461, 143] on input "Debtor still has storage unit" at bounding box center [465, 142] width 8 height 8
checkbox input "true"
click at [590, 413] on button "Save & Close" at bounding box center [589, 418] width 79 height 24
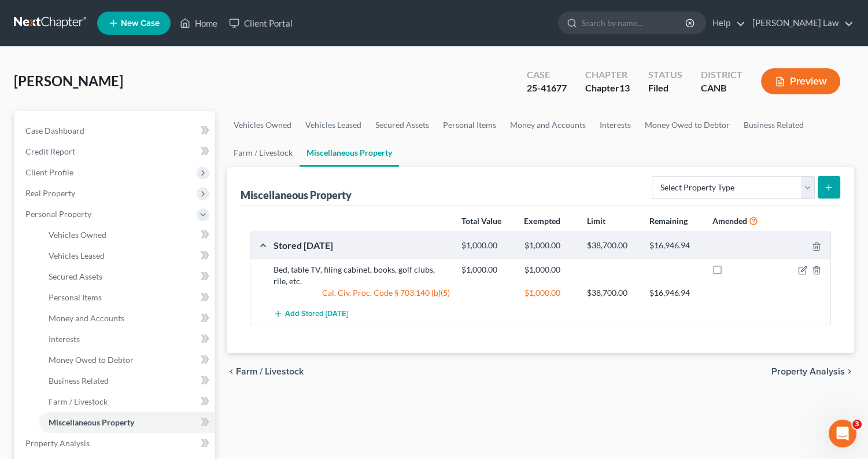
click at [796, 80] on button "Preview" at bounding box center [800, 81] width 79 height 26
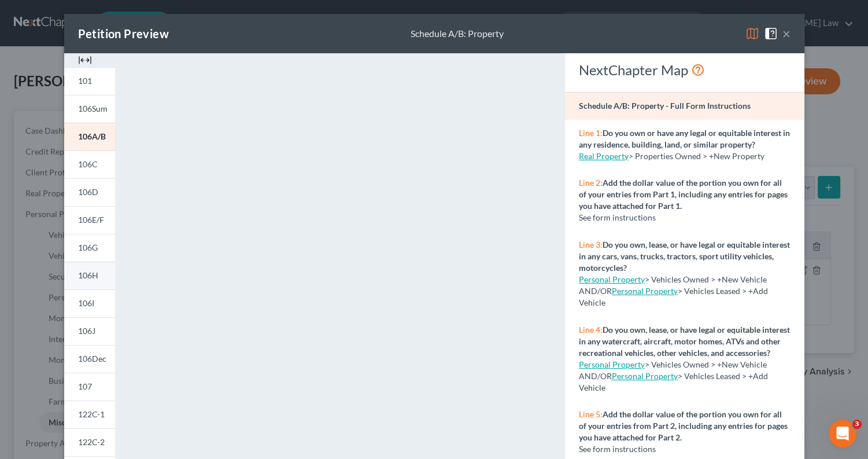
click at [97, 281] on link "106H" at bounding box center [89, 275] width 51 height 28
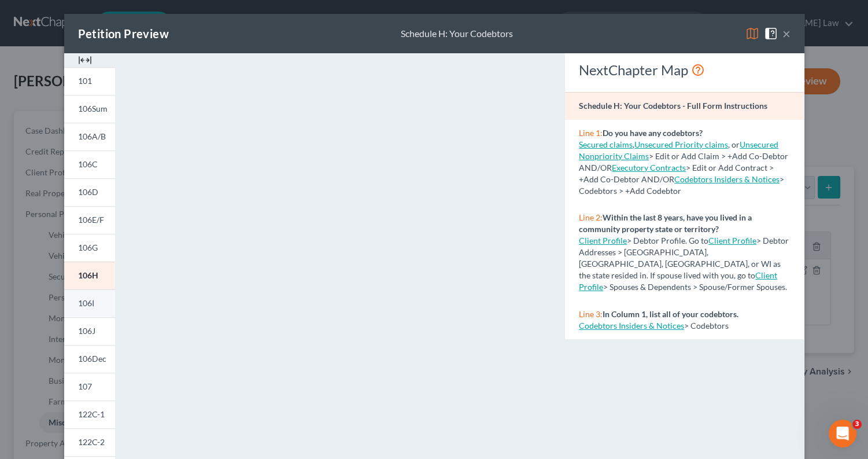
click at [91, 303] on span "106I" at bounding box center [86, 303] width 16 height 10
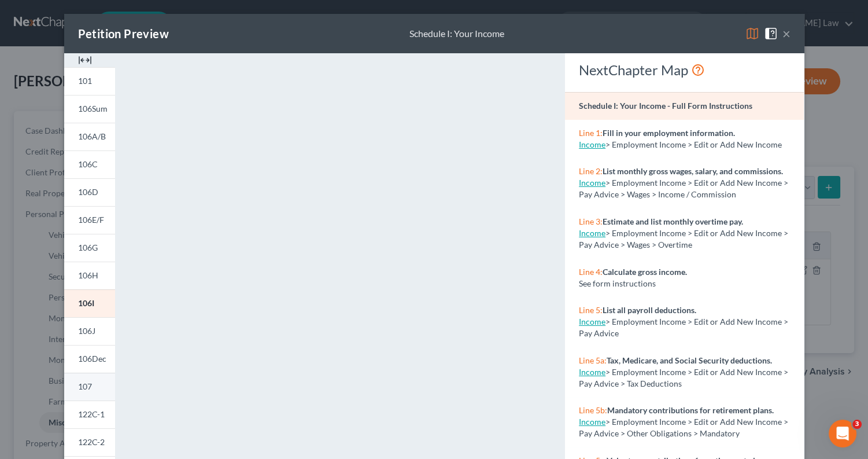
click at [84, 378] on link "107" at bounding box center [89, 386] width 51 height 28
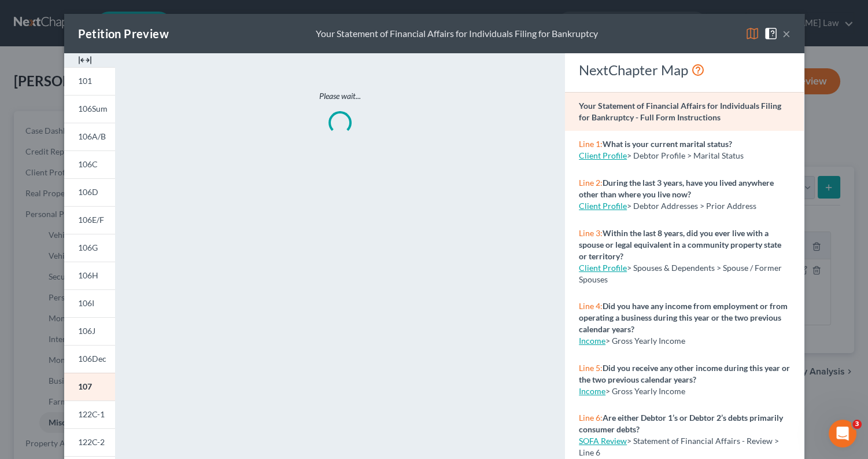
click at [749, 35] on img at bounding box center [752, 34] width 14 height 14
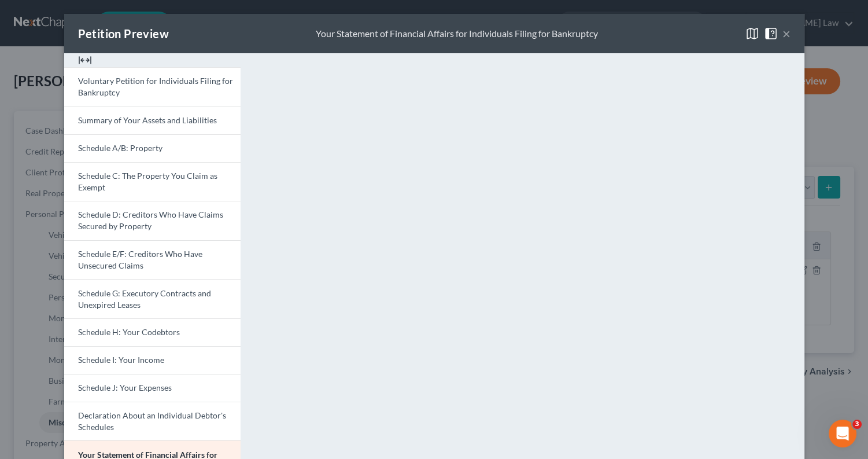
click at [752, 28] on img at bounding box center [752, 34] width 14 height 14
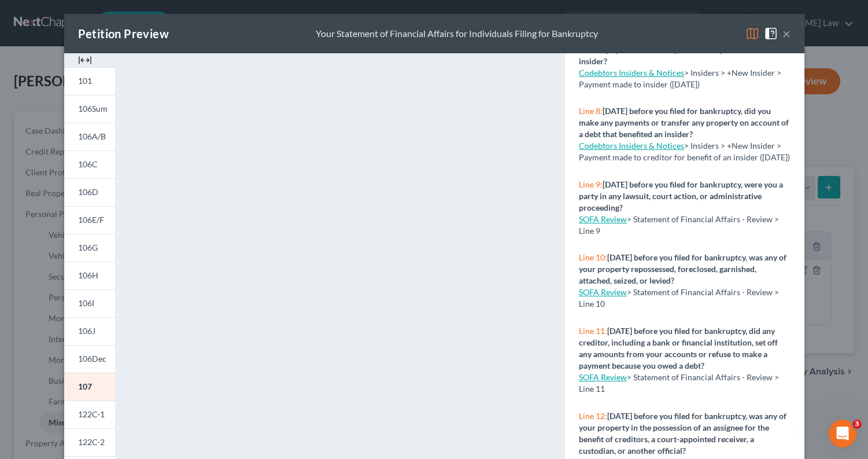
scroll to position [443, 0]
click at [90, 271] on span "106H" at bounding box center [88, 275] width 20 height 10
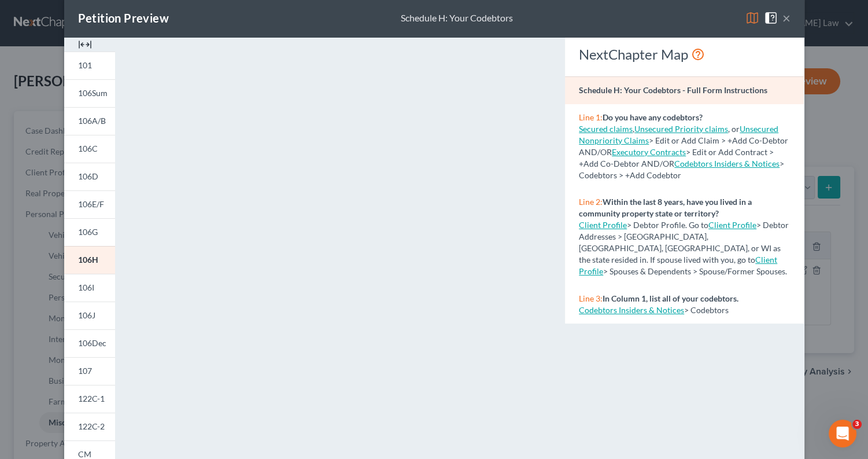
scroll to position [15, 0]
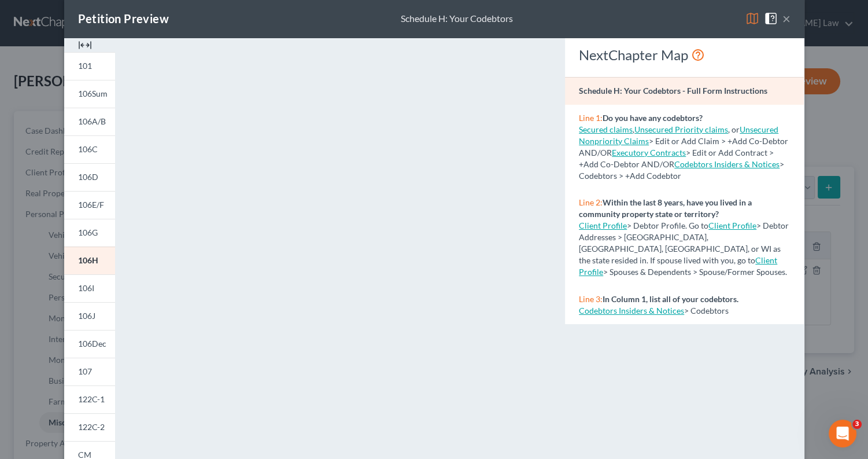
click at [610, 255] on link "Client Profile" at bounding box center [678, 265] width 198 height 21
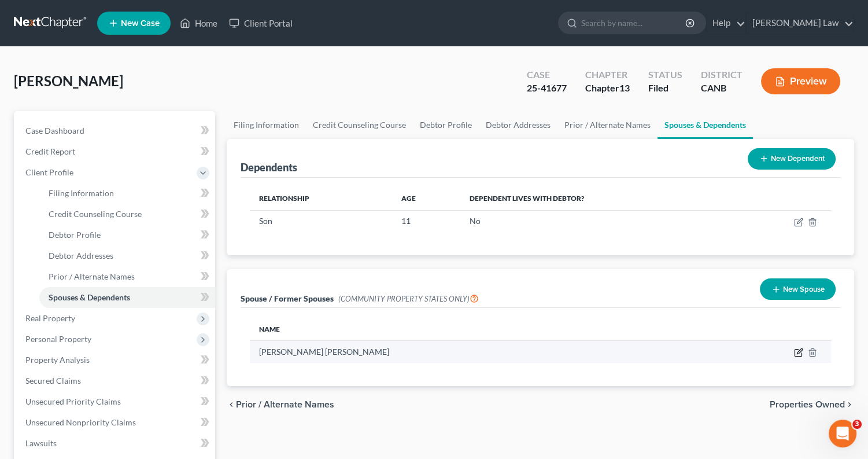
click at [798, 350] on icon "button" at bounding box center [799, 351] width 5 height 5
select select "3"
select select "13"
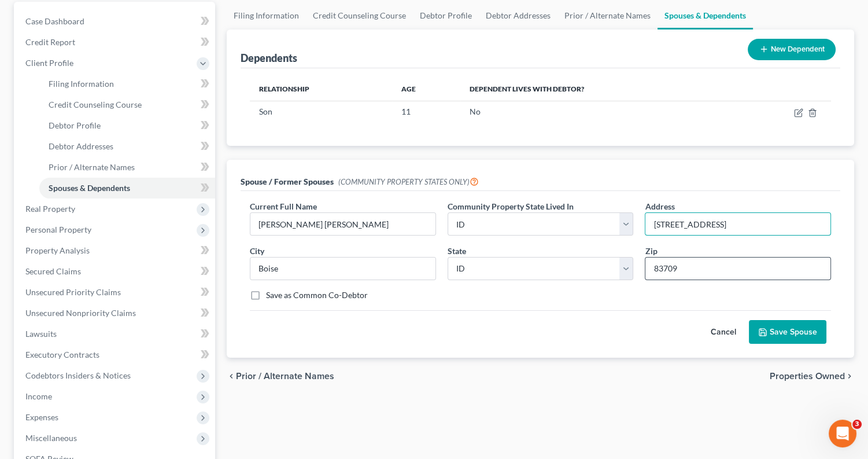
scroll to position [141, 0]
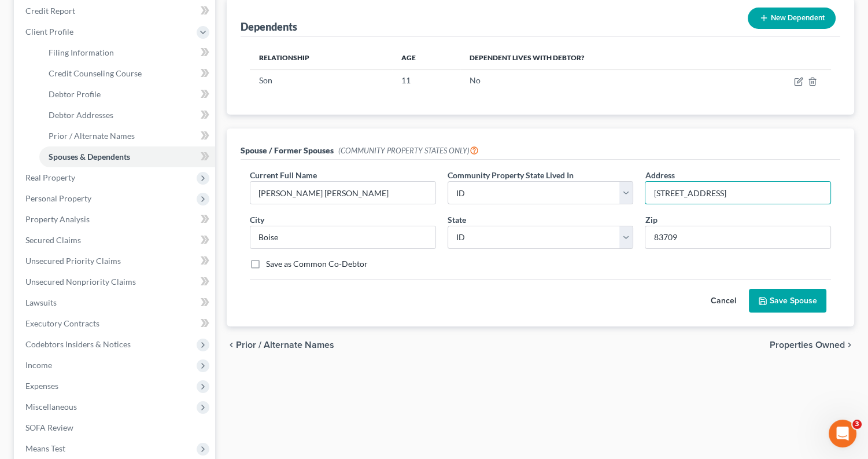
type input "[STREET_ADDRESS]"
click at [790, 294] on button "Save Spouse" at bounding box center [787, 301] width 77 height 24
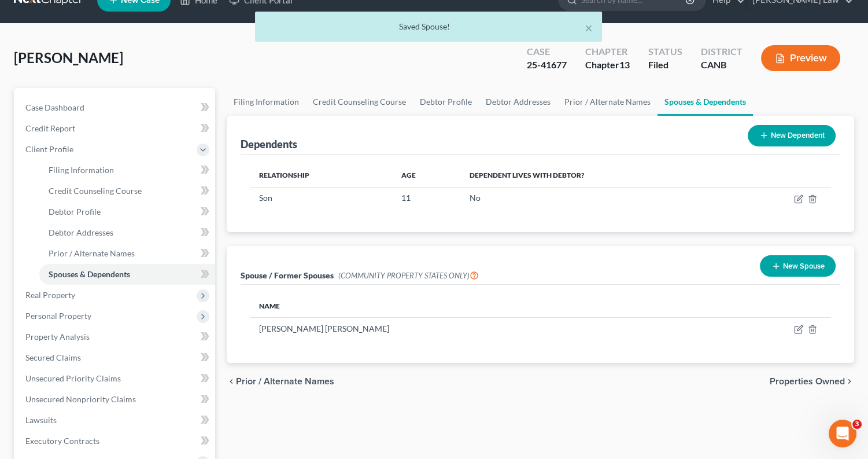
scroll to position [23, 0]
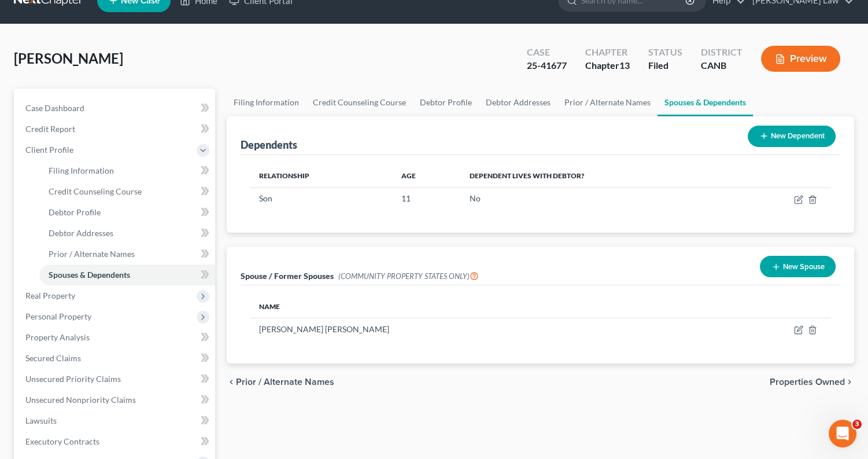
click at [797, 49] on button "Preview" at bounding box center [800, 59] width 79 height 26
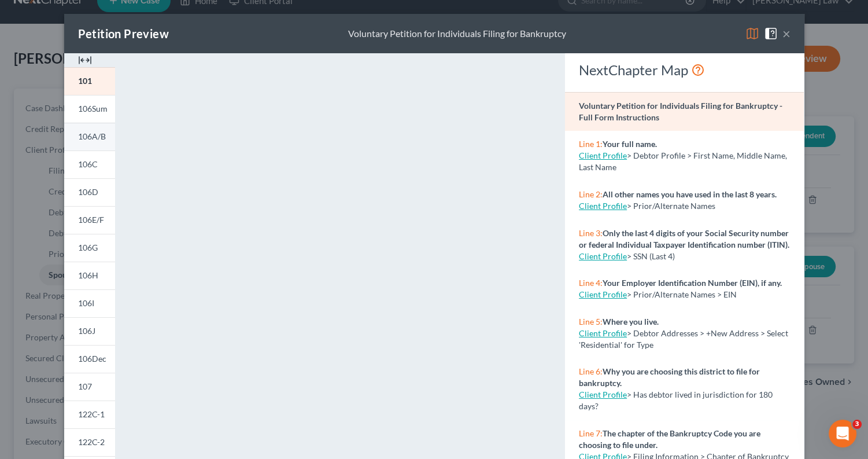
click at [90, 137] on span "106A/B" at bounding box center [92, 136] width 28 height 10
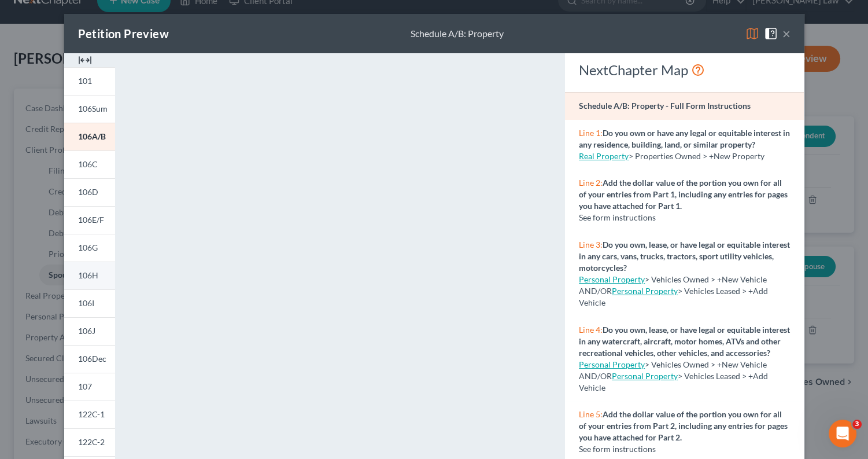
click at [95, 274] on span "106H" at bounding box center [88, 275] width 20 height 10
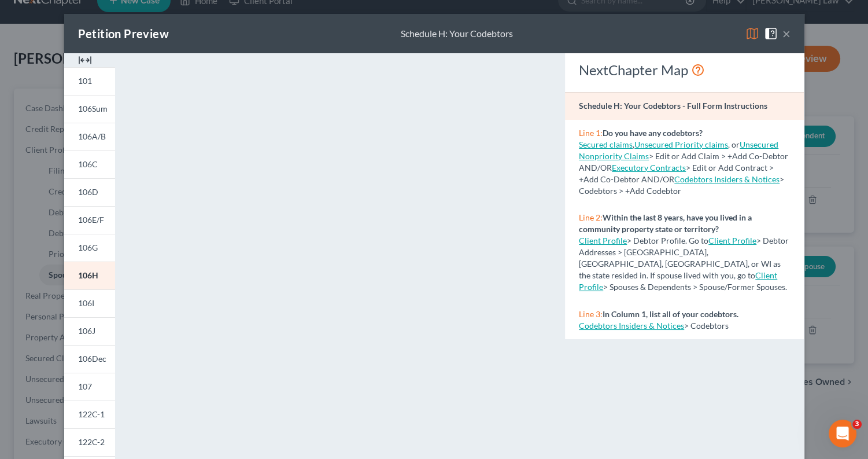
scroll to position [0, 0]
click at [641, 320] on link "Codebtors Insiders & Notices" at bounding box center [631, 325] width 105 height 10
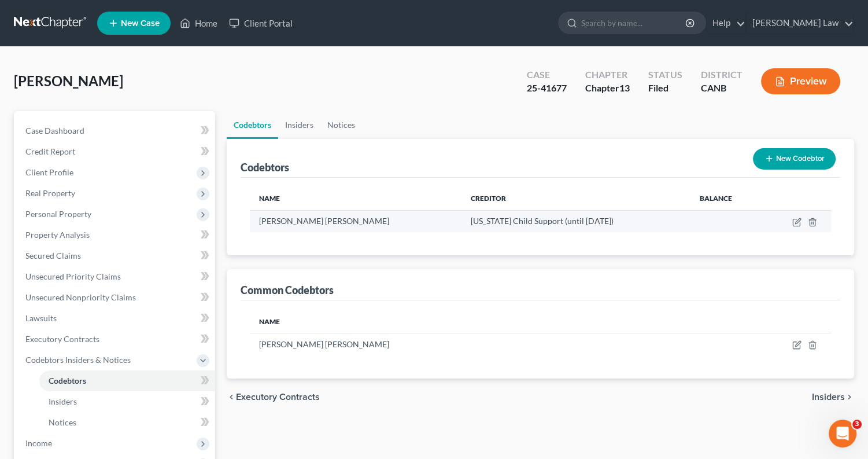
click at [785, 218] on td at bounding box center [797, 221] width 68 height 22
click at [796, 219] on icon "button" at bounding box center [796, 221] width 9 height 9
select select "13"
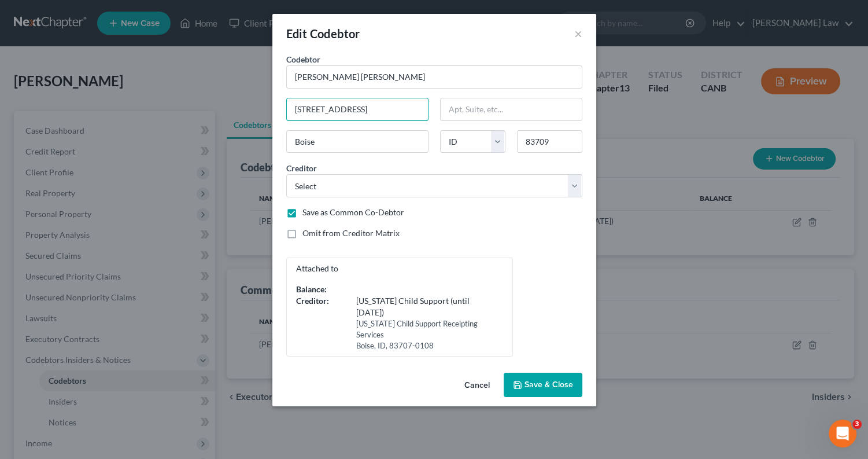
type input "[STREET_ADDRESS]"
click at [548, 379] on span "Save & Close" at bounding box center [548, 384] width 49 height 10
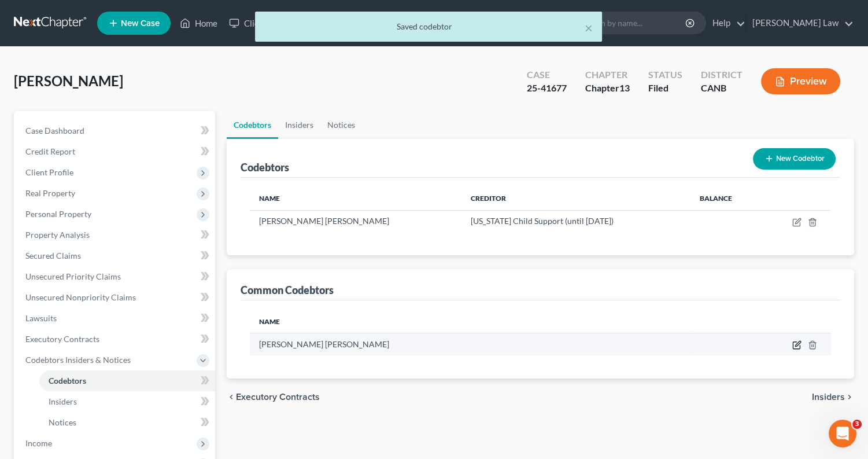
click at [792, 342] on icon "button" at bounding box center [796, 344] width 9 height 9
select select "13"
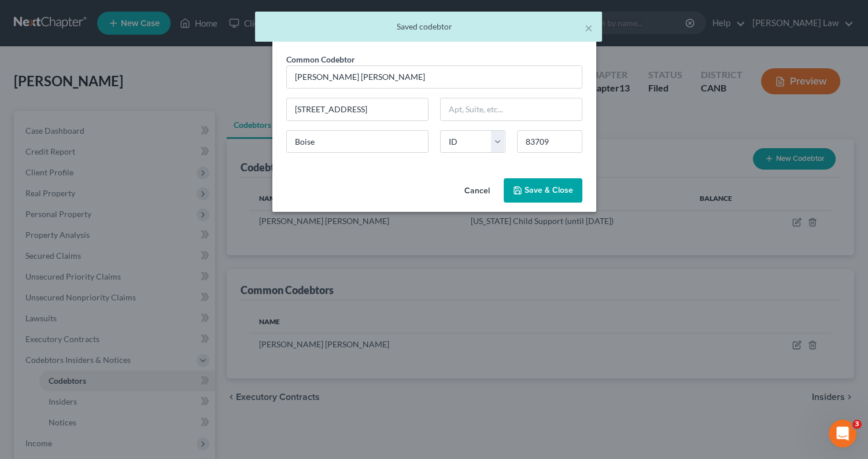
click at [541, 197] on button "Save & Close" at bounding box center [543, 190] width 79 height 24
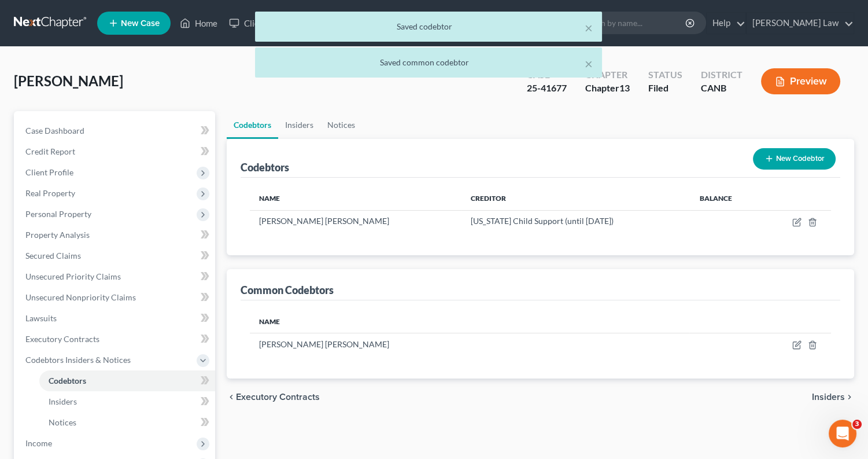
click at [801, 86] on button "Preview" at bounding box center [800, 81] width 79 height 26
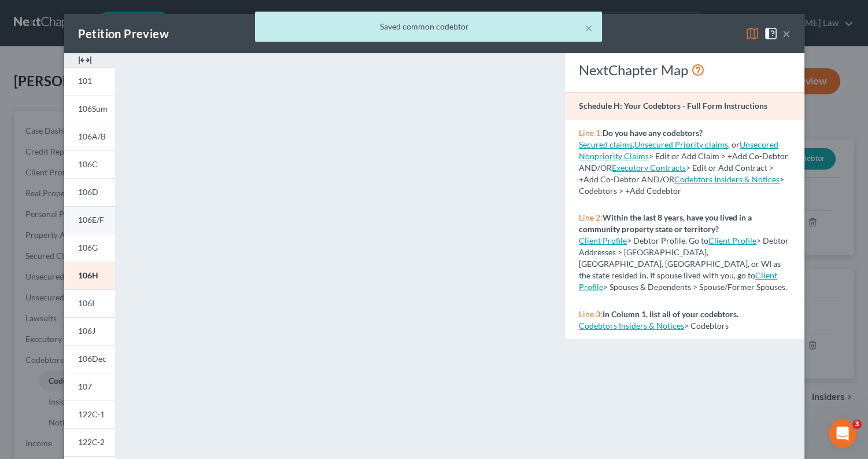
click at [94, 218] on span "106E/F" at bounding box center [91, 220] width 26 height 10
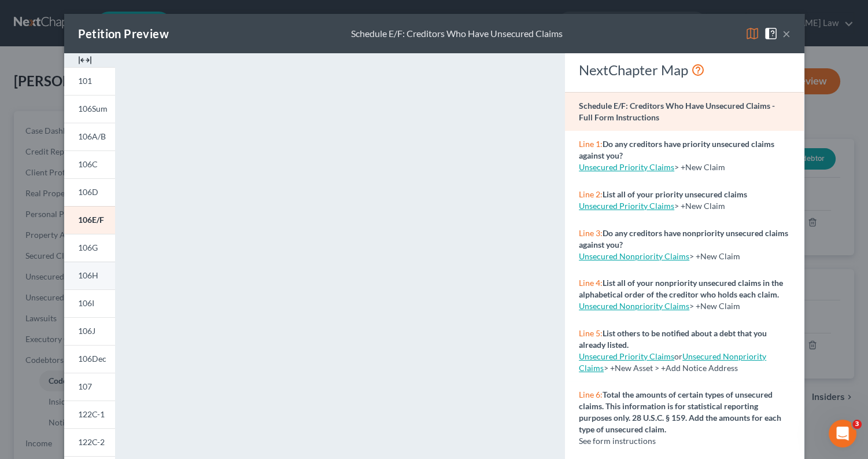
click at [99, 269] on link "106H" at bounding box center [89, 275] width 51 height 28
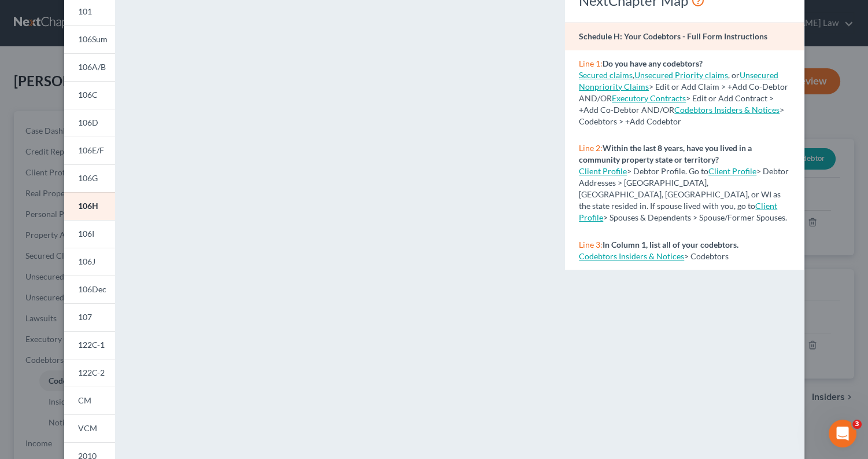
scroll to position [71, 0]
click at [94, 150] on span "106E/F" at bounding box center [91, 149] width 26 height 10
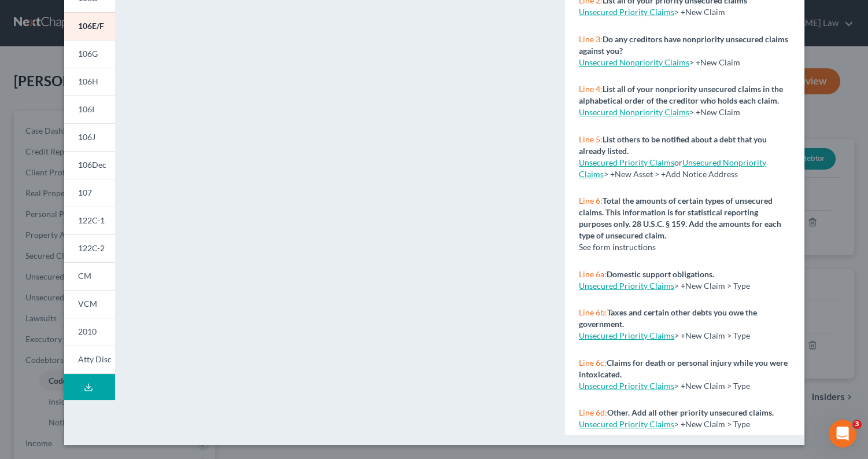
scroll to position [193, 0]
click at [94, 224] on span "122C-1" at bounding box center [91, 221] width 27 height 10
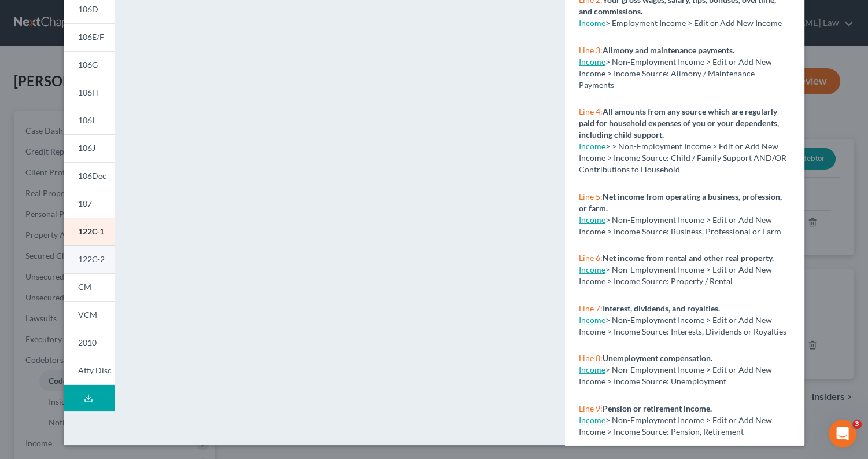
click at [93, 260] on span "122C-2" at bounding box center [91, 259] width 27 height 10
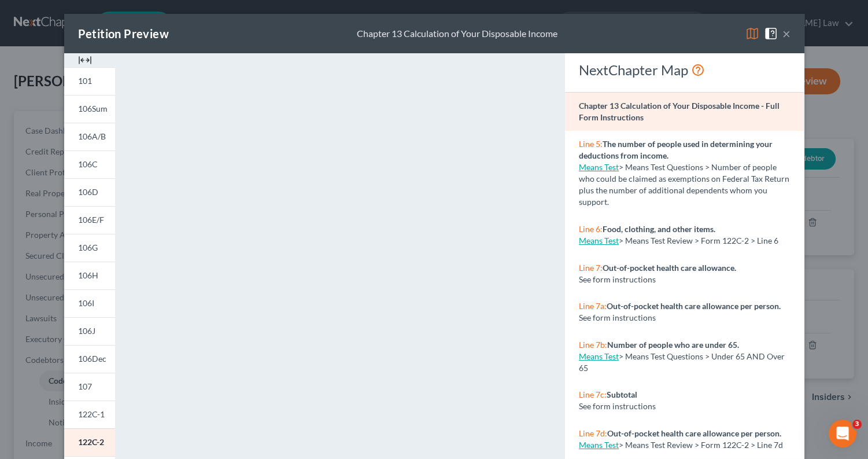
scroll to position [0, 0]
click at [788, 36] on button "×" at bounding box center [786, 34] width 8 height 14
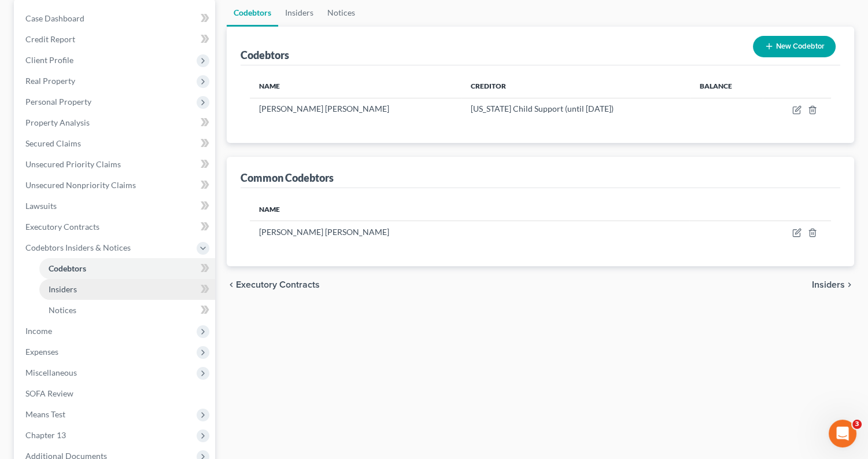
scroll to position [119, 0]
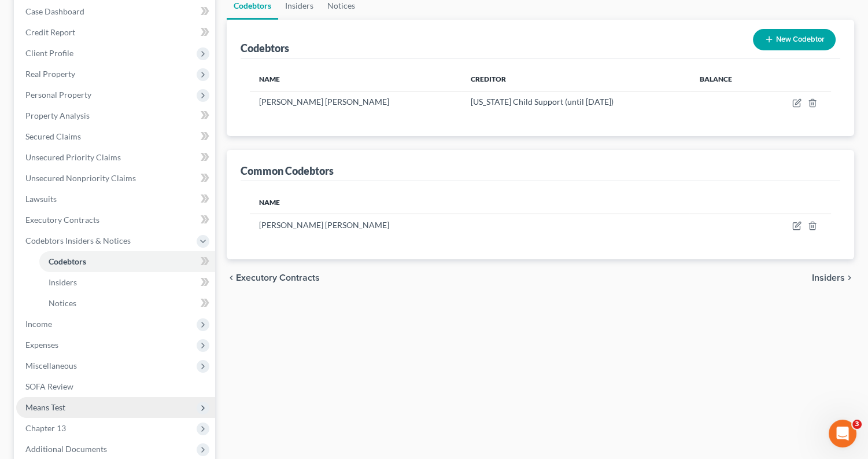
click at [112, 400] on span "Means Test" at bounding box center [115, 407] width 199 height 21
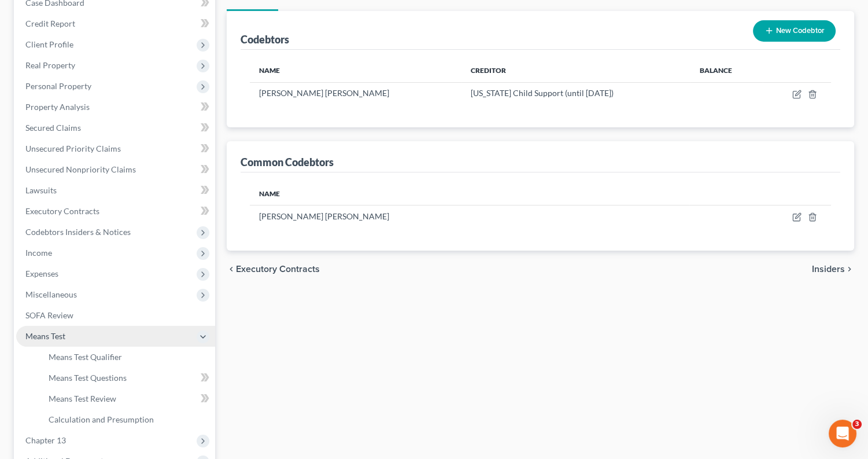
scroll to position [130, 0]
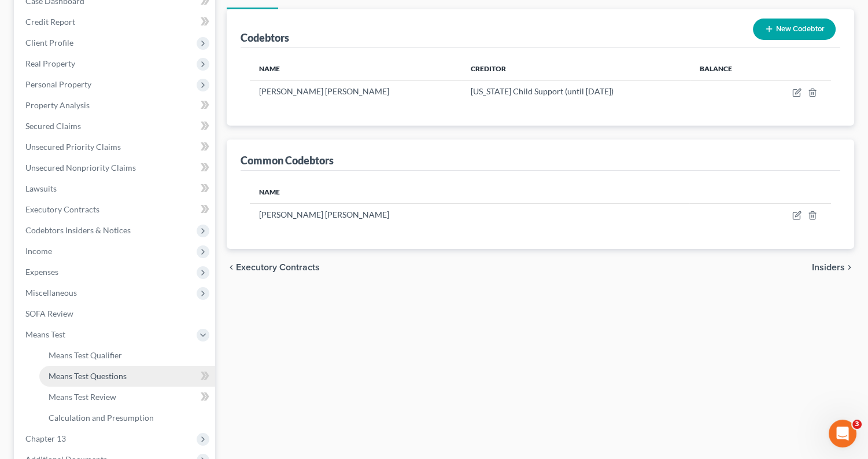
click at [116, 365] on link "Means Test Questions" at bounding box center [127, 375] width 176 height 21
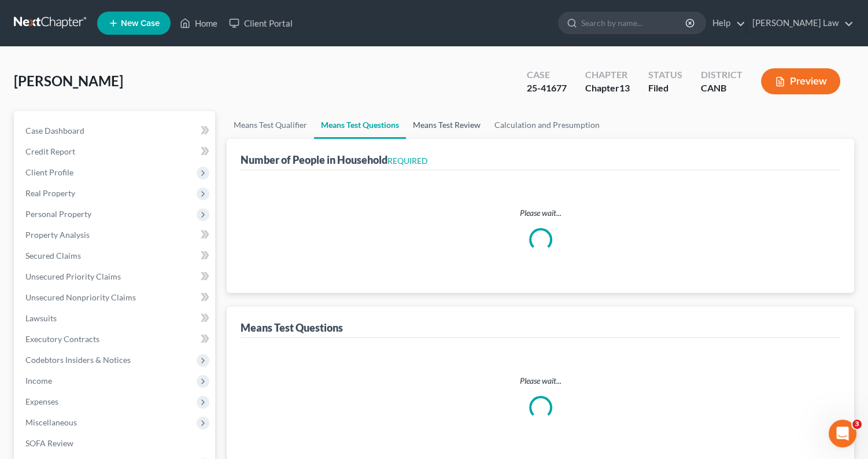
click at [464, 119] on link "Means Test Review" at bounding box center [447, 125] width 82 height 28
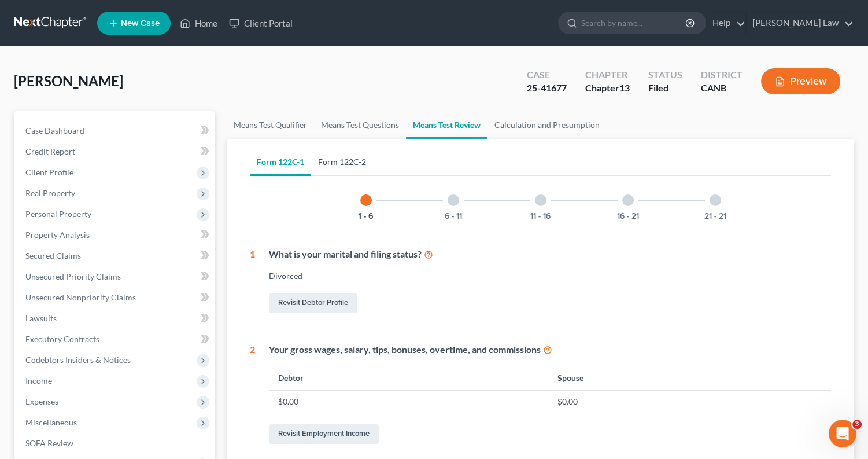
click at [350, 163] on link "Form 122C-2" at bounding box center [342, 162] width 62 height 28
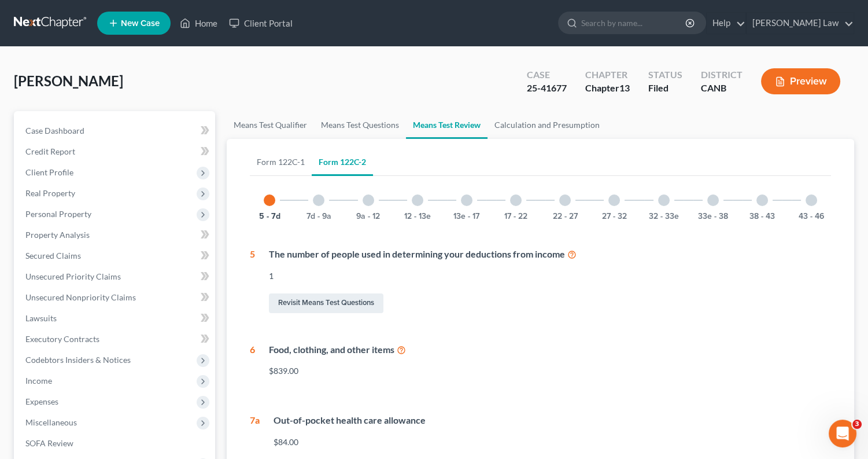
click at [562, 198] on div at bounding box center [565, 200] width 12 height 12
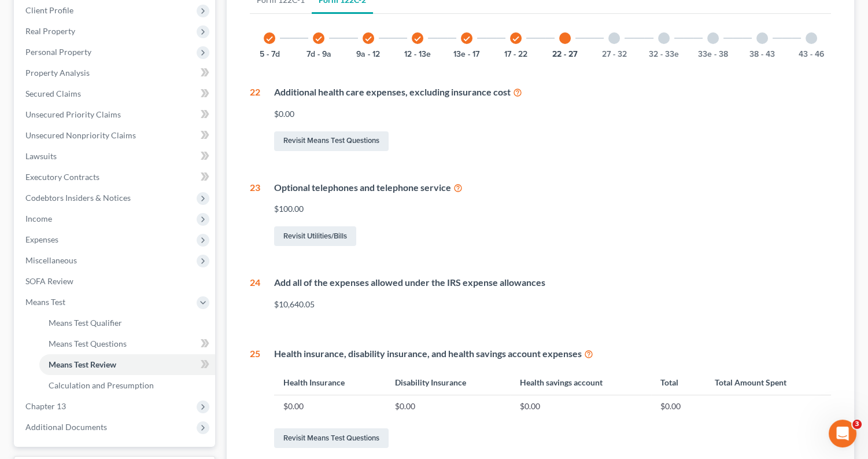
scroll to position [179, 0]
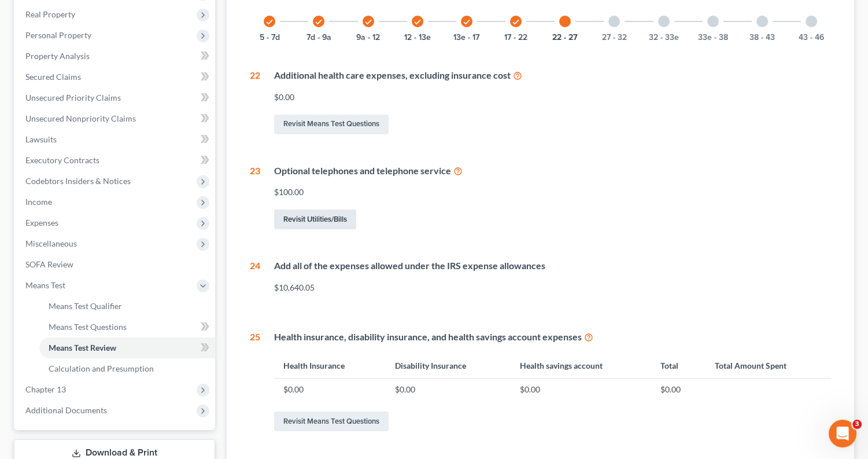
click at [336, 219] on link "Revisit Utilities/Bills" at bounding box center [315, 219] width 82 height 20
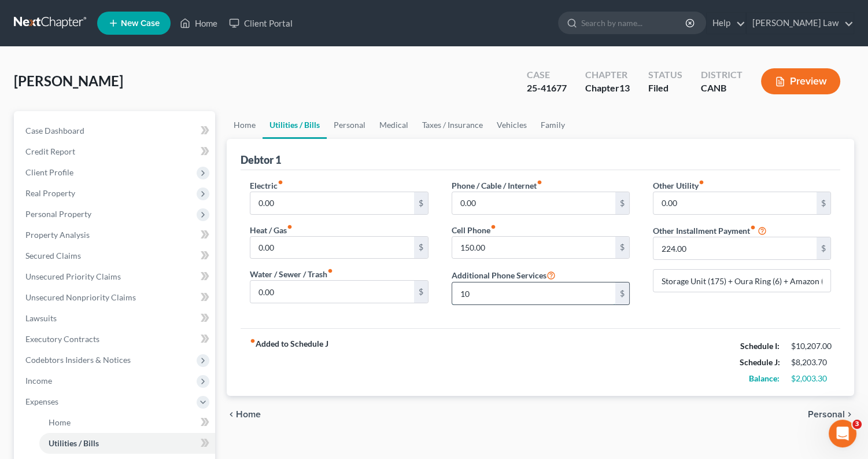
type input "1"
type input "0"
click at [580, 376] on div "fiber_manual_record Added to Schedule J Schedule I: $10,207.00 Schedule J: $8,2…" at bounding box center [541, 362] width 600 height 68
click at [545, 122] on link "Family" at bounding box center [553, 125] width 38 height 28
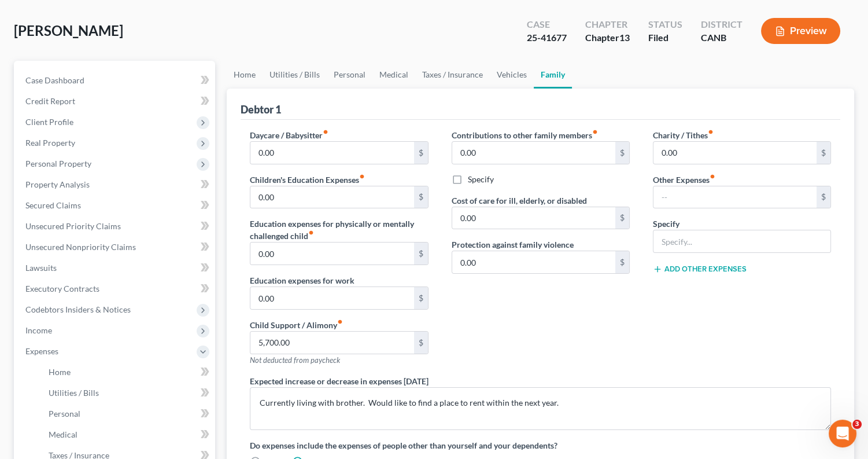
scroll to position [53, 0]
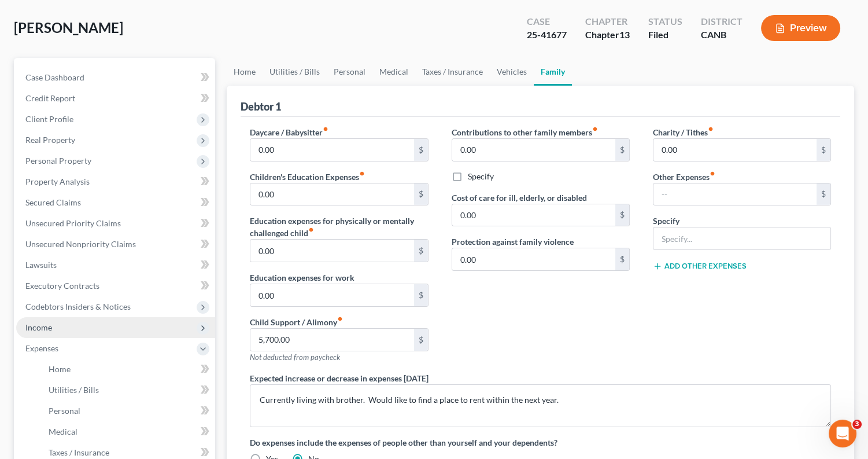
click at [49, 322] on span "Income" at bounding box center [38, 327] width 27 height 10
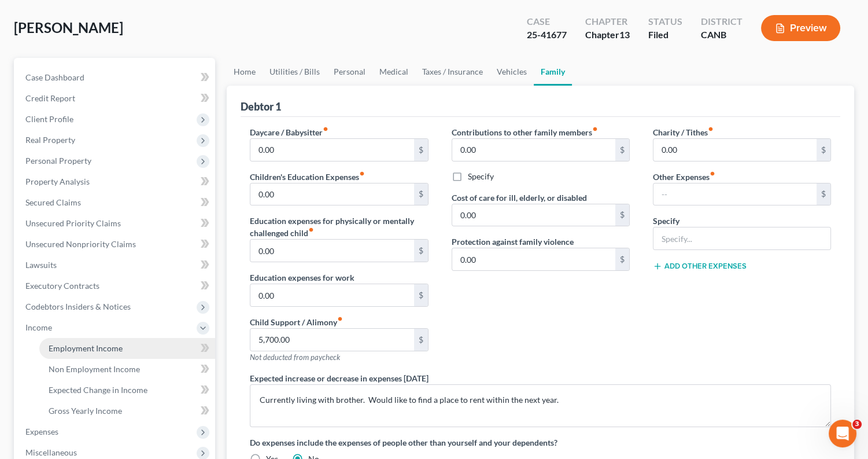
click at [91, 346] on link "Employment Income" at bounding box center [127, 348] width 176 height 21
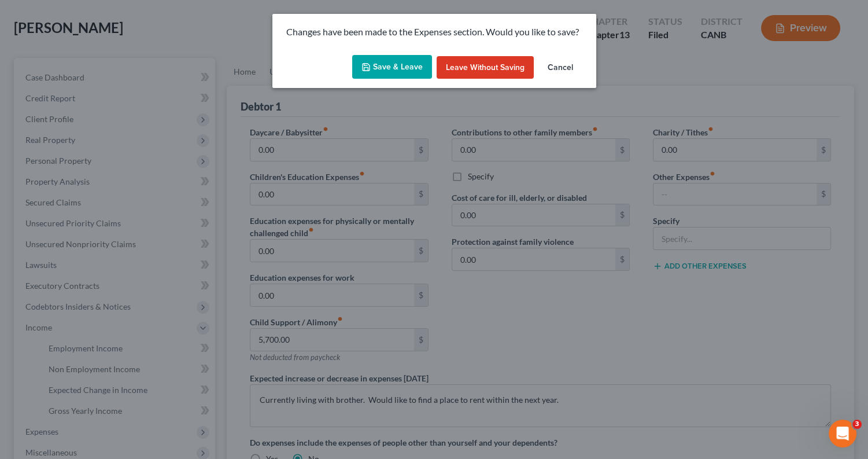
click at [393, 63] on button "Save & Leave" at bounding box center [392, 67] width 80 height 24
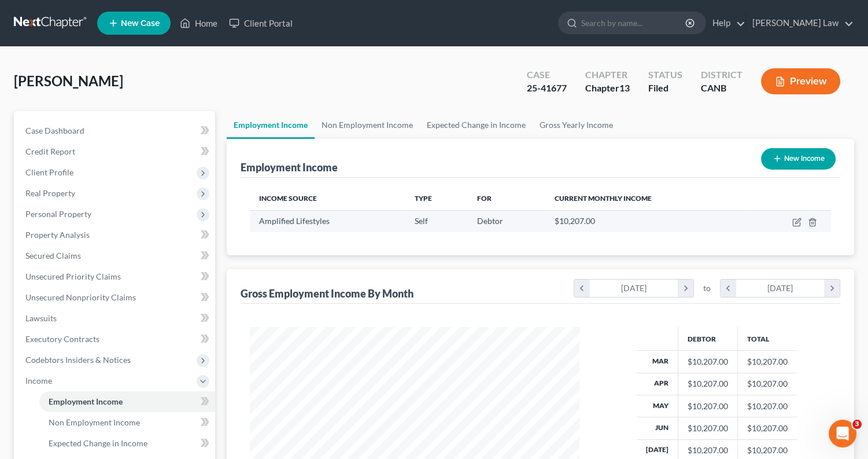
scroll to position [203, 353]
click at [796, 220] on icon "button" at bounding box center [797, 220] width 5 height 5
select select "1"
select select "4"
select select "0"
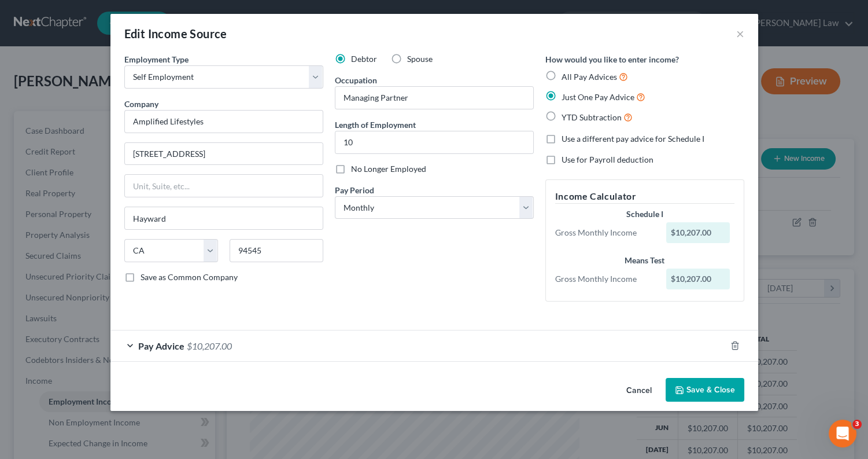
click at [132, 337] on div "Pay Advice $10,207.00" at bounding box center [417, 345] width 615 height 31
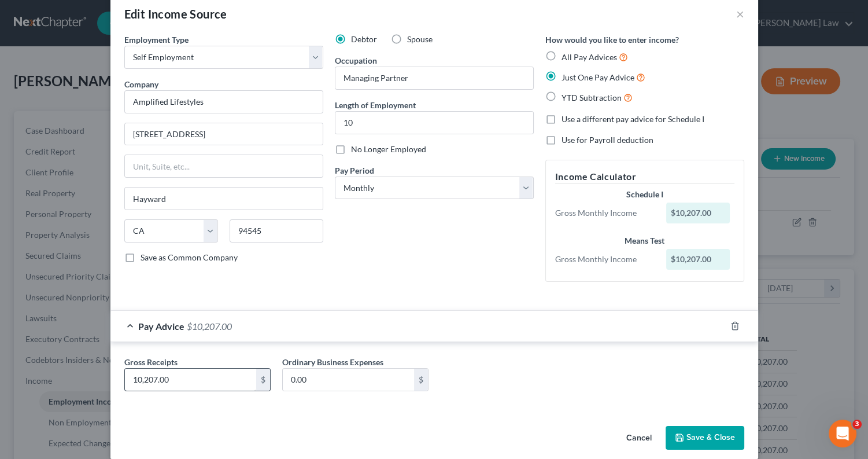
scroll to position [27, 0]
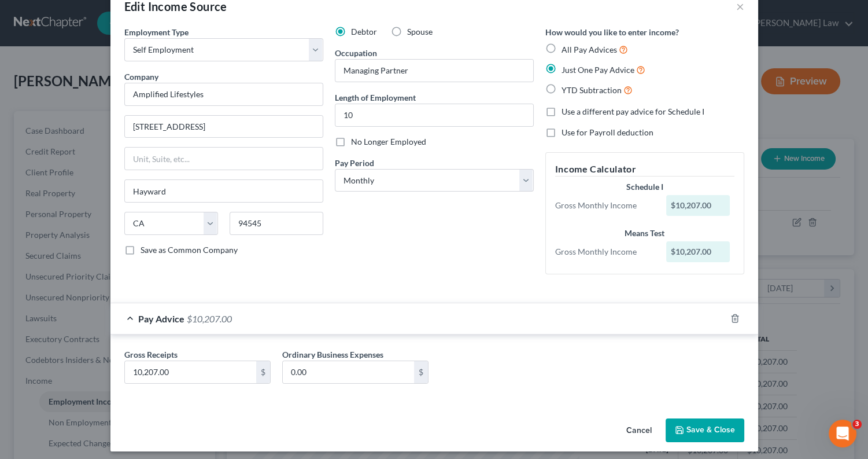
click at [132, 313] on div "Pay Advice $10,207.00" at bounding box center [417, 318] width 615 height 31
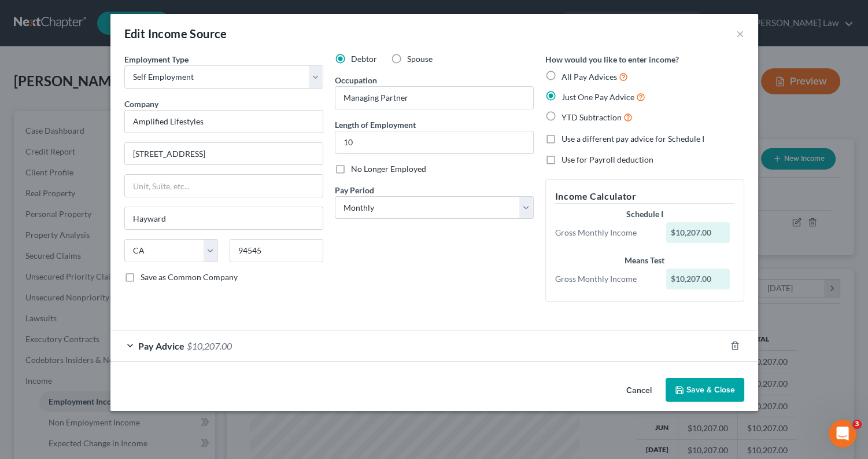
scroll to position [0, 0]
click at [125, 337] on div "Pay Advice $10,207.00" at bounding box center [417, 345] width 615 height 31
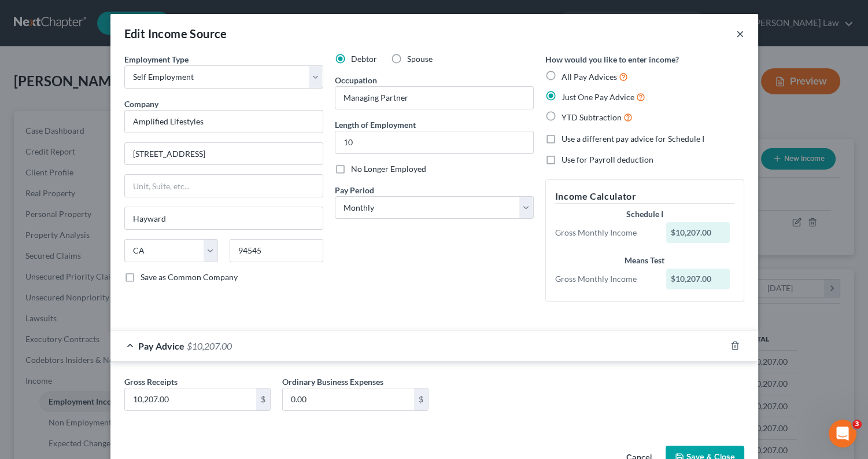
click at [741, 35] on button "×" at bounding box center [740, 34] width 8 height 14
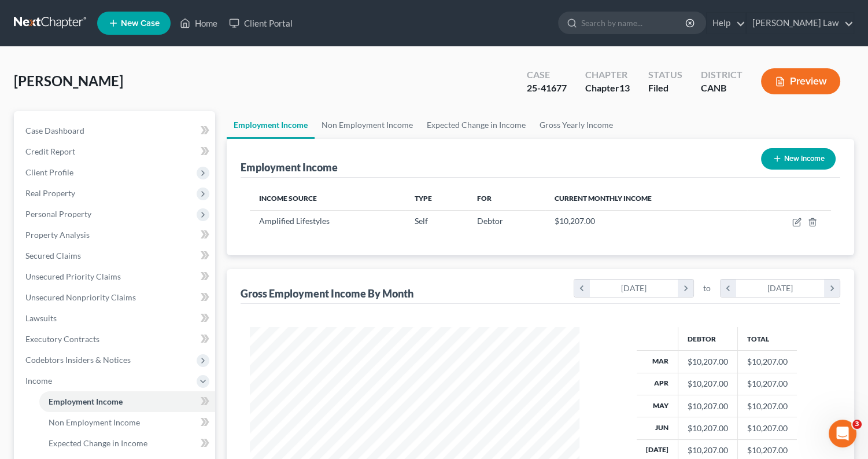
click at [807, 84] on button "Preview" at bounding box center [800, 81] width 79 height 26
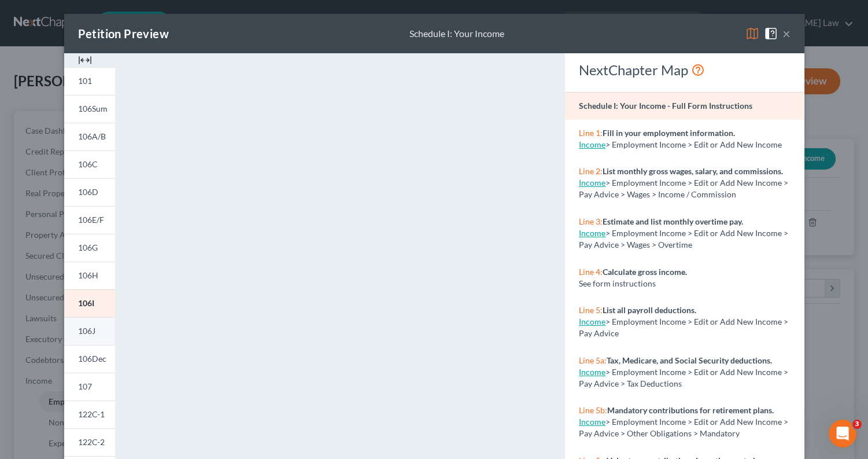
click at [91, 328] on span "106J" at bounding box center [86, 331] width 17 height 10
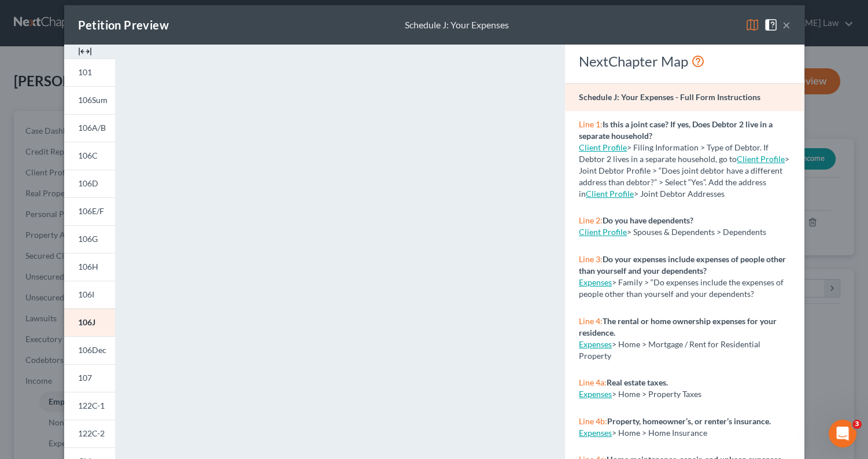
scroll to position [11, 0]
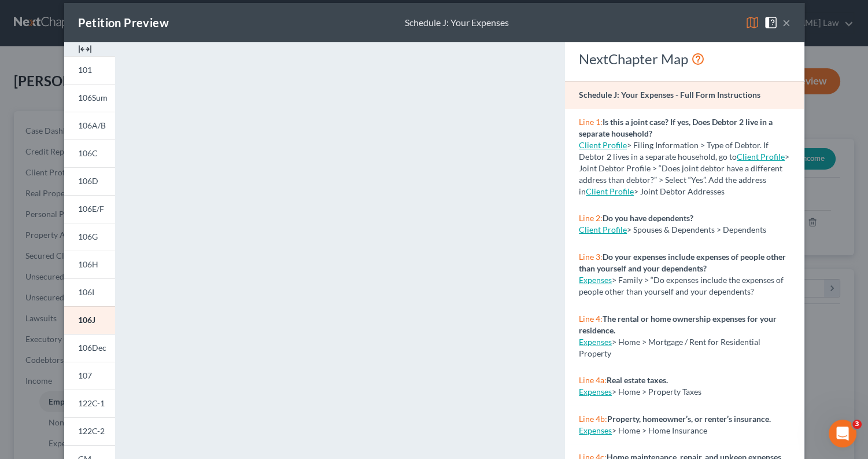
click at [786, 21] on button "×" at bounding box center [786, 23] width 8 height 14
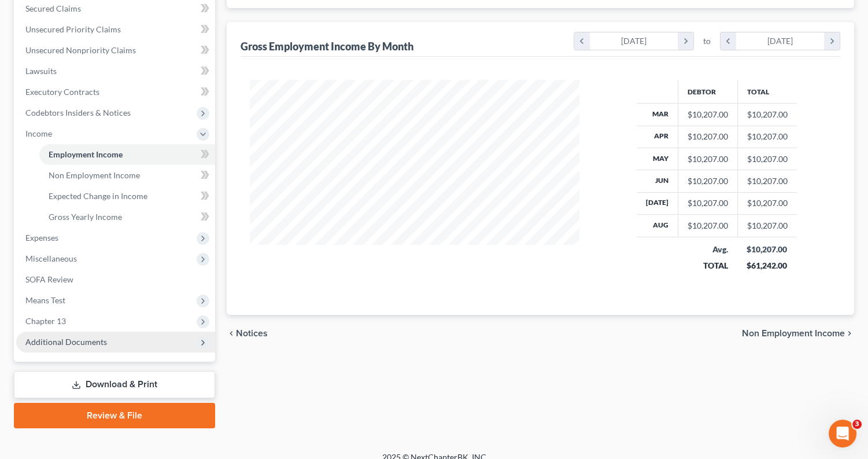
scroll to position [246, 0]
click at [102, 337] on span "Additional Documents" at bounding box center [66, 342] width 82 height 10
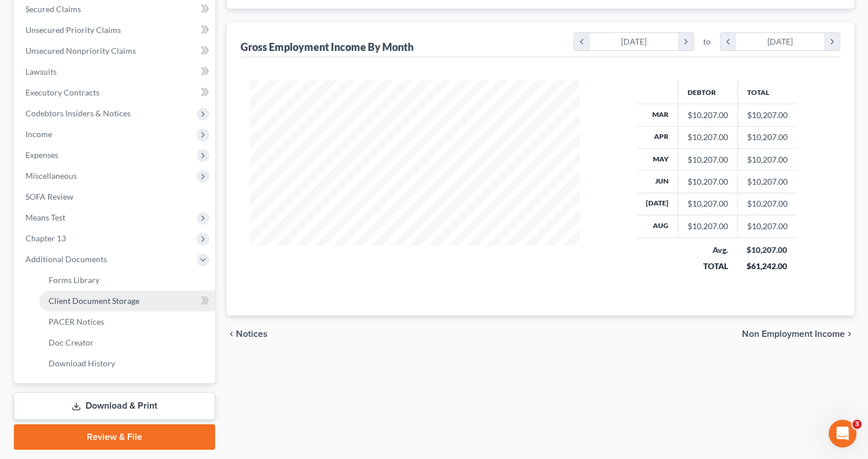
click at [113, 295] on span "Client Document Storage" at bounding box center [94, 300] width 91 height 10
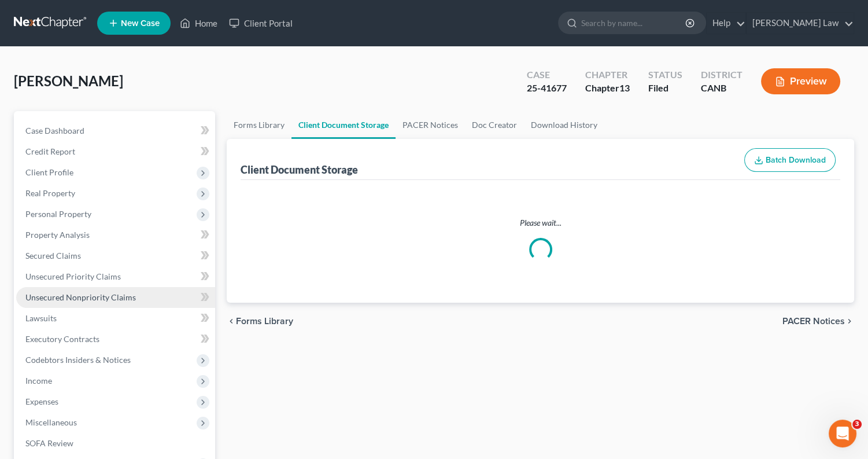
select select "0"
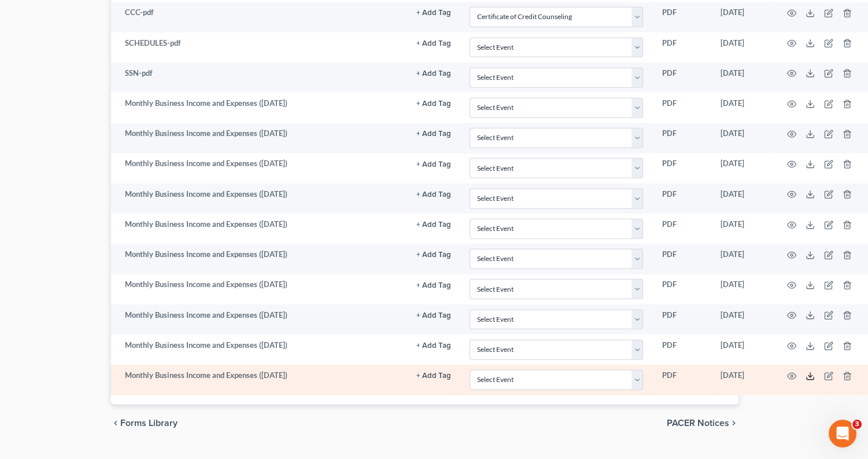
scroll to position [4717, 116]
click at [794, 371] on icon "button" at bounding box center [791, 375] width 9 height 9
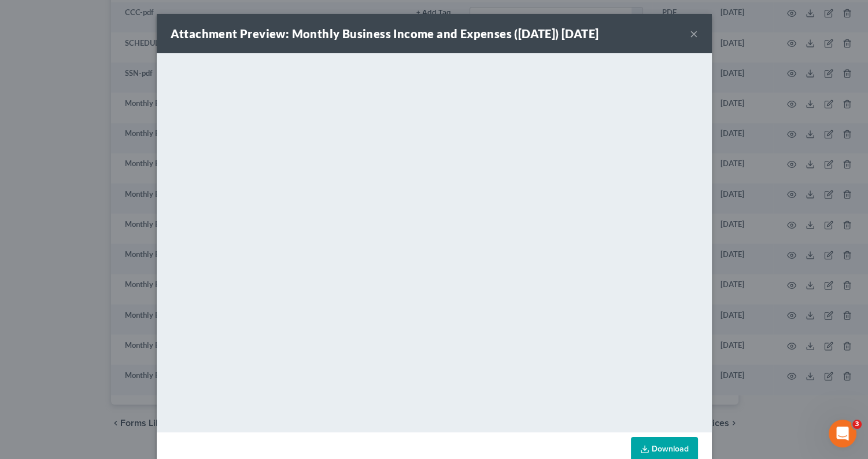
click at [691, 33] on button "×" at bounding box center [694, 34] width 8 height 14
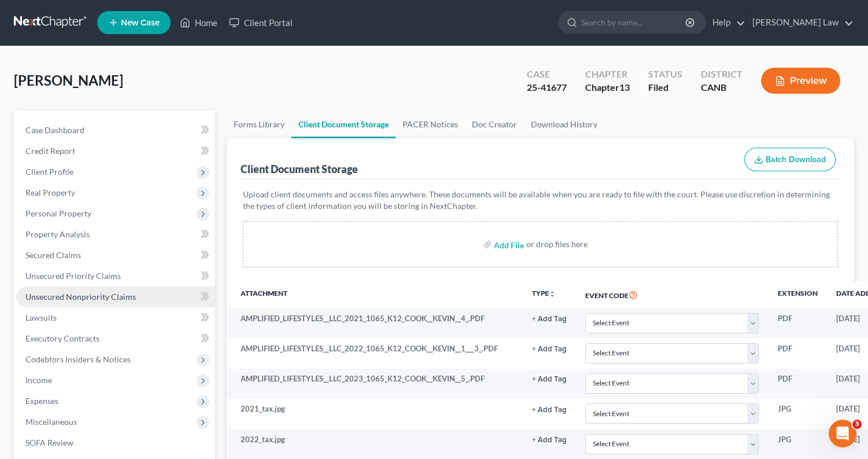
scroll to position [1, 0]
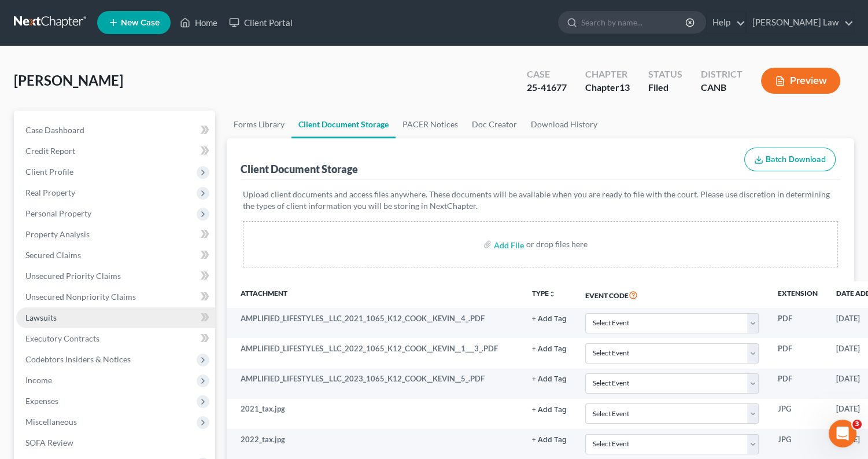
click at [57, 309] on link "Lawsuits" at bounding box center [115, 317] width 199 height 21
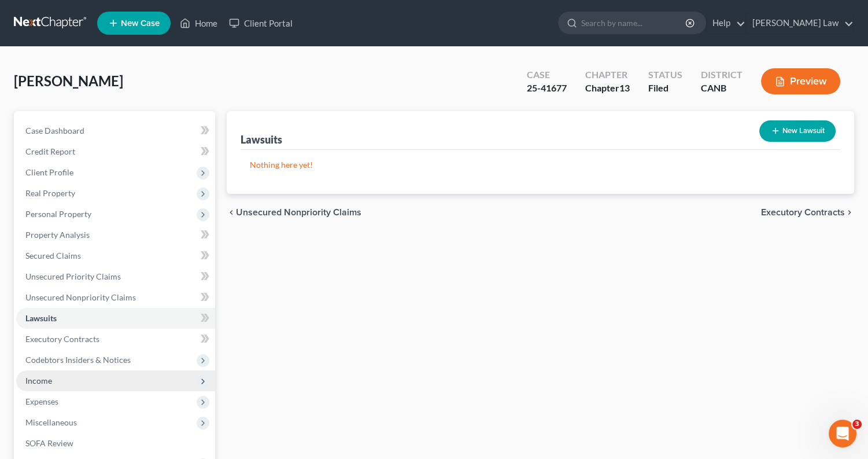
click at [59, 377] on span "Income" at bounding box center [115, 380] width 199 height 21
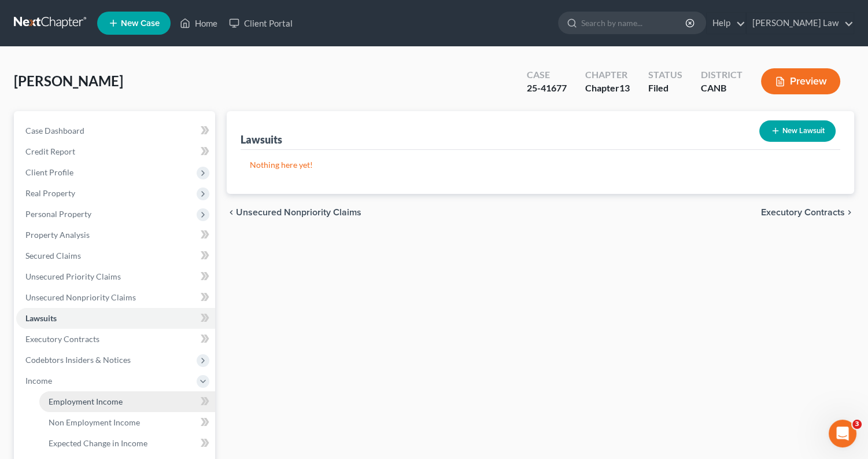
click at [62, 396] on span "Employment Income" at bounding box center [86, 401] width 74 height 10
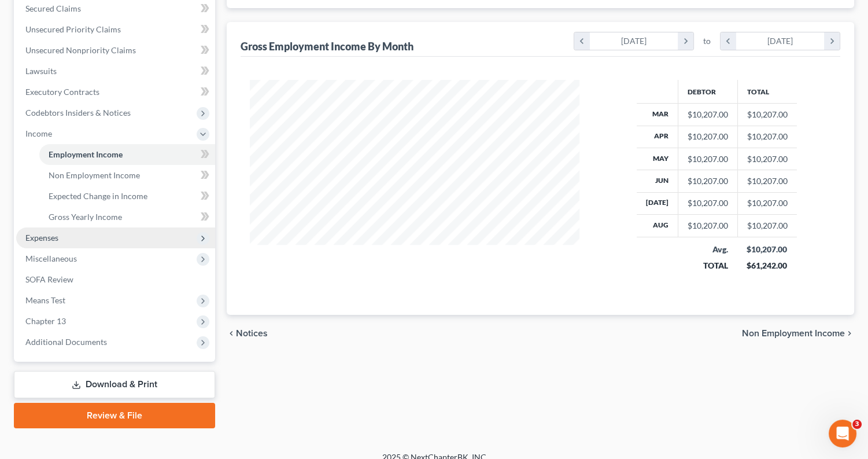
scroll to position [246, 0]
click at [86, 228] on span "Expenses" at bounding box center [115, 238] width 199 height 21
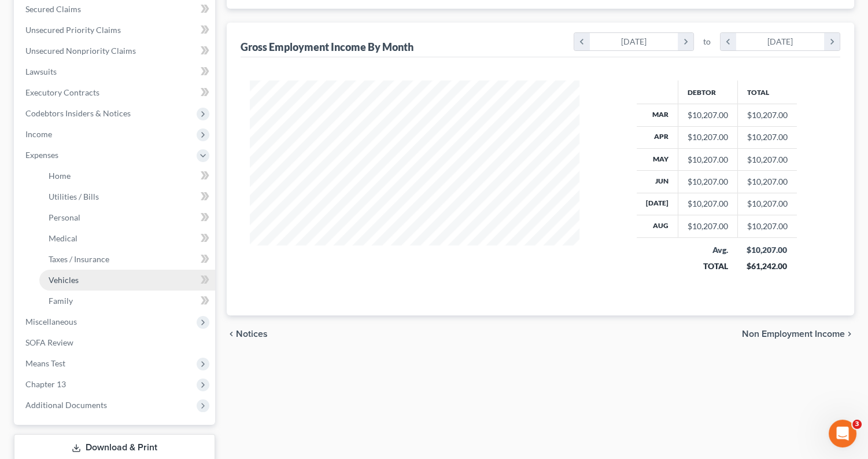
click at [83, 269] on link "Vehicles" at bounding box center [127, 279] width 176 height 21
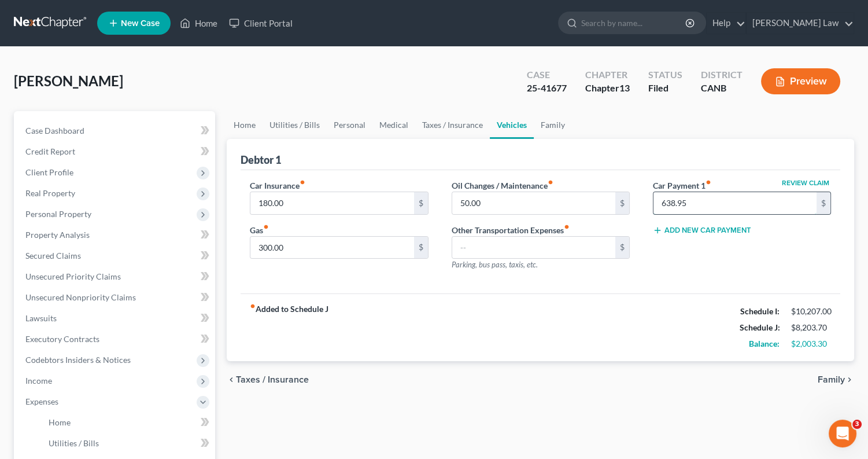
click at [711, 193] on input "638.95" at bounding box center [734, 203] width 163 height 22
click at [708, 200] on input "638.95" at bounding box center [734, 203] width 163 height 22
type input "6"
type input "0"
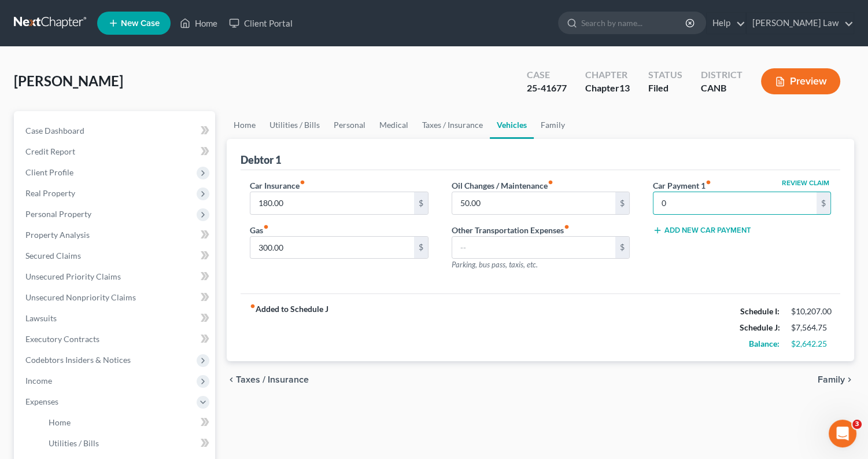
click at [639, 346] on div "fiber_manual_record Added to Schedule J Schedule I: $10,207.00 Schedule J: $7,5…" at bounding box center [541, 327] width 600 height 68
click at [787, 77] on button "Preview" at bounding box center [800, 81] width 79 height 26
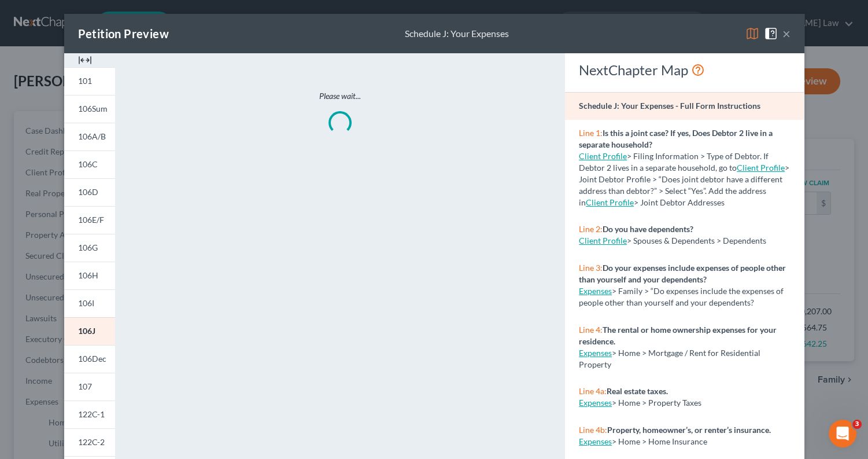
click at [756, 31] on img at bounding box center [752, 34] width 14 height 14
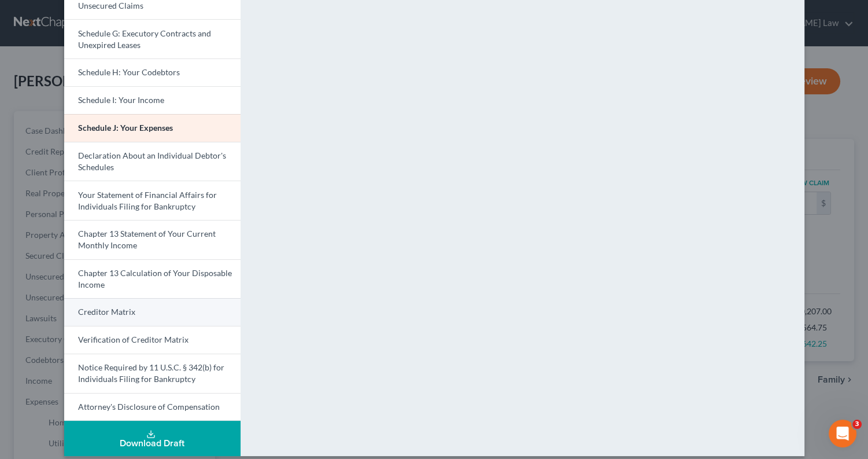
scroll to position [259, 0]
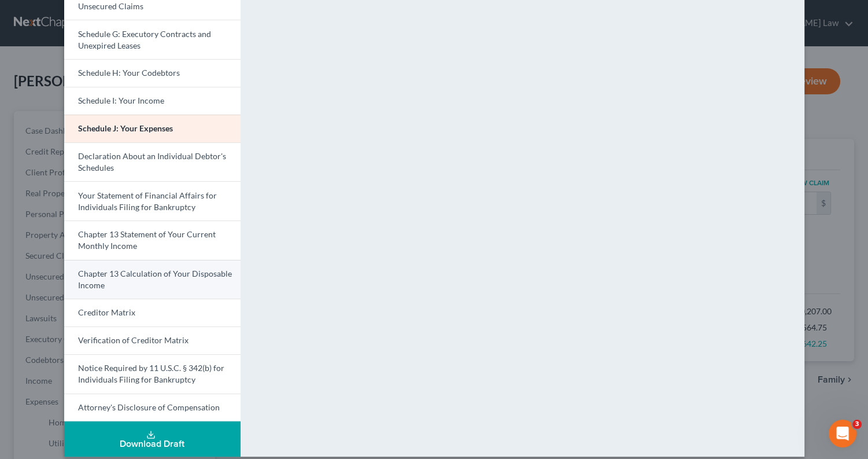
click at [174, 268] on span "Chapter 13 Calculation of Your Disposable Income" at bounding box center [155, 278] width 154 height 21
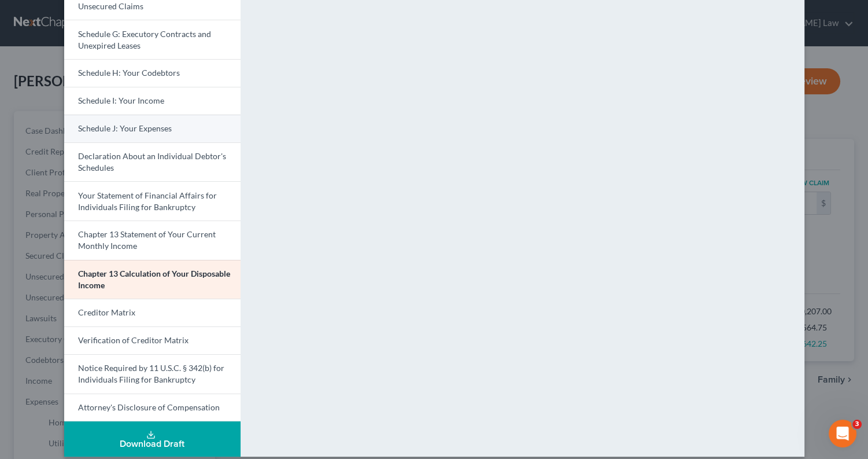
click at [172, 124] on link "Schedule J: Your Expenses" at bounding box center [152, 128] width 176 height 28
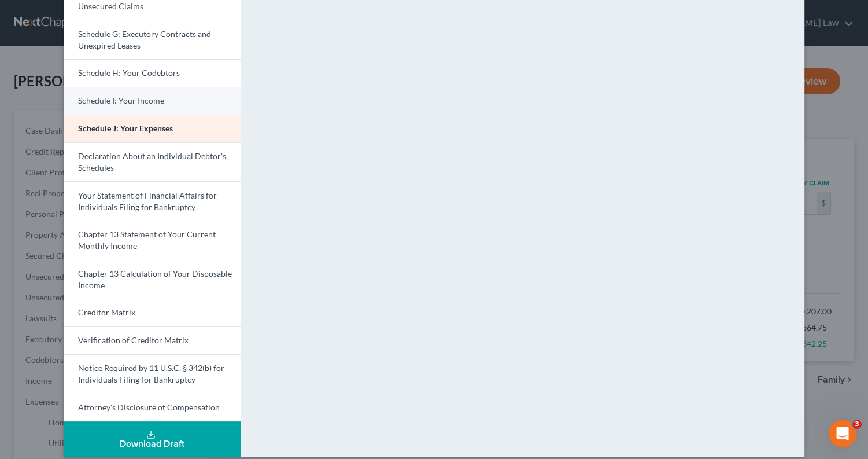
click at [173, 100] on link "Schedule I: Your Income" at bounding box center [152, 101] width 176 height 28
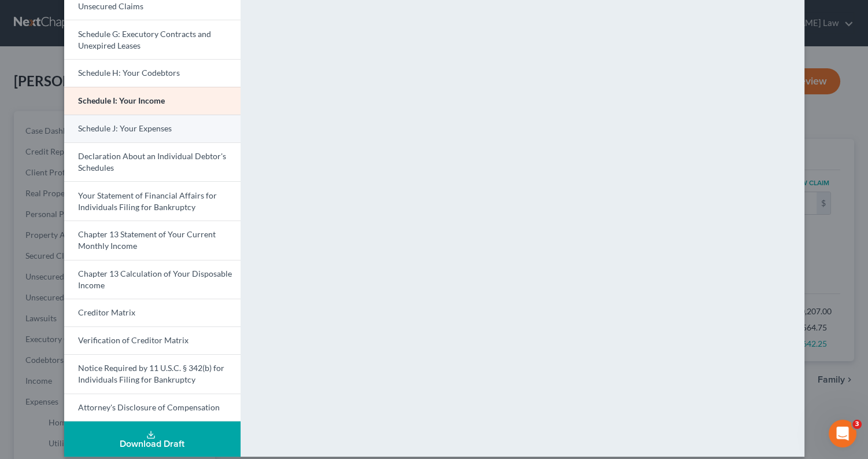
click at [128, 116] on link "Schedule J: Your Expenses" at bounding box center [152, 128] width 176 height 28
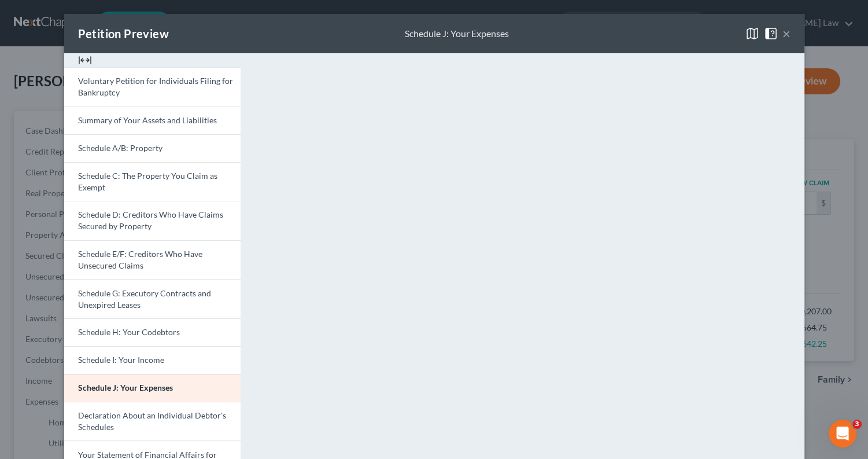
scroll to position [0, 0]
click at [786, 35] on button "×" at bounding box center [786, 34] width 8 height 14
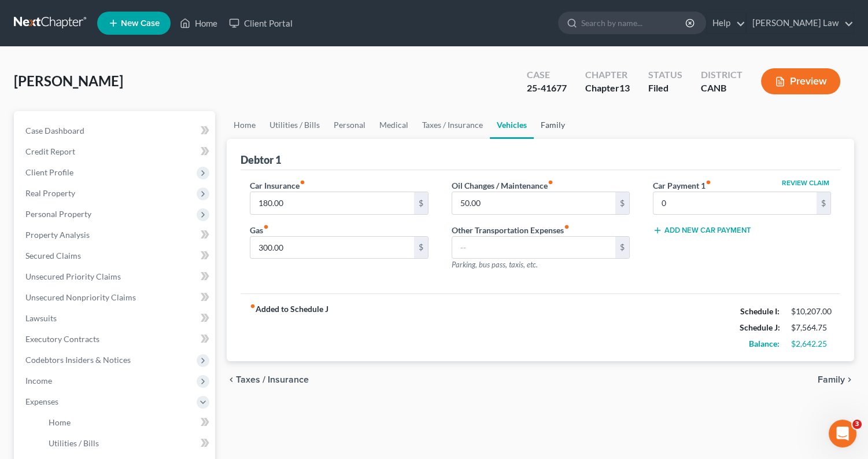
click at [551, 124] on link "Family" at bounding box center [553, 125] width 38 height 28
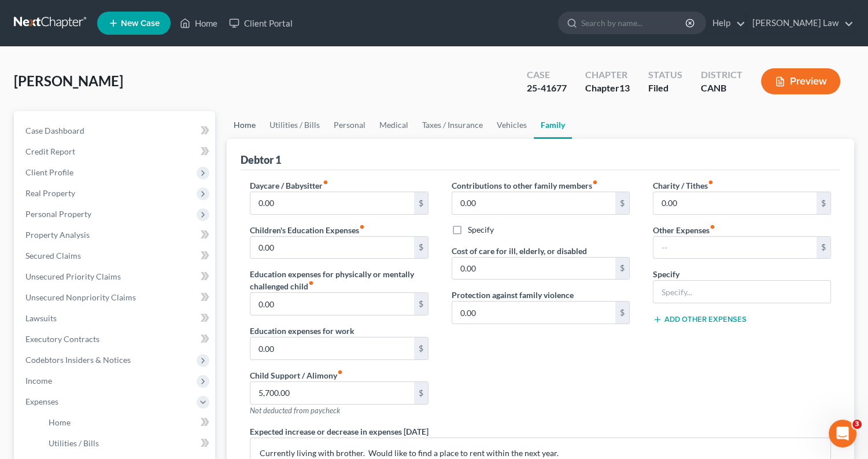
click at [248, 125] on link "Home" at bounding box center [245, 125] width 36 height 28
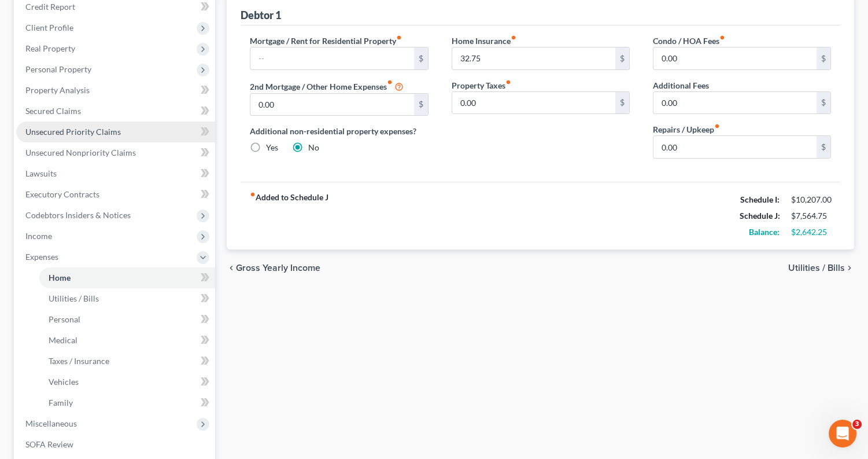
scroll to position [156, 0]
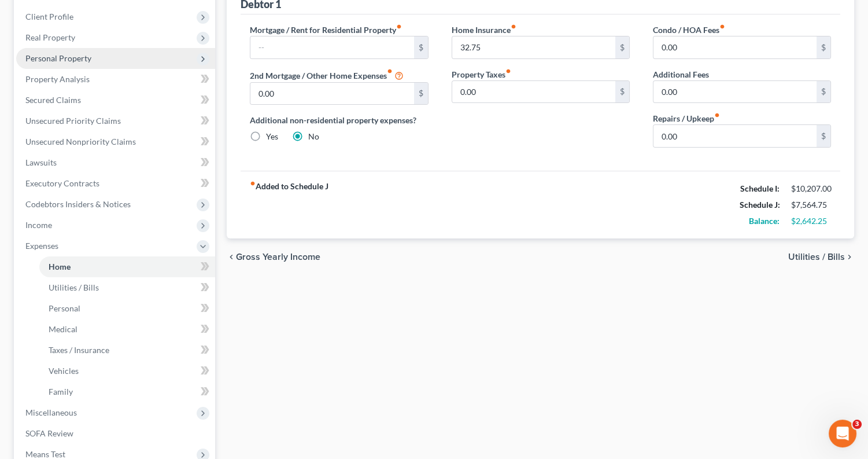
click at [98, 58] on span "Personal Property" at bounding box center [115, 58] width 199 height 21
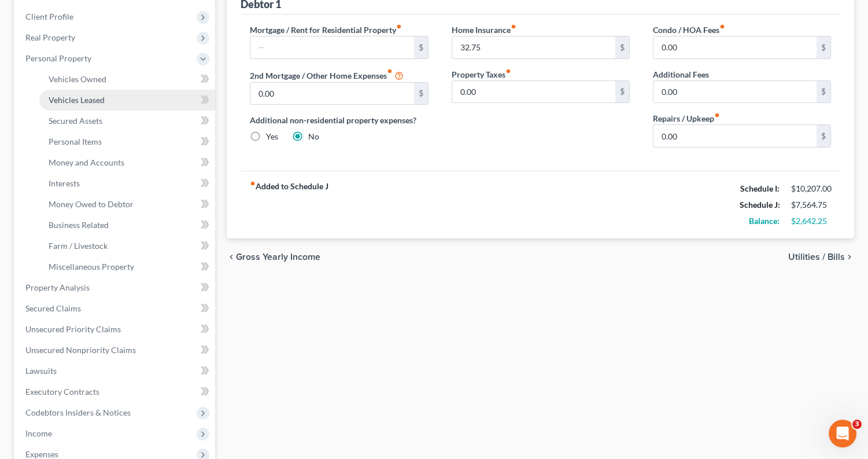
click at [95, 95] on span "Vehicles Leased" at bounding box center [77, 100] width 56 height 10
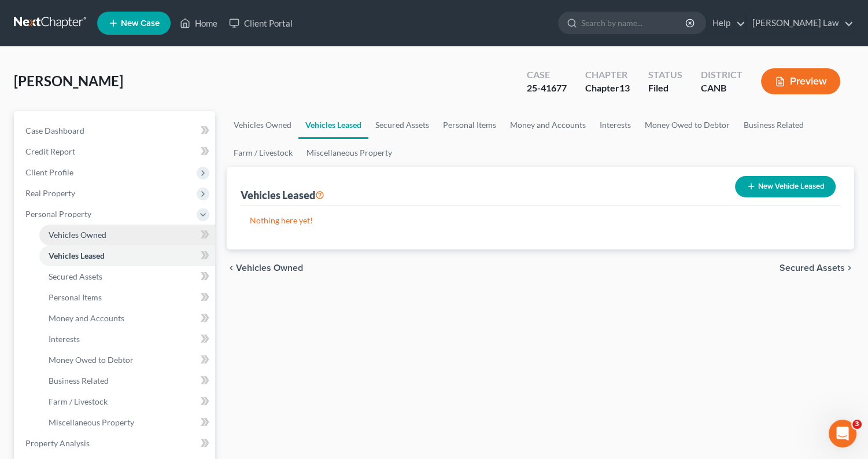
click at [104, 230] on span "Vehicles Owned" at bounding box center [78, 235] width 58 height 10
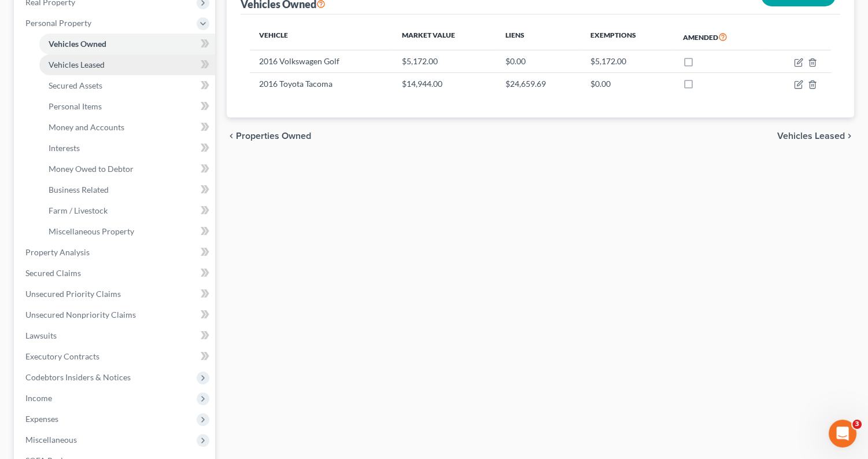
scroll to position [197, 0]
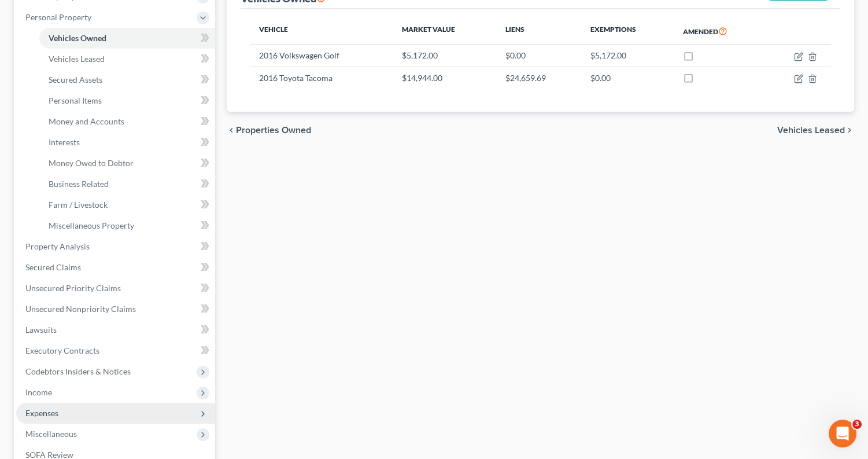
click at [98, 402] on span "Expenses" at bounding box center [115, 412] width 199 height 21
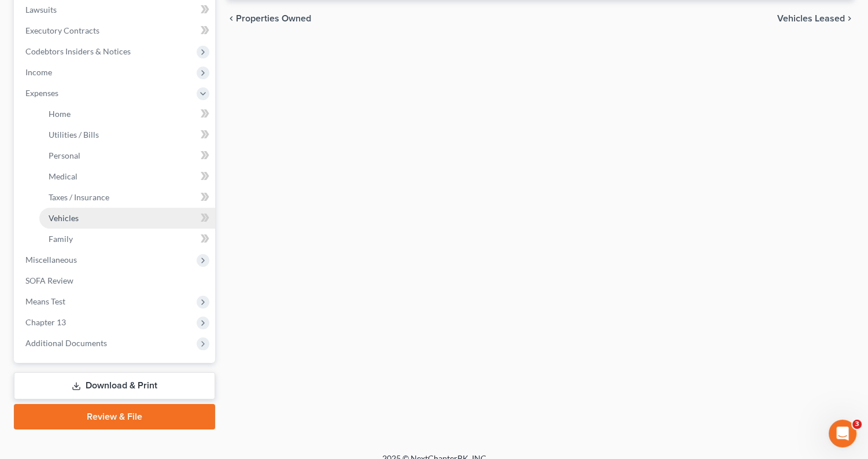
scroll to position [308, 0]
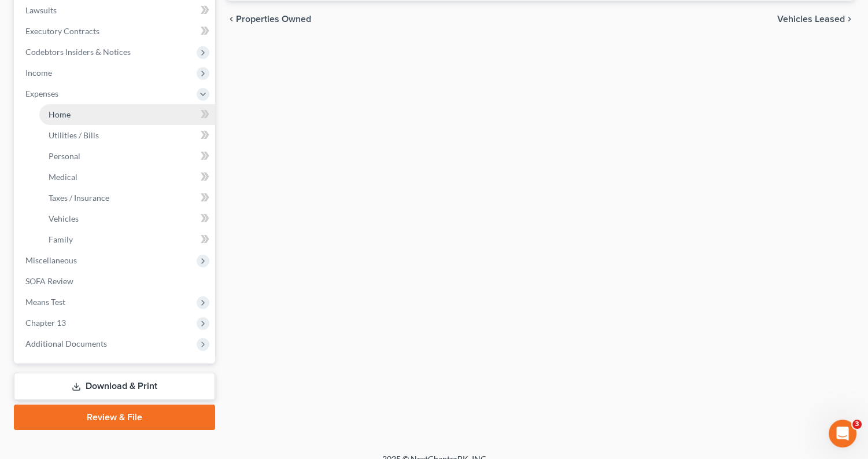
click at [76, 108] on link "Home" at bounding box center [127, 114] width 176 height 21
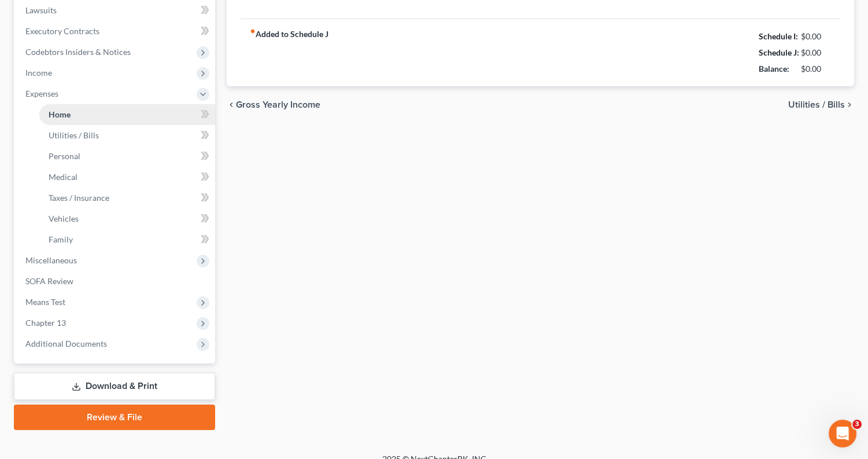
scroll to position [19, 0]
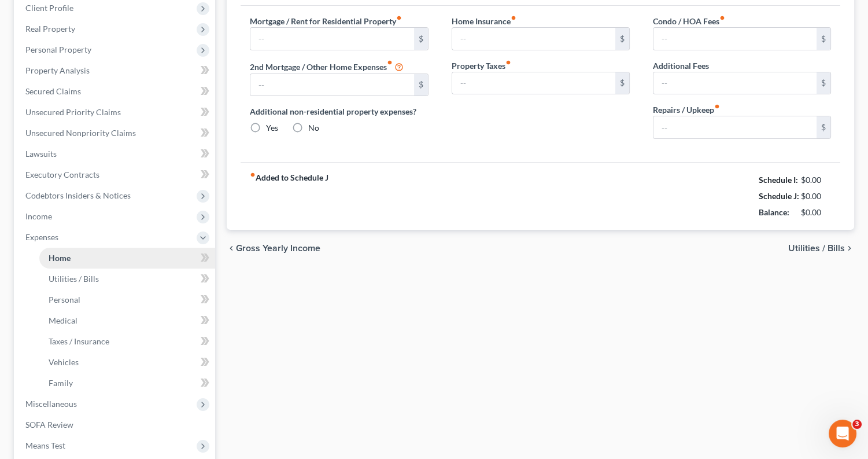
type input "0.00"
radio input "true"
type input "32.75"
type input "0.00"
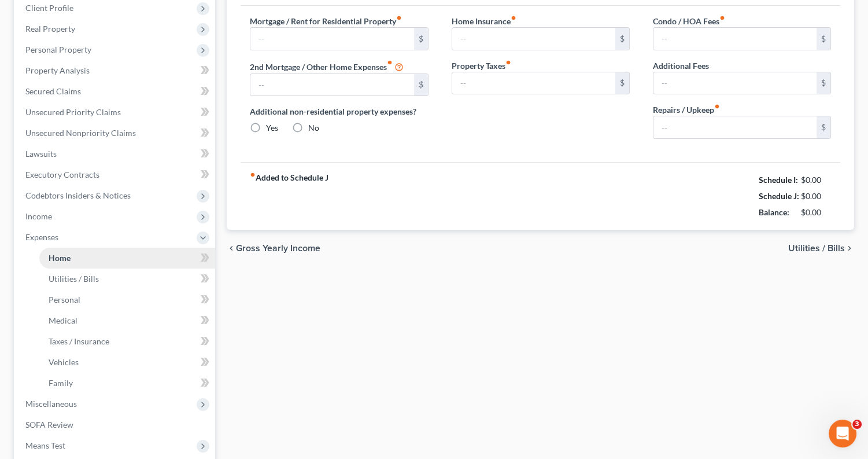
type input "0.00"
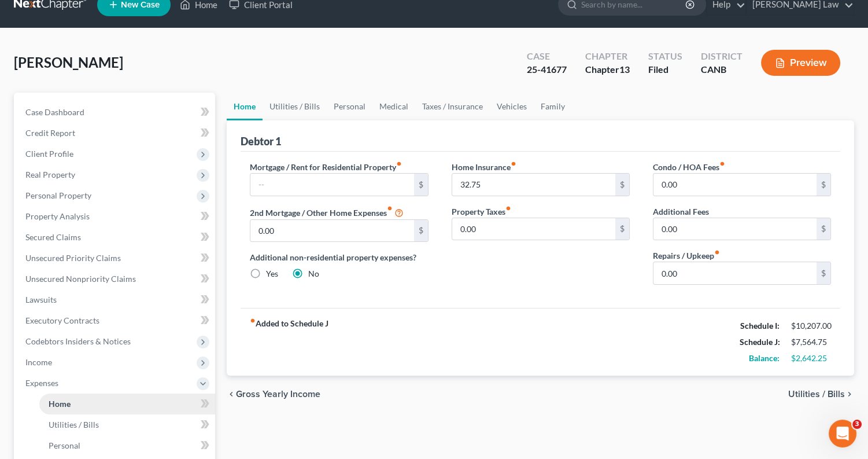
scroll to position [0, 0]
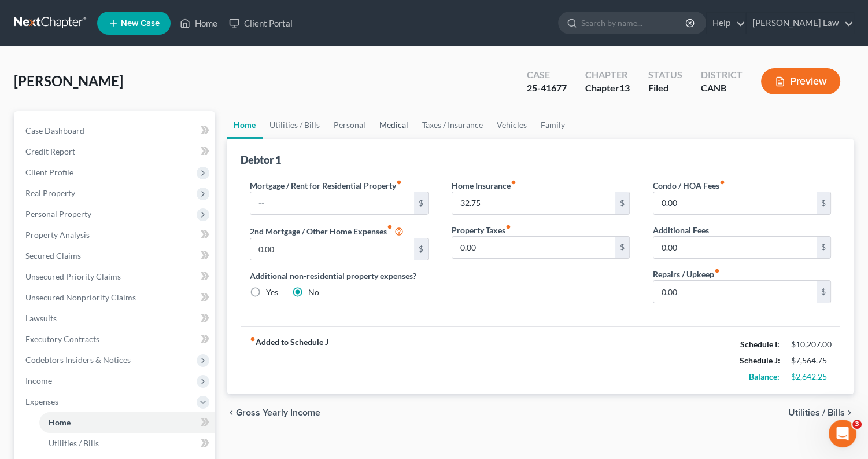
click at [391, 124] on link "Medical" at bounding box center [393, 125] width 43 height 28
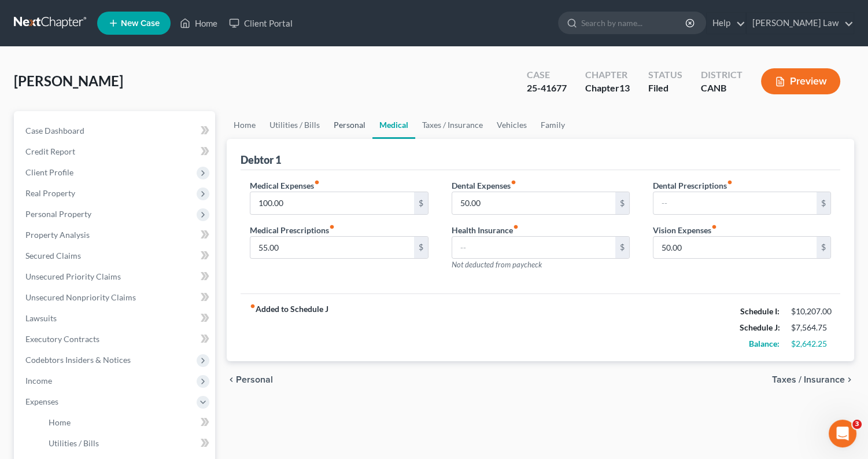
click at [353, 127] on link "Personal" at bounding box center [350, 125] width 46 height 28
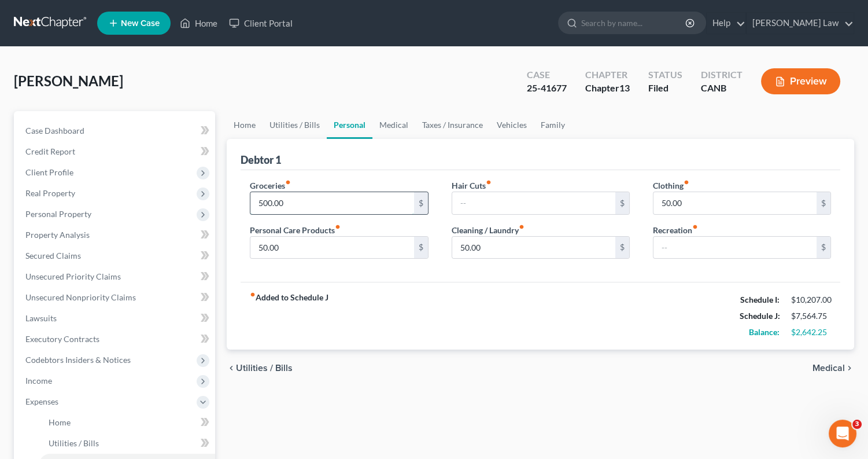
click at [304, 198] on input "500.00" at bounding box center [331, 203] width 163 height 22
type input "5"
type input "750"
click at [394, 339] on div "fiber_manual_record Added to Schedule J Schedule I: $10,207.00 Schedule J: $7,8…" at bounding box center [541, 316] width 600 height 68
click at [683, 243] on input "text" at bounding box center [734, 247] width 163 height 22
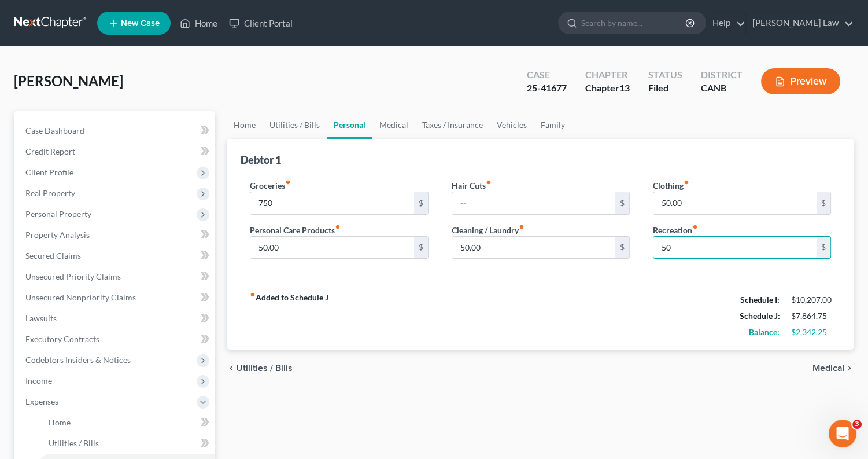
type input "50"
click at [640, 312] on div "fiber_manual_record Added to Schedule J Schedule I: $10,207.00 Schedule J: $7,8…" at bounding box center [541, 316] width 600 height 68
click at [397, 123] on link "Medical" at bounding box center [393, 125] width 43 height 28
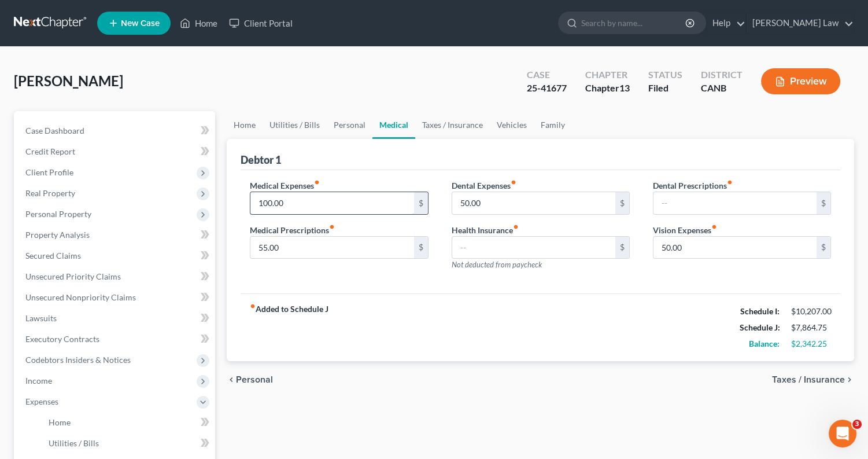
click at [321, 200] on input "100.00" at bounding box center [331, 203] width 163 height 22
type input "1"
type input "200"
click at [384, 316] on div "fiber_manual_record Added to Schedule J Schedule I: $10,207.00 Schedule J: $7,9…" at bounding box center [541, 327] width 600 height 68
click at [454, 121] on link "Taxes / Insurance" at bounding box center [452, 125] width 75 height 28
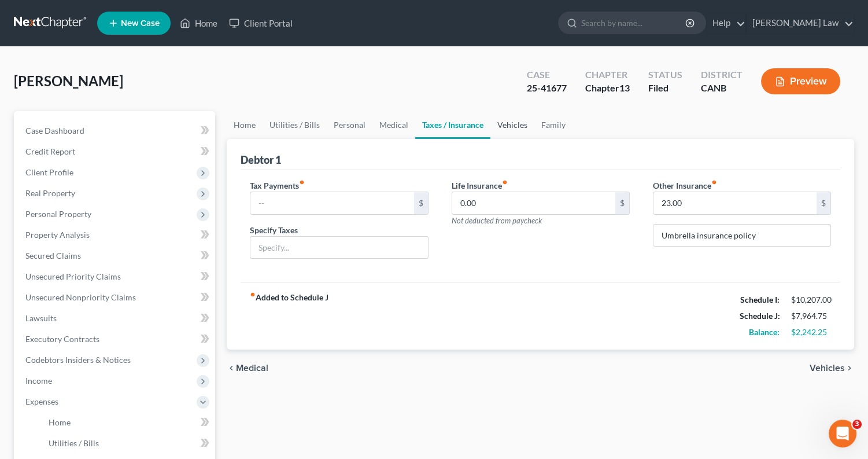
click at [504, 121] on link "Vehicles" at bounding box center [512, 125] width 44 height 28
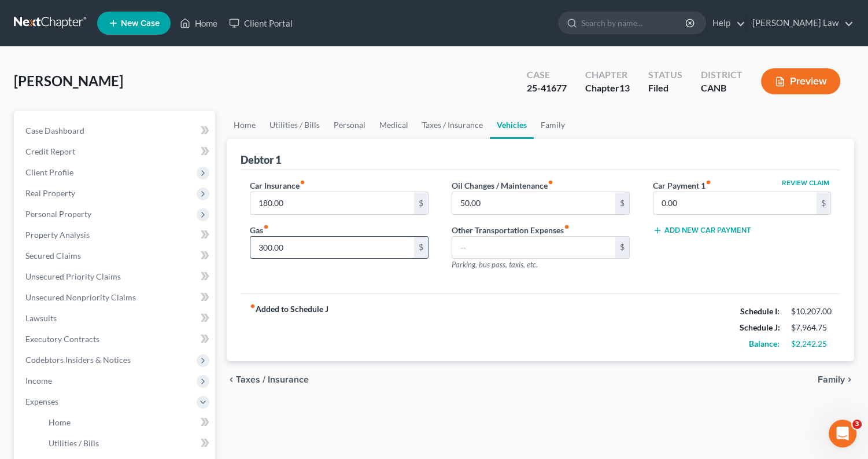
click at [359, 245] on input "300.00" at bounding box center [331, 247] width 163 height 22
type input "3"
type input "500"
click at [405, 321] on div "fiber_manual_record Added to Schedule J Schedule I: $10,207.00 Schedule J: $8,1…" at bounding box center [541, 327] width 600 height 68
click at [342, 128] on link "Personal" at bounding box center [350, 125] width 46 height 28
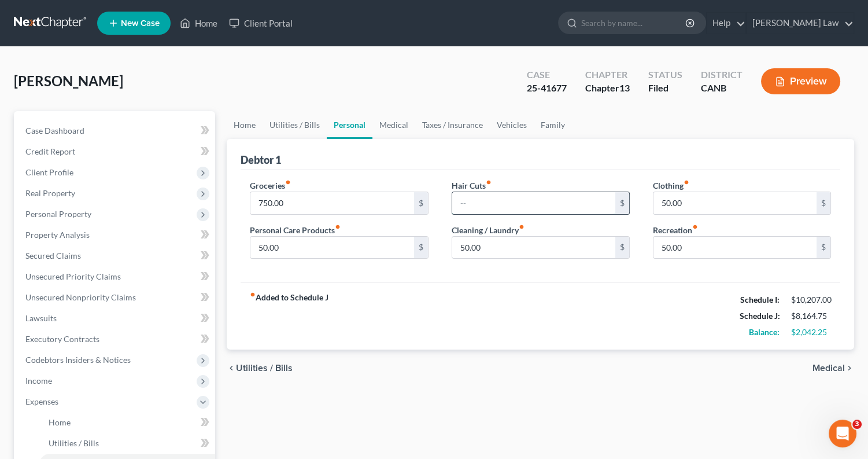
click at [515, 204] on input "text" at bounding box center [533, 203] width 163 height 22
click at [494, 387] on div "Home Utilities / Bills Personal Medical Taxes / Insurance Vehicles Family Debto…" at bounding box center [540, 424] width 639 height 626
click at [505, 206] on input "25" at bounding box center [533, 203] width 163 height 22
type input "2"
type input "40"
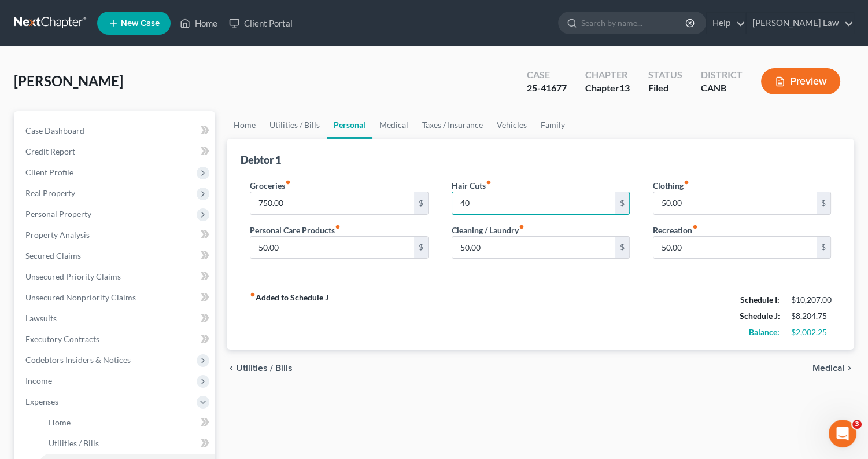
click at [474, 316] on div "fiber_manual_record Added to Schedule J Schedule I: $10,207.00 Schedule J: $8,2…" at bounding box center [541, 316] width 600 height 68
click at [551, 126] on link "Family" at bounding box center [553, 125] width 38 height 28
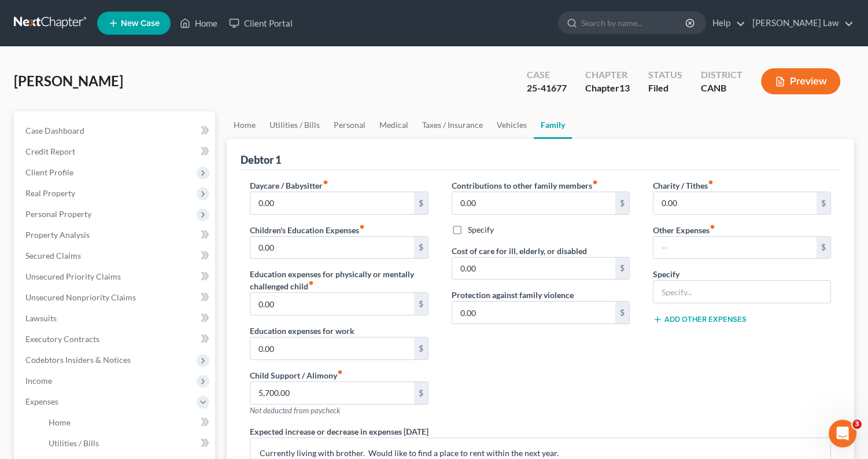
click at [793, 81] on button "Preview" at bounding box center [800, 81] width 79 height 26
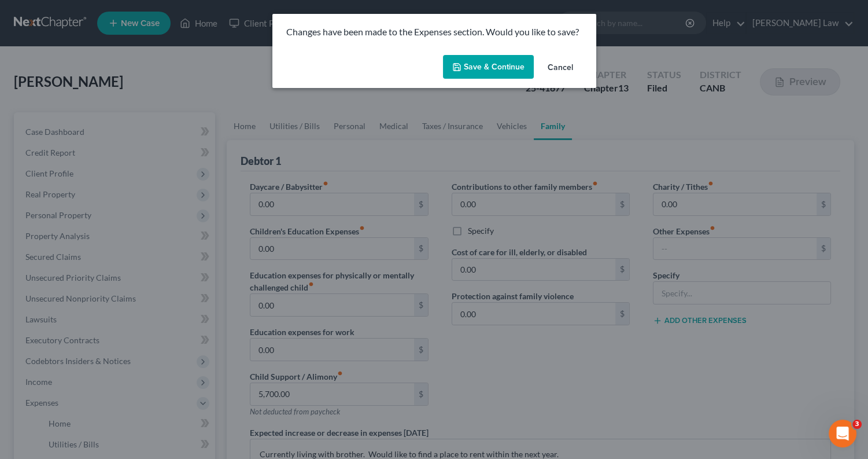
click at [472, 65] on button "Save & Continue" at bounding box center [488, 67] width 91 height 24
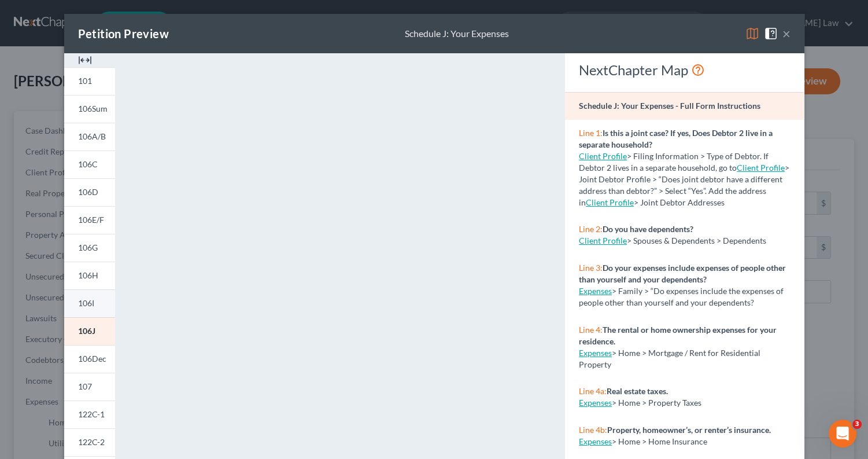
click at [102, 297] on link "106I" at bounding box center [89, 303] width 51 height 28
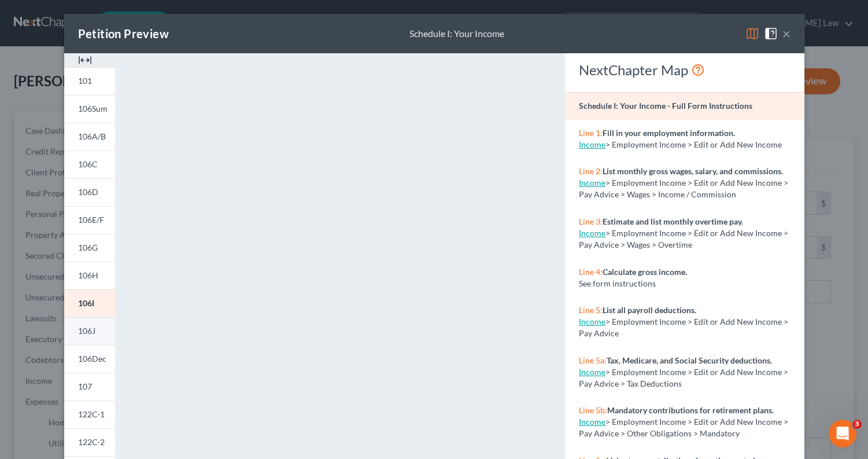
click at [95, 329] on span "106J" at bounding box center [86, 331] width 17 height 10
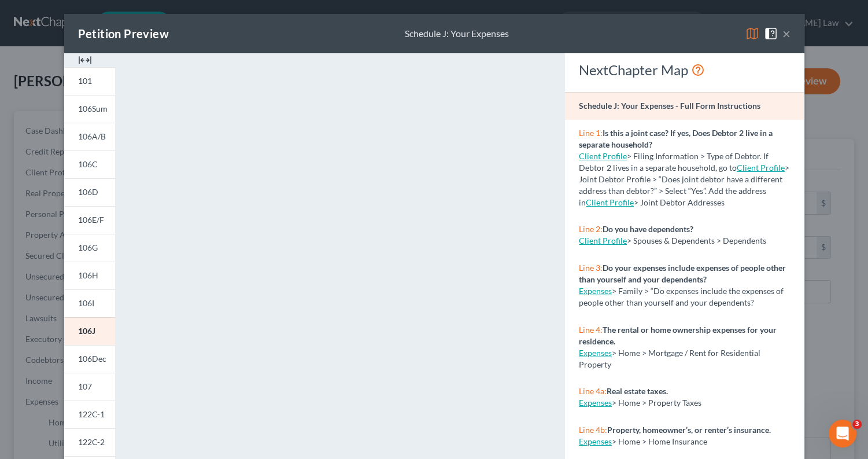
click at [759, 31] on img at bounding box center [752, 34] width 14 height 14
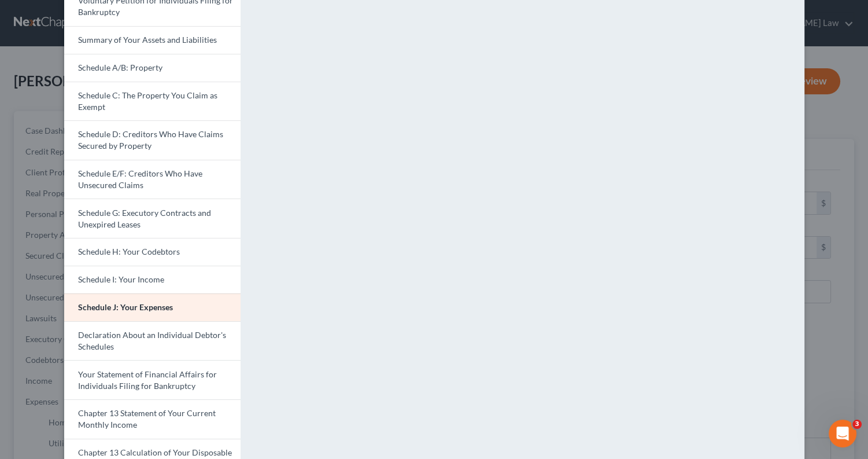
scroll to position [259, 0]
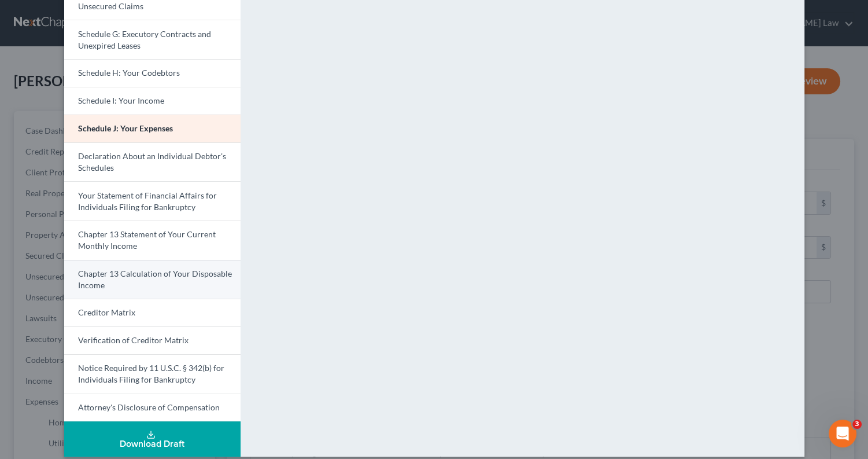
click at [171, 268] on span "Chapter 13 Calculation of Your Disposable Income" at bounding box center [155, 278] width 154 height 21
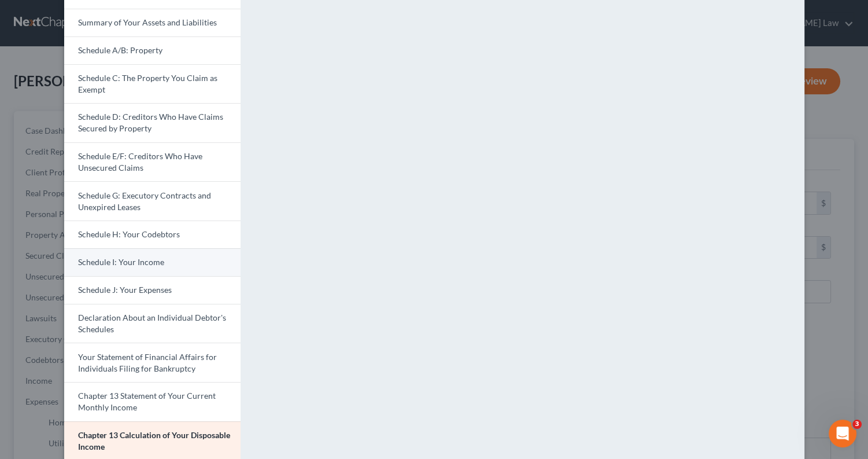
scroll to position [43, 0]
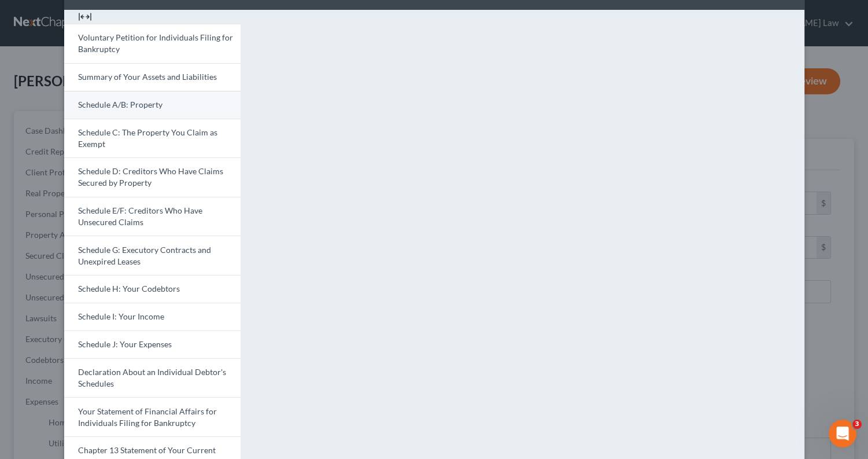
click at [145, 97] on link "Schedule A/B: Property" at bounding box center [152, 105] width 176 height 28
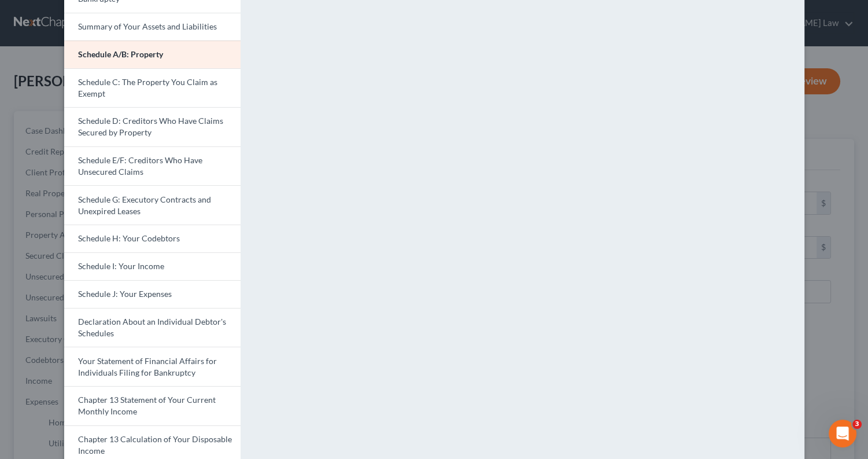
scroll to position [99, 0]
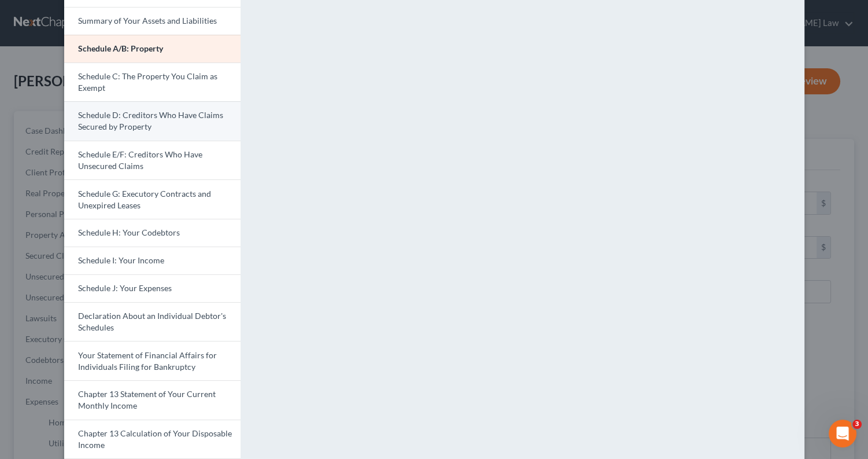
click at [146, 121] on span "Schedule D: Creditors Who Have Claims Secured by Property" at bounding box center [150, 120] width 145 height 21
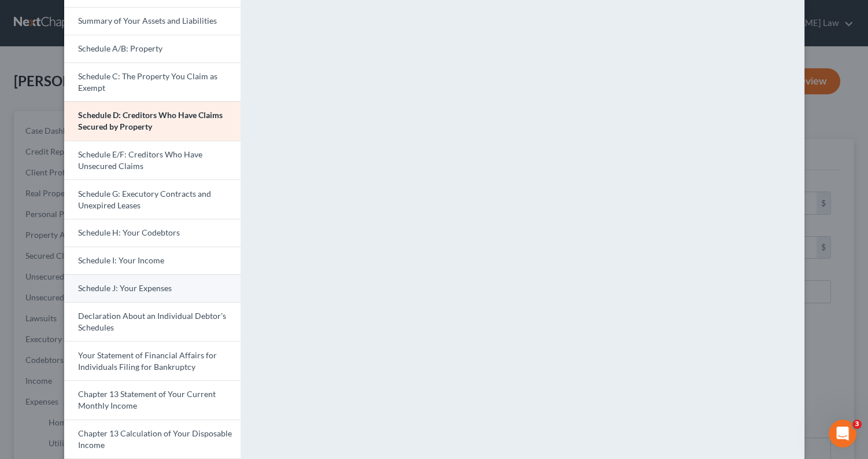
click at [180, 289] on link "Schedule J: Your Expenses" at bounding box center [152, 288] width 176 height 28
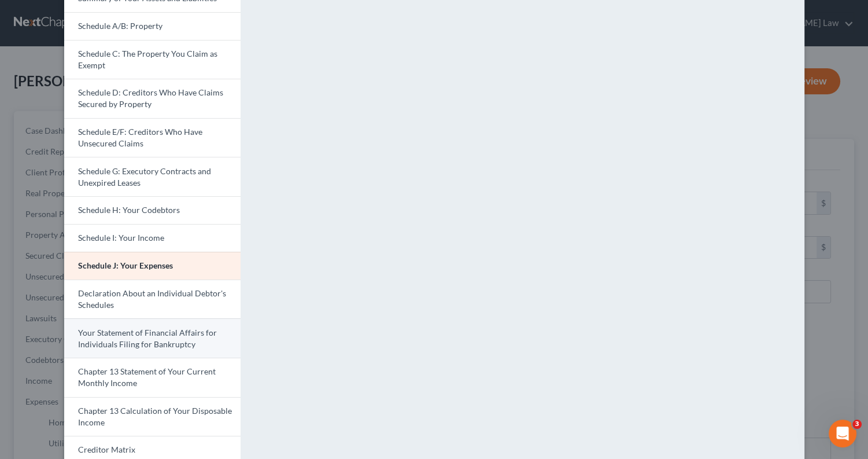
scroll to position [61, 0]
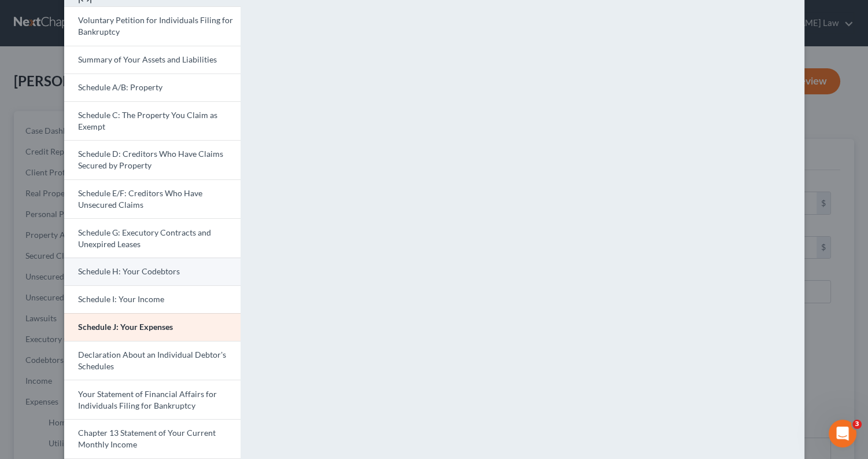
click at [138, 266] on span "Schedule H: Your Codebtors" at bounding box center [129, 271] width 102 height 10
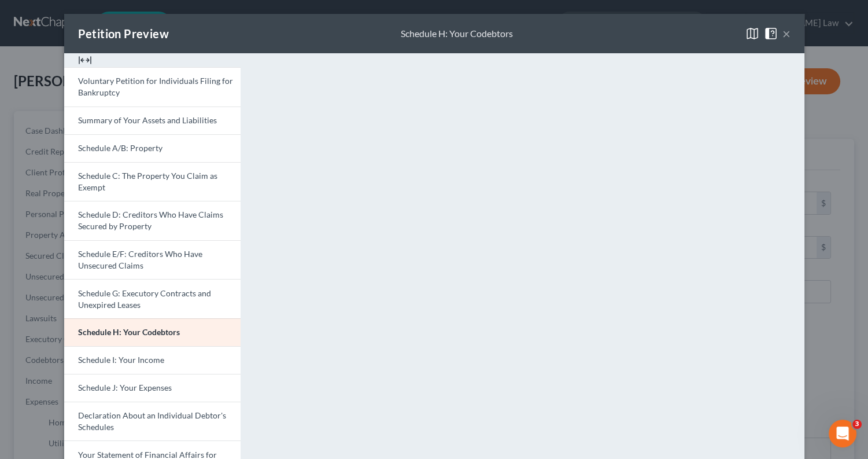
scroll to position [0, 0]
click at [787, 31] on button "×" at bounding box center [786, 34] width 8 height 14
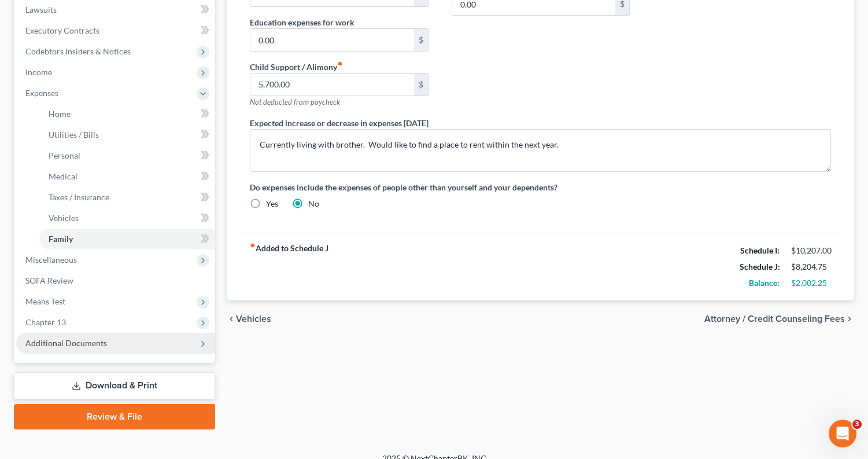
scroll to position [308, 0]
click at [112, 372] on link "Download & Print" at bounding box center [114, 385] width 201 height 27
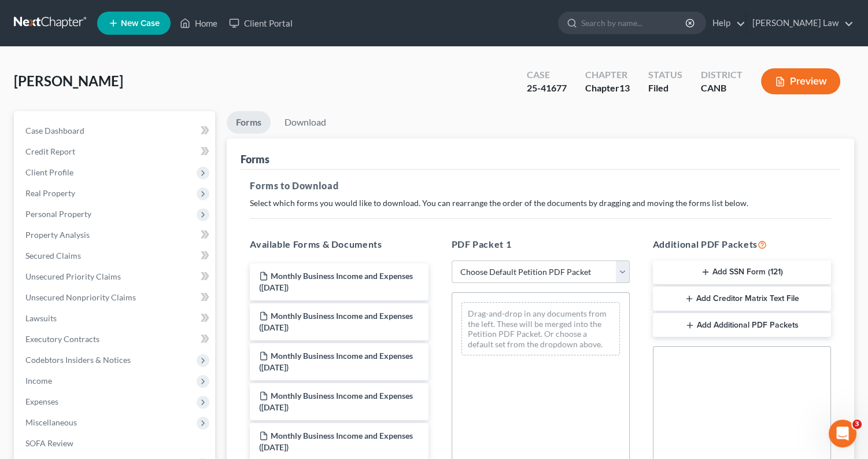
select select "2"
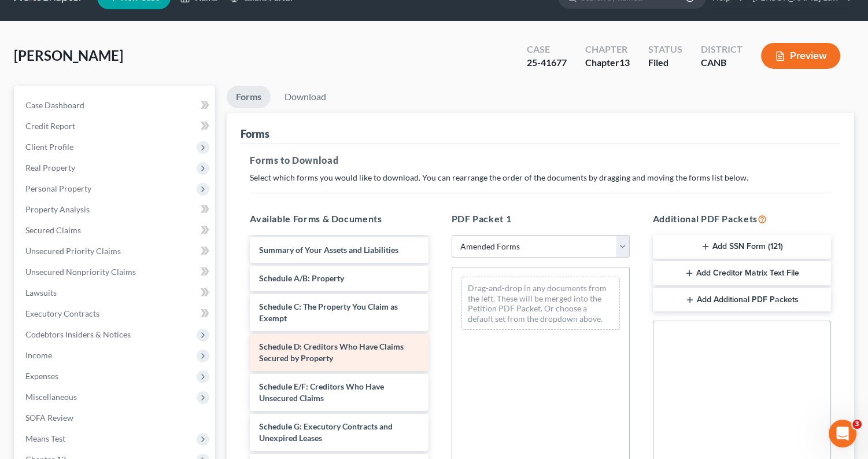
scroll to position [35, 0]
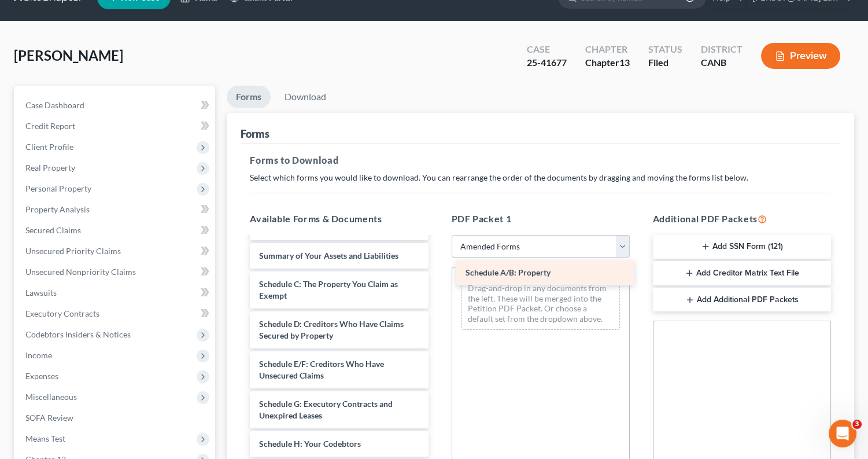
drag, startPoint x: 352, startPoint y: 272, endPoint x: 556, endPoint y: 266, distance: 203.6
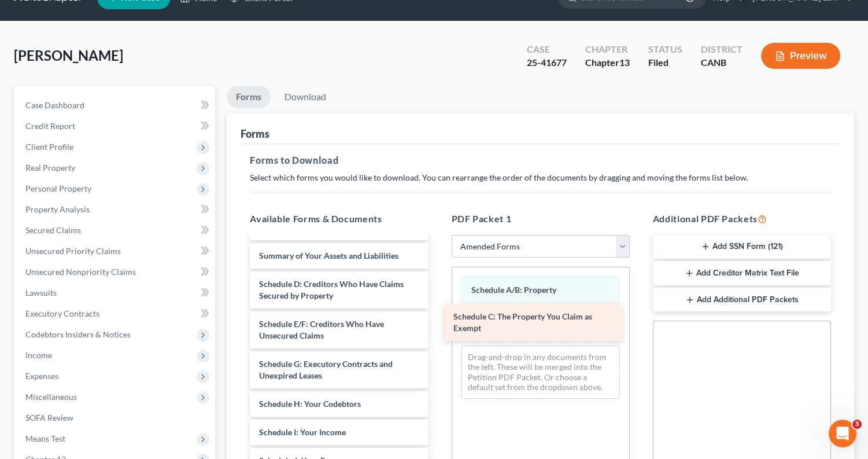
drag, startPoint x: 338, startPoint y: 300, endPoint x: 532, endPoint y: 337, distance: 197.1
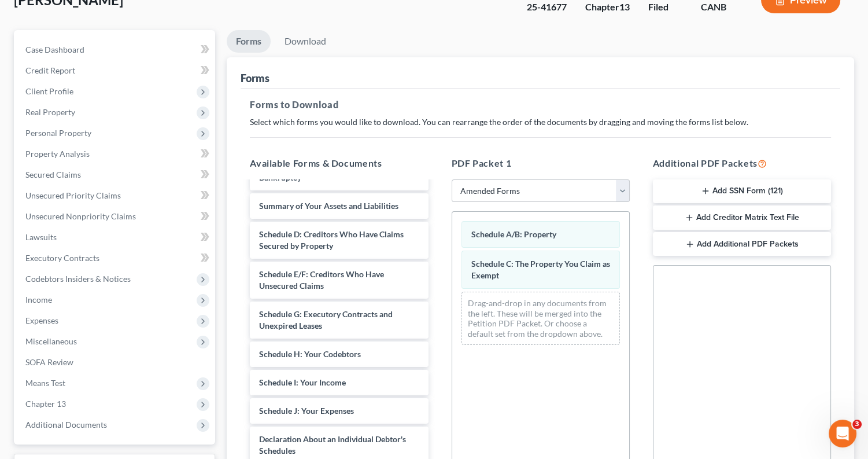
scroll to position [84, 0]
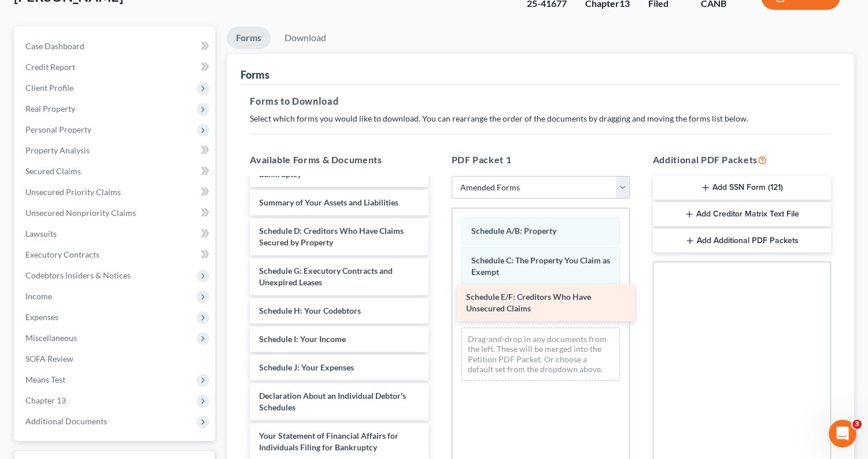
drag, startPoint x: 394, startPoint y: 274, endPoint x: 601, endPoint y: 305, distance: 209.3
click at [437, 305] on div "Schedule E/F: Creditors Who Have Unsecured Claims Voluntary Petition for Indivi…" at bounding box center [339, 407] width 197 height 515
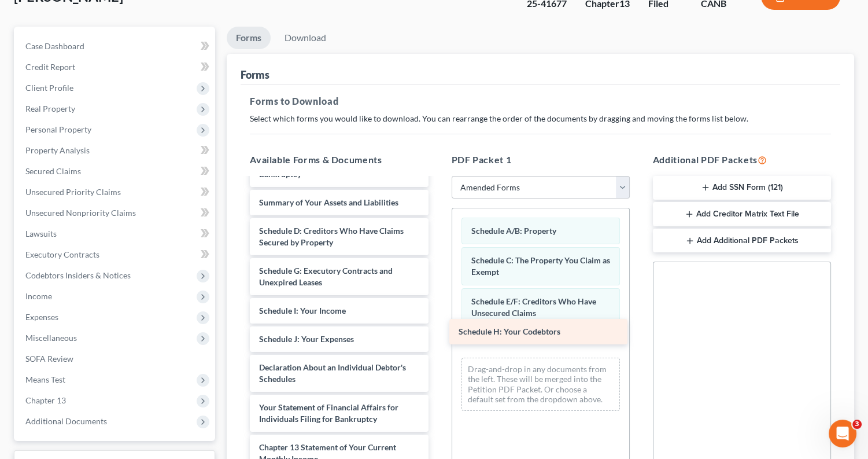
drag, startPoint x: 368, startPoint y: 305, endPoint x: 567, endPoint y: 332, distance: 201.3
click at [437, 332] on div "Schedule H: Your Codebtors Voluntary Petition for Individuals Filing for Bankru…" at bounding box center [339, 393] width 197 height 486
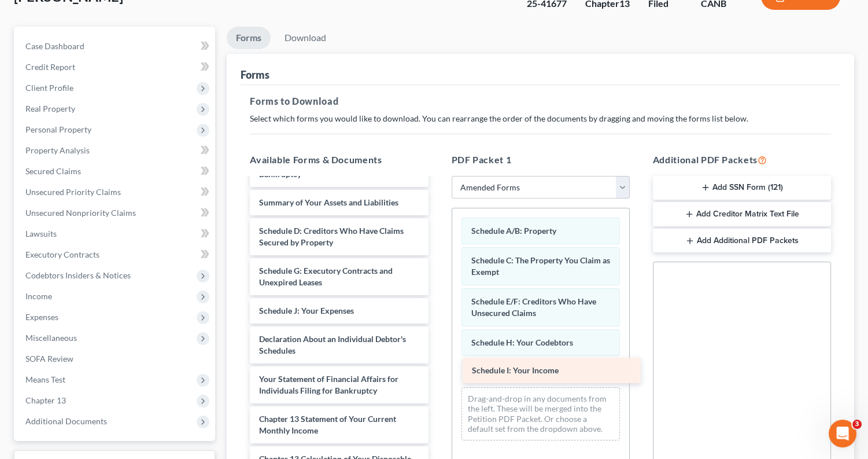
drag, startPoint x: 361, startPoint y: 298, endPoint x: 574, endPoint y: 363, distance: 222.6
click at [437, 363] on div "Schedule I: Your Income Voluntary Petition for Individuals Filing for Bankruptc…" at bounding box center [339, 379] width 197 height 458
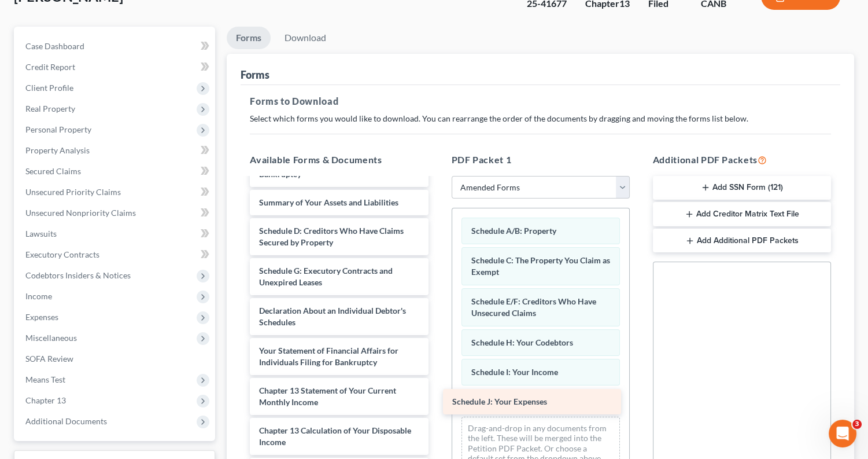
drag, startPoint x: 328, startPoint y: 308, endPoint x: 526, endPoint y: 402, distance: 218.5
click at [437, 402] on div "Schedule J: Your Expenses Voluntary Petition for Individuals Filing for Bankrup…" at bounding box center [339, 365] width 197 height 430
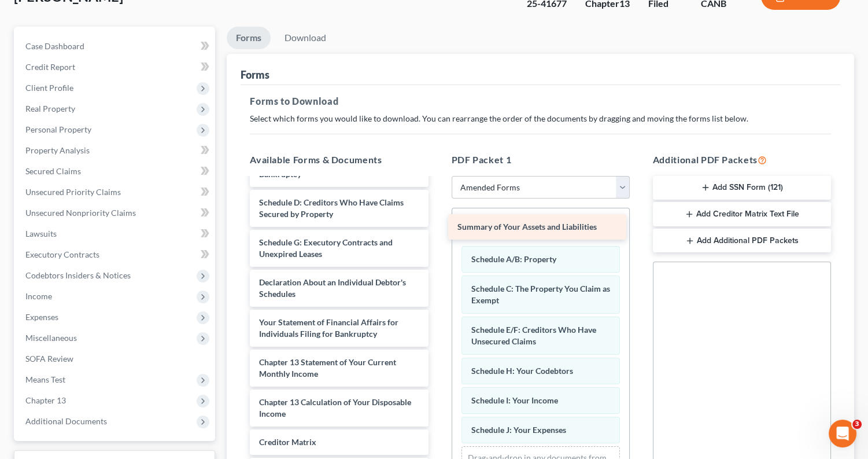
drag, startPoint x: 371, startPoint y: 191, endPoint x: 569, endPoint y: 219, distance: 200.3
click at [437, 219] on div "Summary of Your Assets and Liabilities Voluntary Petition for Individuals Filin…" at bounding box center [339, 350] width 197 height 401
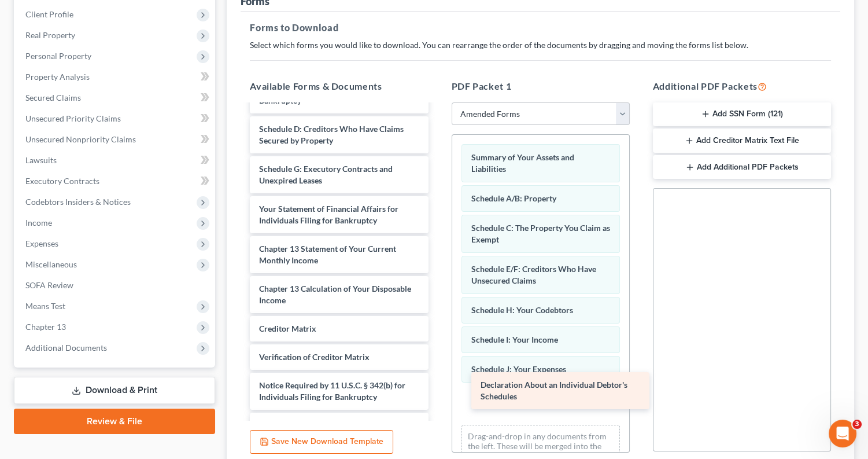
scroll to position [40, 0]
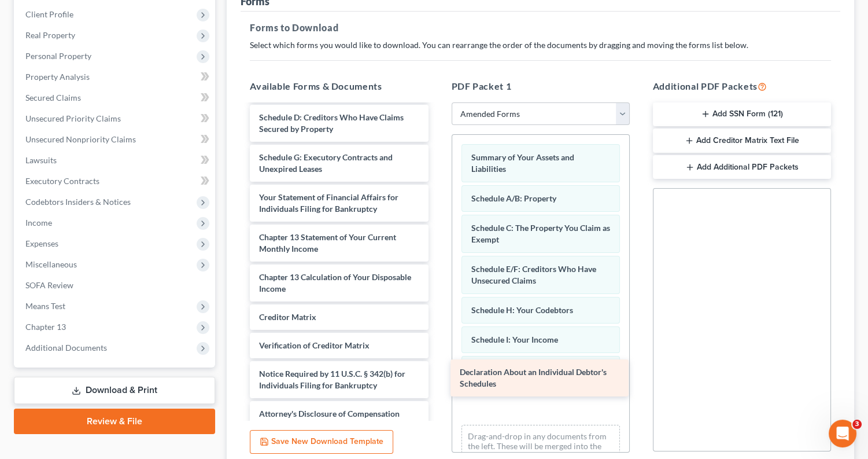
drag, startPoint x: 352, startPoint y: 217, endPoint x: 553, endPoint y: 386, distance: 262.2
click at [437, 386] on div "Declaration About an Individual Debtor's Schedules Voluntary Petition for Indiv…" at bounding box center [339, 245] width 197 height 361
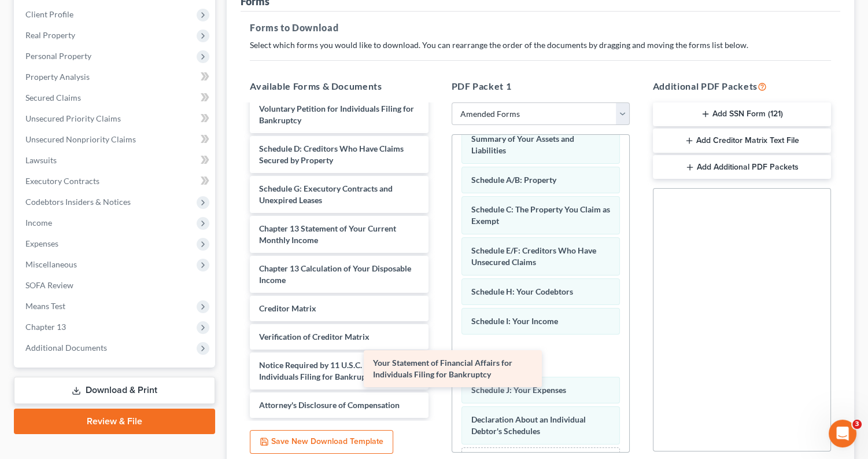
scroll to position [2, 0]
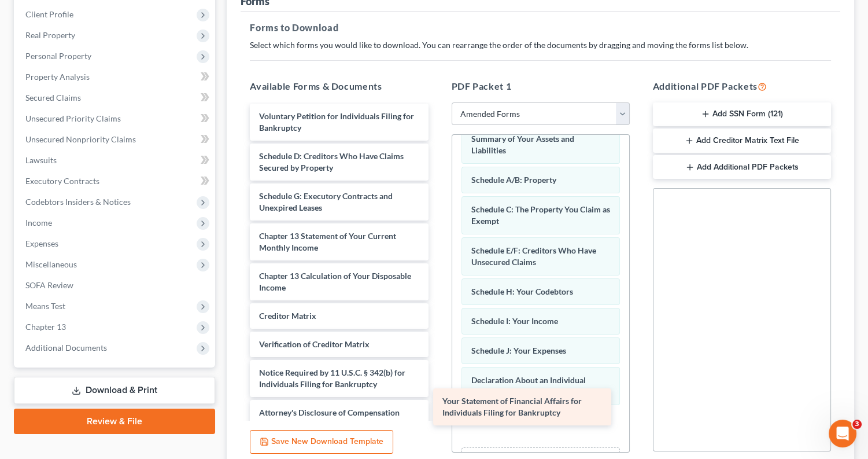
drag, startPoint x: 359, startPoint y: 194, endPoint x: 547, endPoint y: 401, distance: 279.5
click at [437, 401] on div "Your Statement of Financial Affairs for Individuals Filing for Bankruptcy Volun…" at bounding box center [339, 264] width 197 height 321
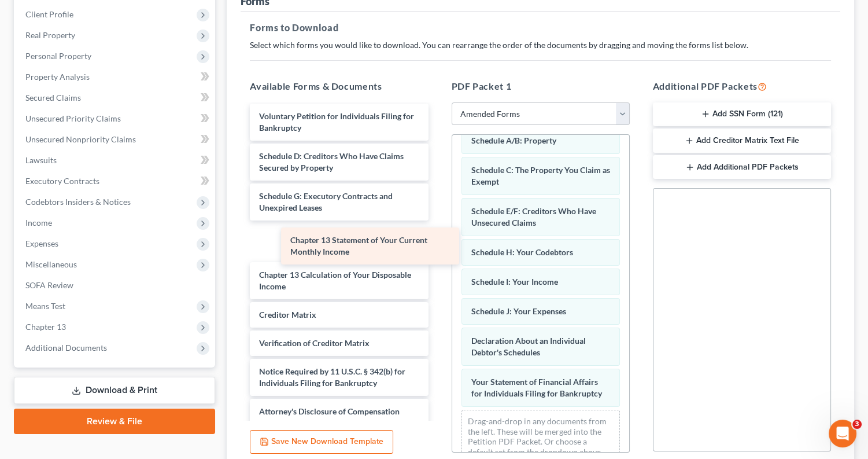
scroll to position [0, 0]
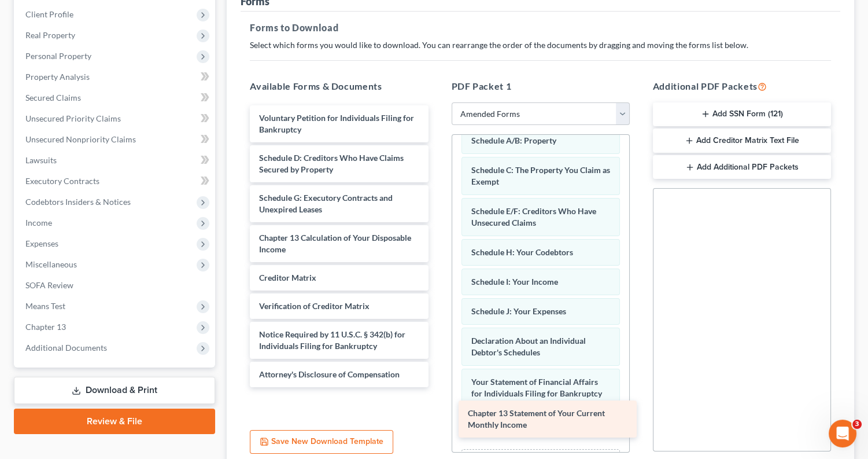
drag, startPoint x: 365, startPoint y: 236, endPoint x: 574, endPoint y: 419, distance: 277.4
click at [437, 387] on div "Chapter 13 Statement of Your Current Monthly Income Voluntary Petition for Indi…" at bounding box center [339, 246] width 197 height 282
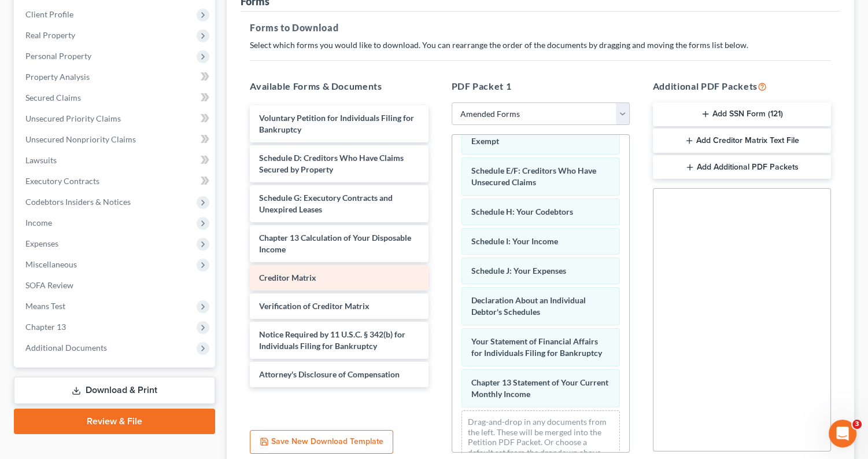
scroll to position [98, 0]
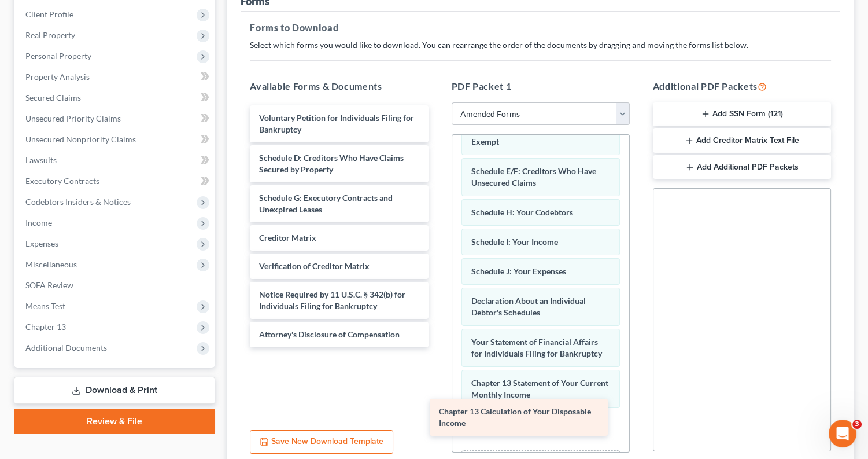
drag, startPoint x: 356, startPoint y: 231, endPoint x: 541, endPoint y: 408, distance: 256.8
click at [437, 347] on div "Chapter 13 Calculation of Your Disposable Income Voluntary Petition for Individ…" at bounding box center [339, 226] width 197 height 242
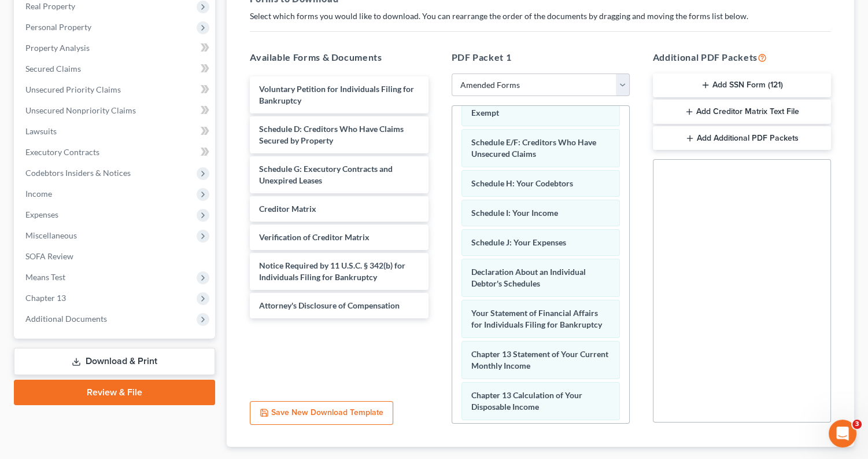
scroll to position [195, 0]
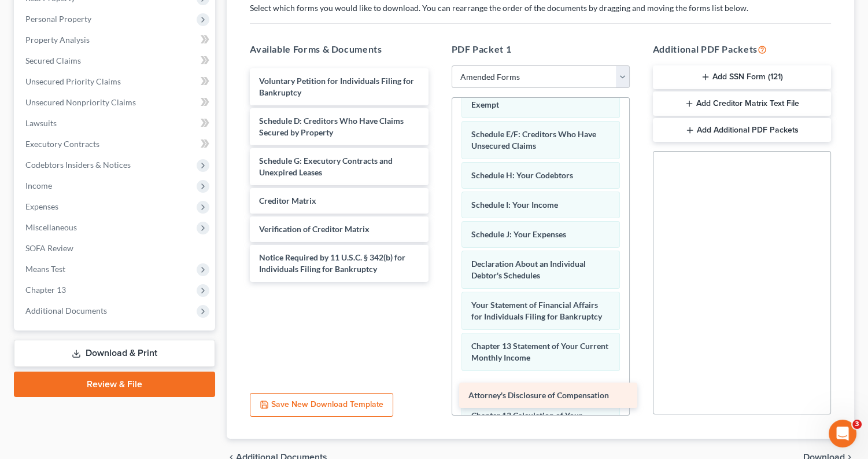
drag, startPoint x: 394, startPoint y: 287, endPoint x: 604, endPoint y: 393, distance: 234.5
click at [437, 282] on div "Attorney's Disclosure of Compensation Voluntary Petition for Individuals Filing…" at bounding box center [339, 174] width 197 height 213
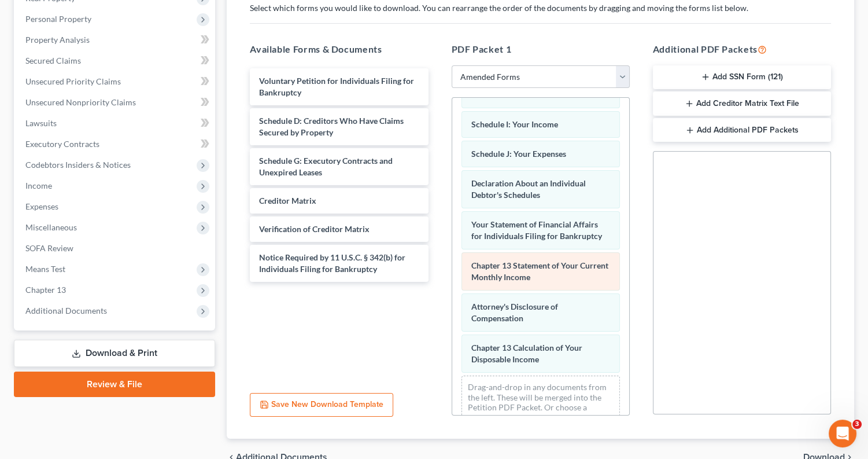
scroll to position [178, 0]
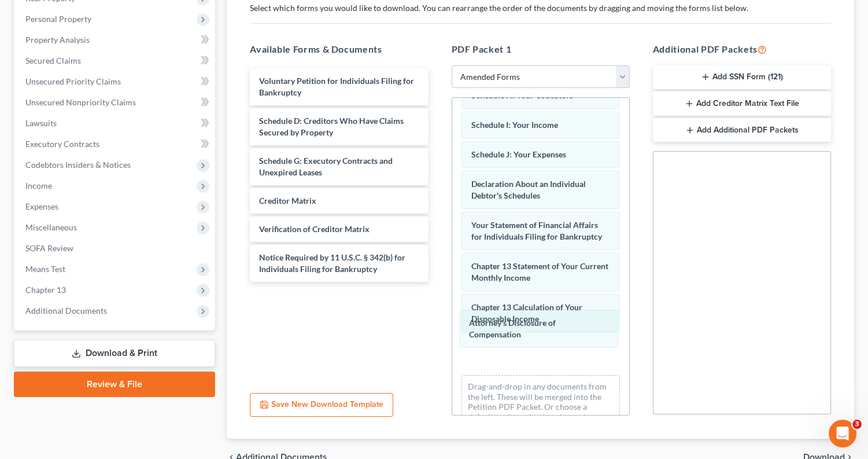
drag, startPoint x: 560, startPoint y: 287, endPoint x: 557, endPoint y: 326, distance: 38.8
click at [557, 326] on div "Attorney's Disclosure of Compensation Summary of Your Assets and Liabilities Sc…" at bounding box center [540, 178] width 177 height 517
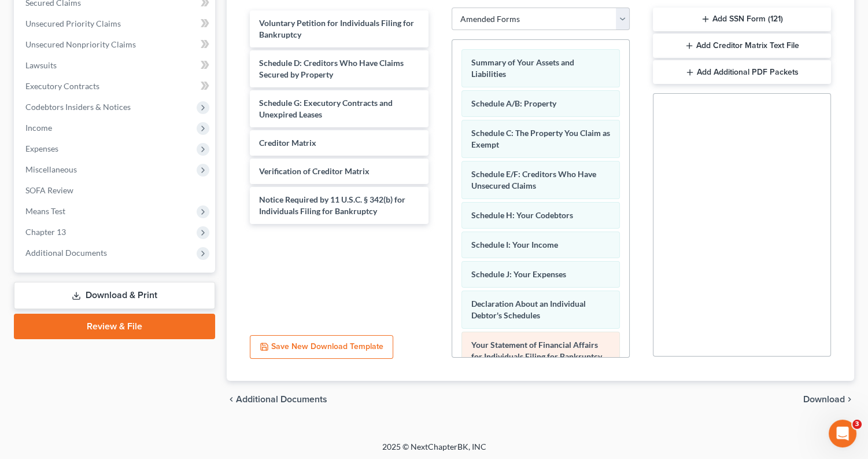
scroll to position [252, 0]
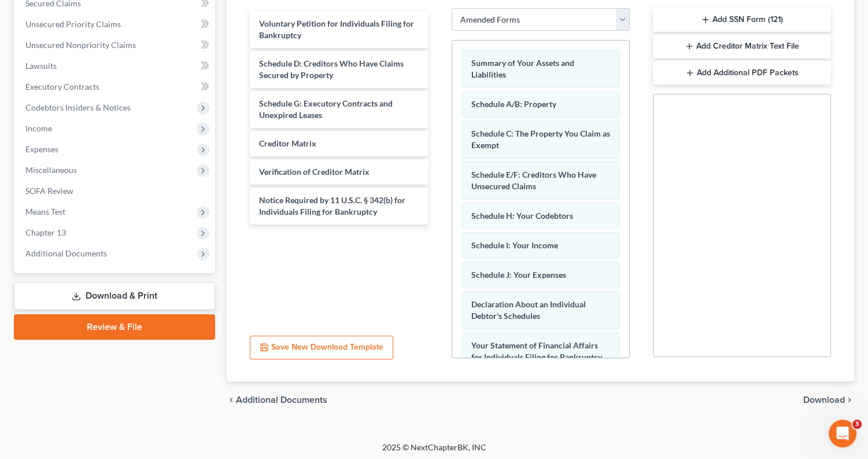
click at [826, 395] on span "Download" at bounding box center [824, 399] width 42 height 9
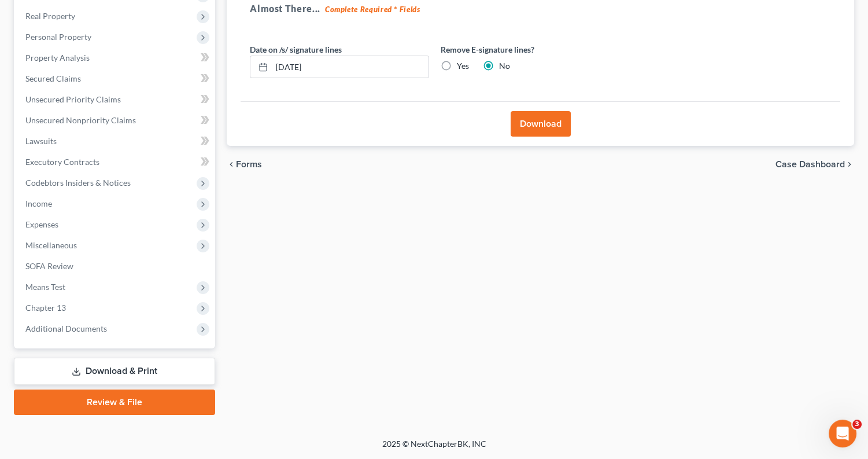
scroll to position [165, 0]
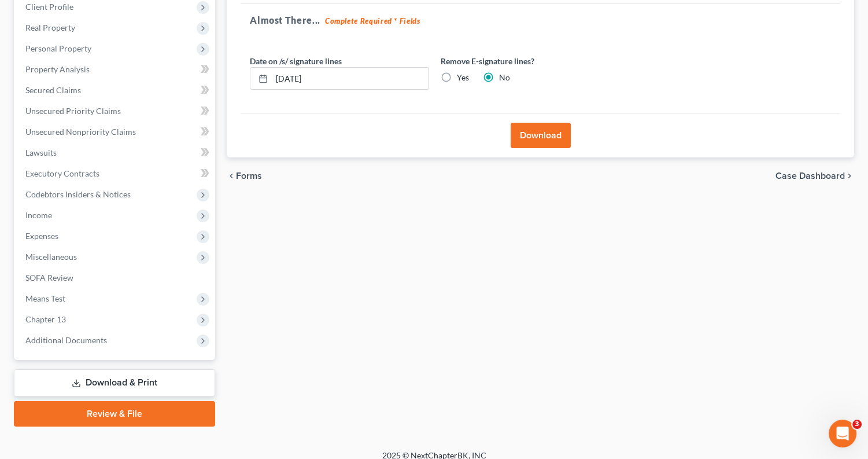
click at [457, 76] on label "Yes" at bounding box center [463, 78] width 12 height 12
click at [461, 76] on input "Yes" at bounding box center [465, 76] width 8 height 8
radio input "true"
radio input "false"
click at [538, 132] on button "Download" at bounding box center [541, 135] width 60 height 25
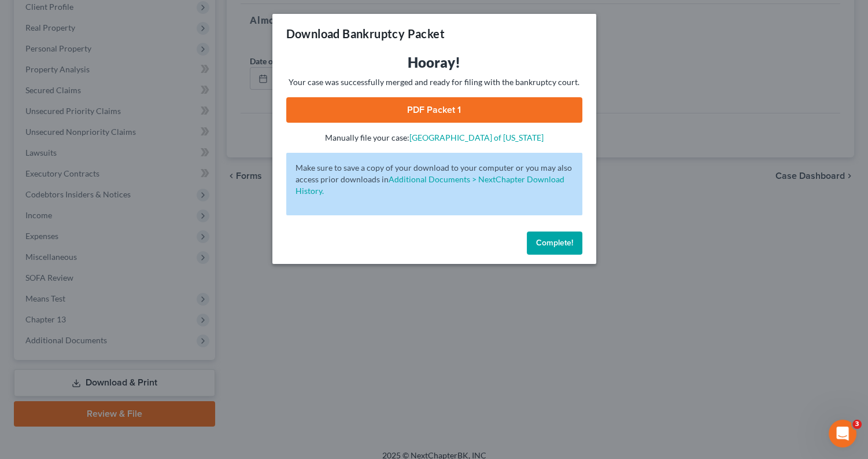
click at [530, 108] on link "PDF Packet 1" at bounding box center [434, 109] width 296 height 25
click at [539, 241] on span "Complete!" at bounding box center [554, 243] width 37 height 10
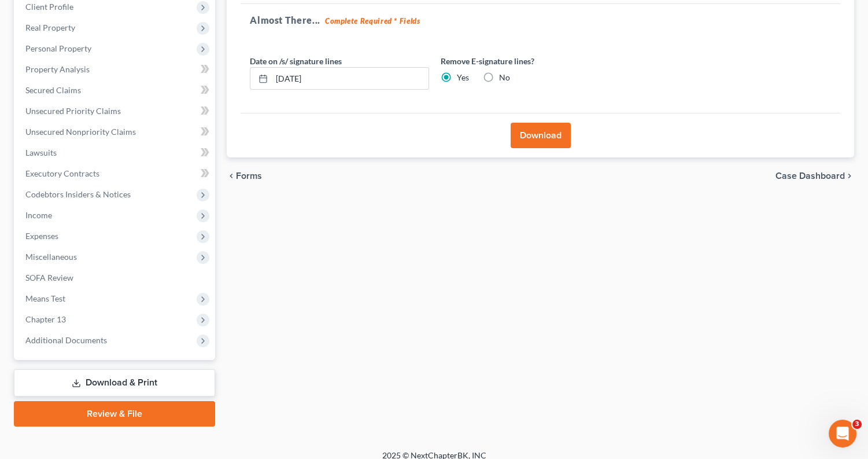
click at [134, 369] on link "Download & Print" at bounding box center [114, 382] width 201 height 27
click at [152, 369] on link "Download & Print" at bounding box center [114, 382] width 201 height 27
click at [138, 374] on link "Download & Print" at bounding box center [114, 382] width 201 height 27
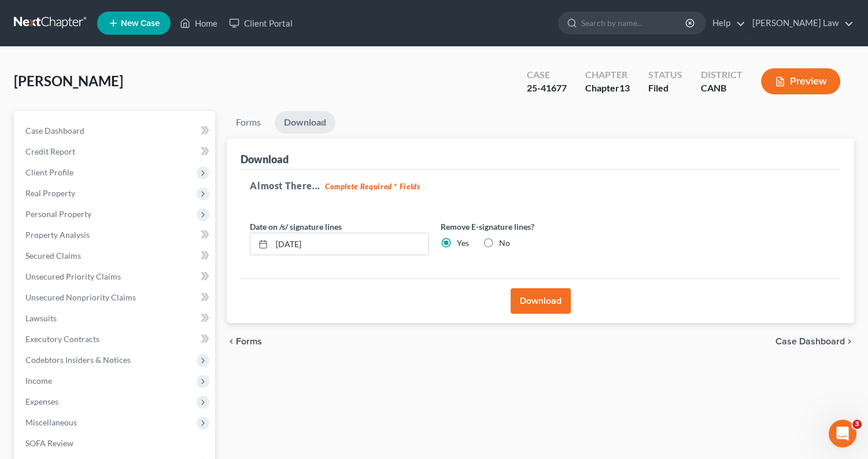
scroll to position [0, 0]
click at [532, 299] on button "Download" at bounding box center [541, 300] width 60 height 25
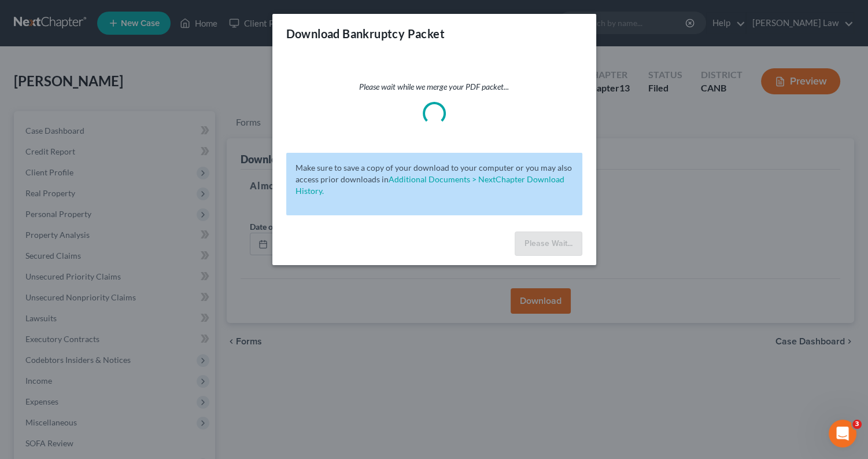
click at [570, 227] on div "Please Wait..." at bounding box center [434, 246] width 324 height 38
click at [404, 102] on div "Please wait while we merge your PDF packet..." at bounding box center [434, 103] width 296 height 44
click at [326, 329] on div "Download Bankruptcy Packet Please wait while we merge your PDF packet... Make s…" at bounding box center [434, 229] width 868 height 459
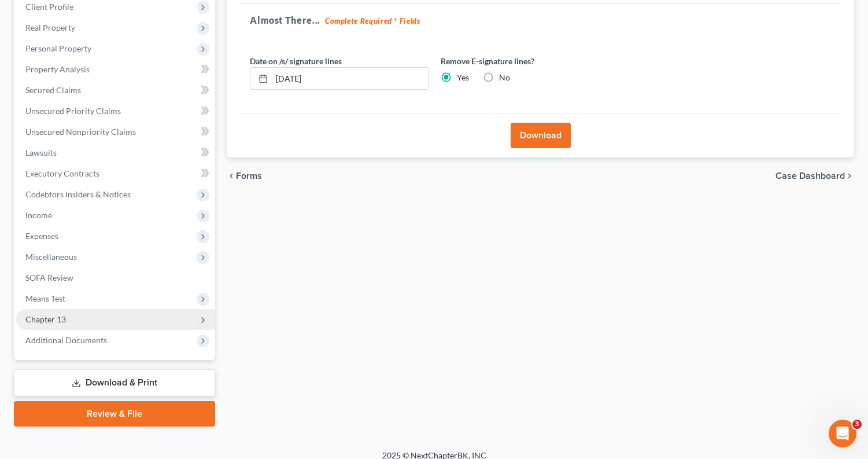
scroll to position [165, 0]
click at [118, 312] on span "Chapter 13" at bounding box center [115, 319] width 199 height 21
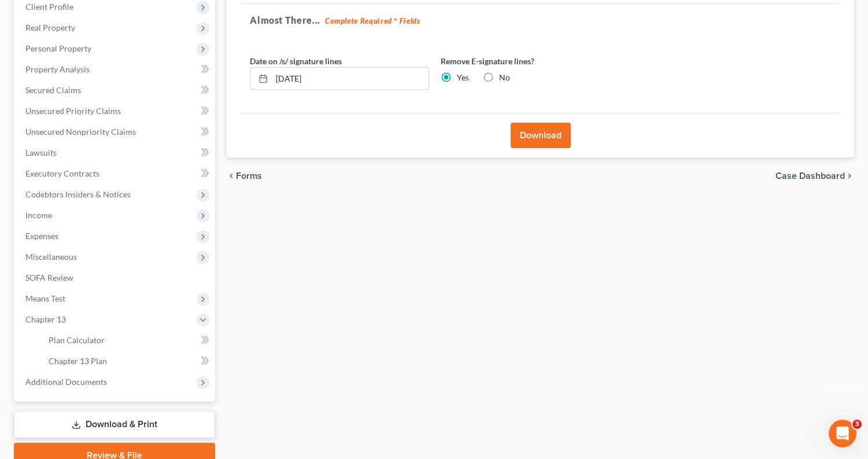
click at [127, 411] on link "Download & Print" at bounding box center [114, 424] width 201 height 27
click at [242, 172] on span "Forms" at bounding box center [249, 175] width 26 height 9
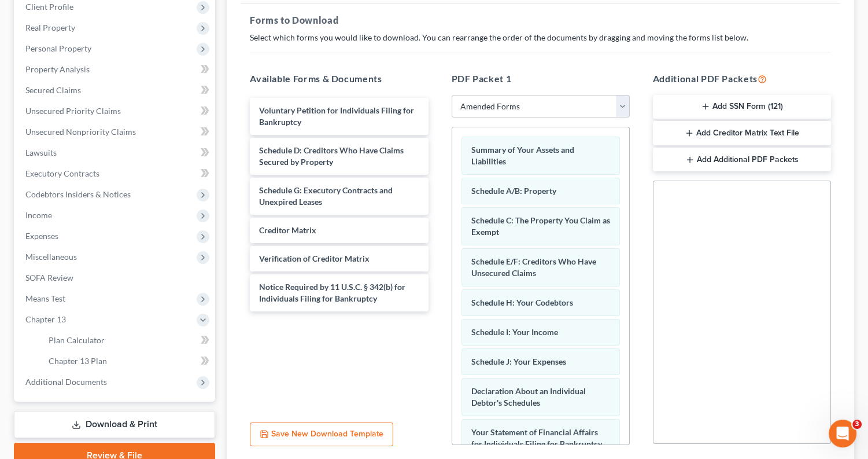
scroll to position [164, 0]
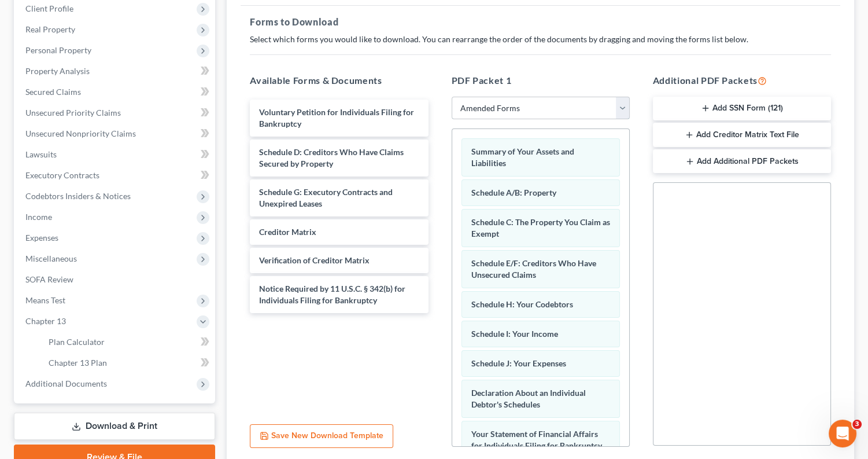
select select
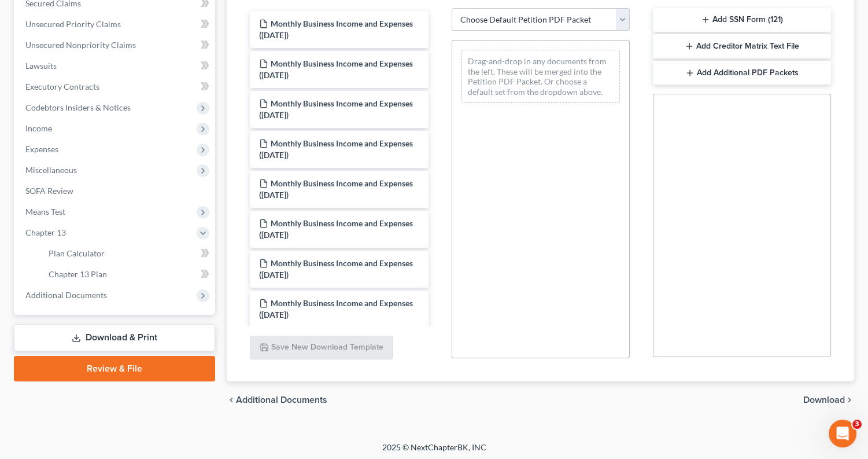
scroll to position [0, 0]
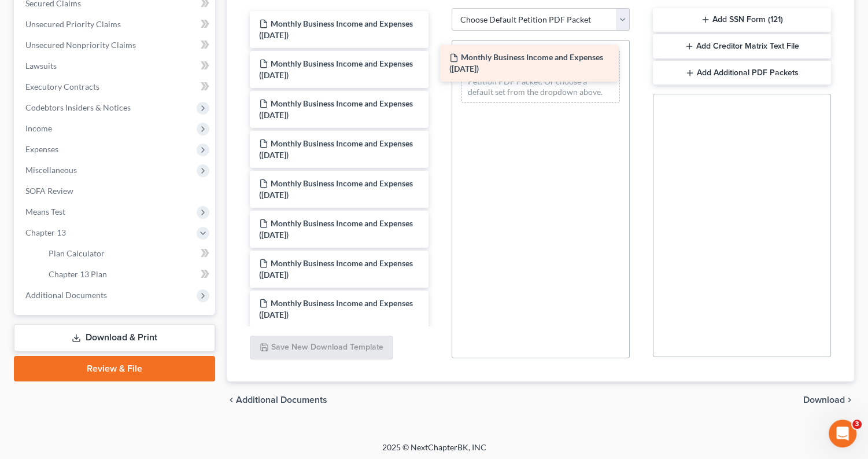
drag, startPoint x: 373, startPoint y: 24, endPoint x: 562, endPoint y: 58, distance: 192.1
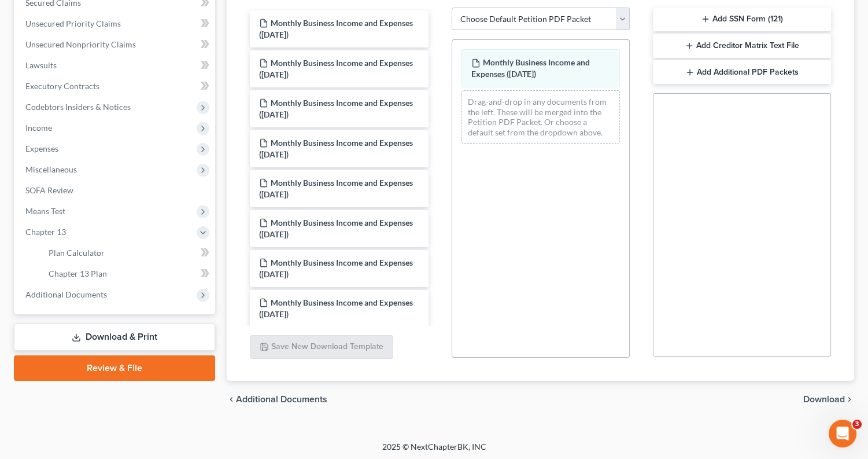
scroll to position [252, 0]
click at [813, 400] on span "Download" at bounding box center [824, 399] width 42 height 9
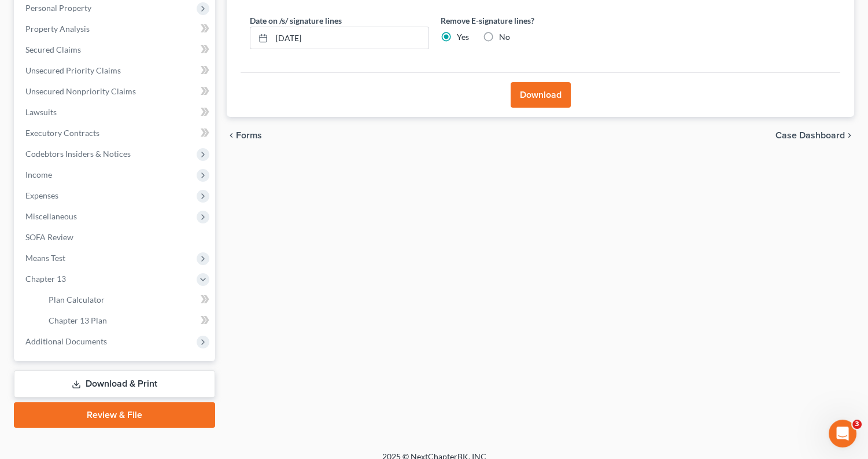
click at [551, 97] on button "Download" at bounding box center [541, 94] width 60 height 25
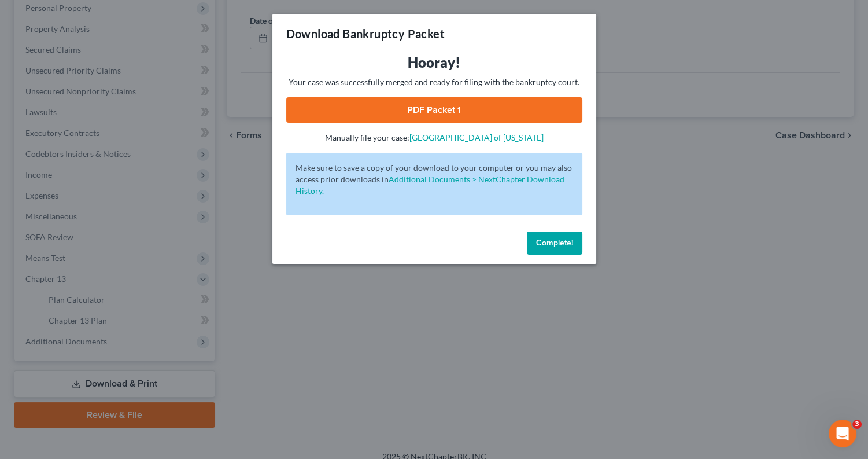
click at [475, 110] on link "PDF Packet 1" at bounding box center [434, 109] width 296 height 25
